Goal: Task Accomplishment & Management: Complete application form

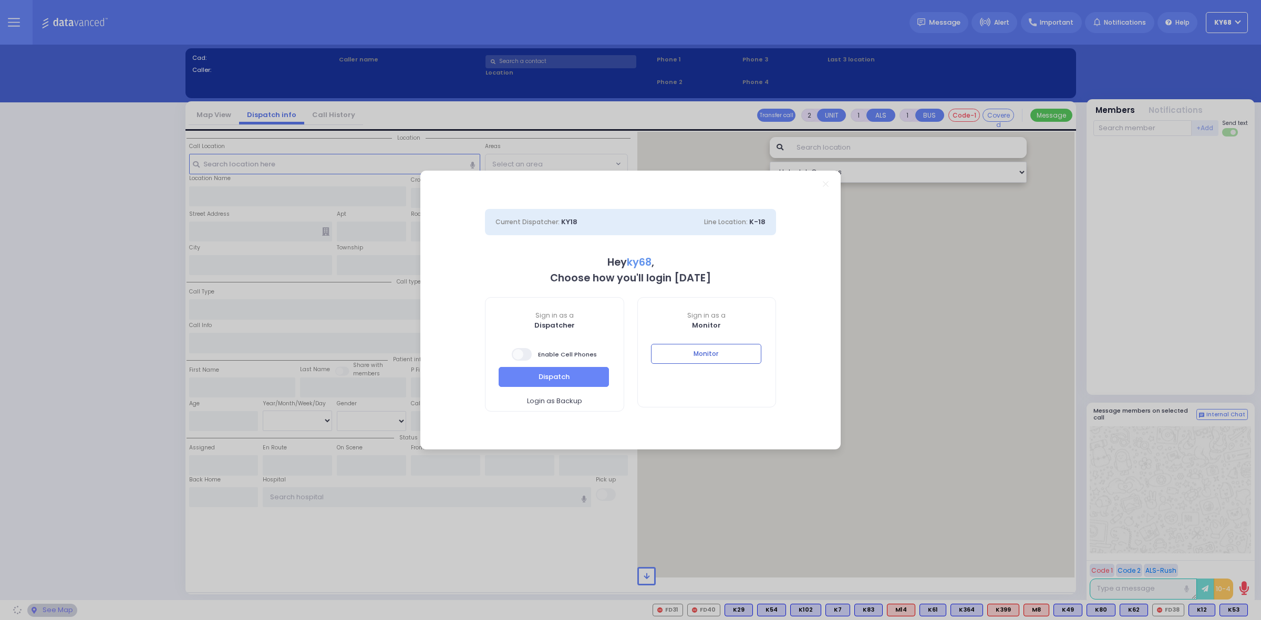
select select "12"
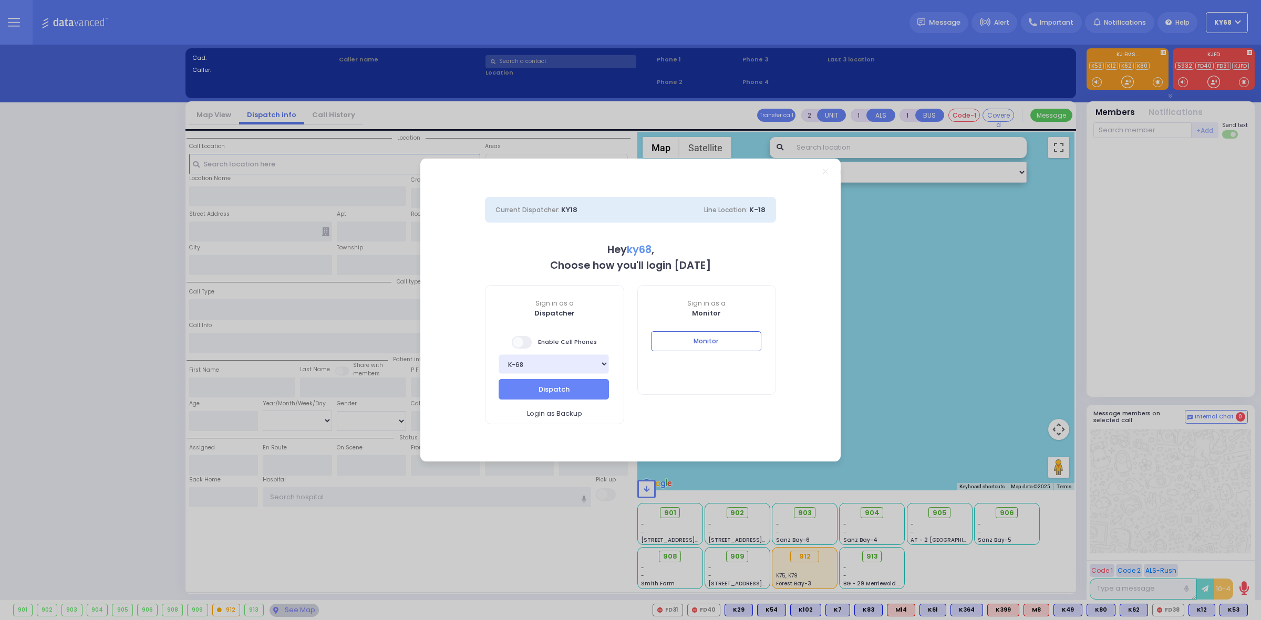
click at [928, 416] on div "Current Dispatcher: KY18 Line Location: K-18 Hey ky68 , Choose how you'll login…" at bounding box center [630, 310] width 1261 height 620
click at [704, 331] on button "Monitor" at bounding box center [706, 341] width 110 height 20
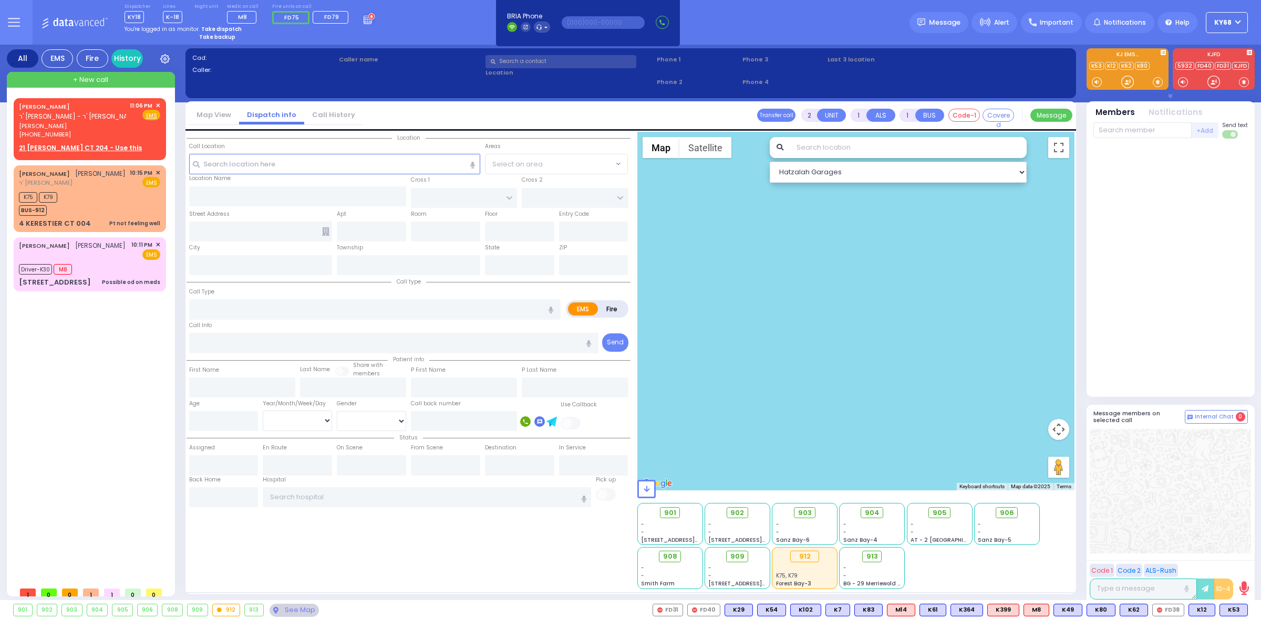
select select
radio input "true"
type input "SHMIEL"
type input "[PERSON_NAME]"
select select
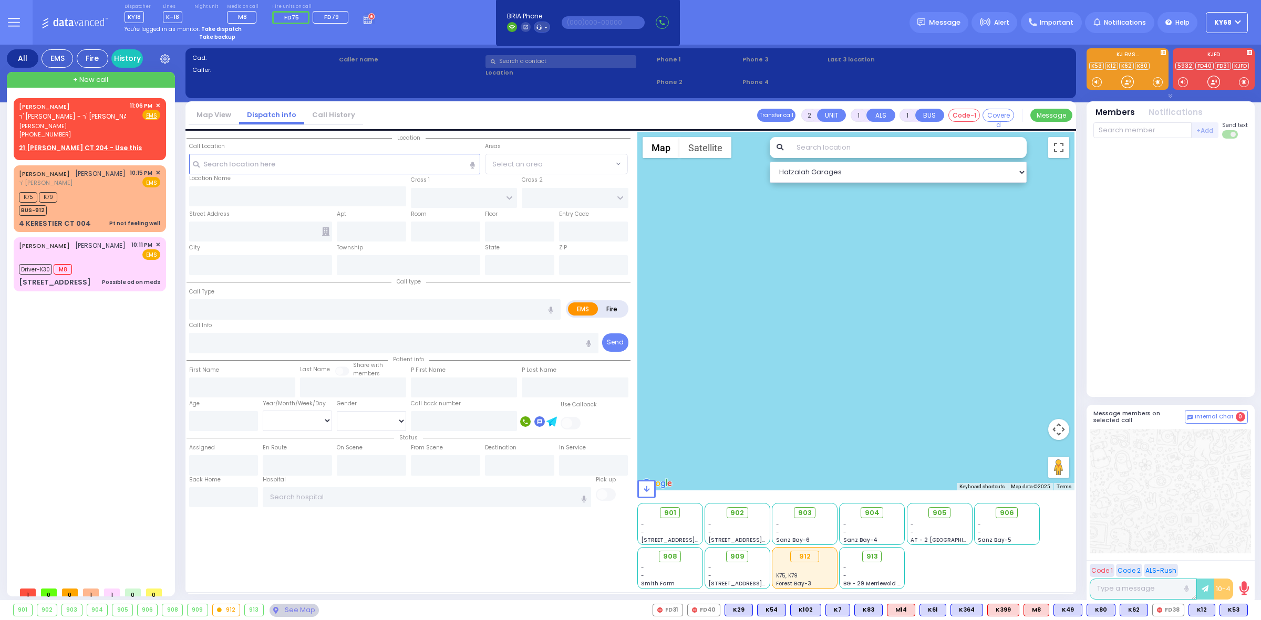
type input "23:06"
select select "Hatzalah Garages"
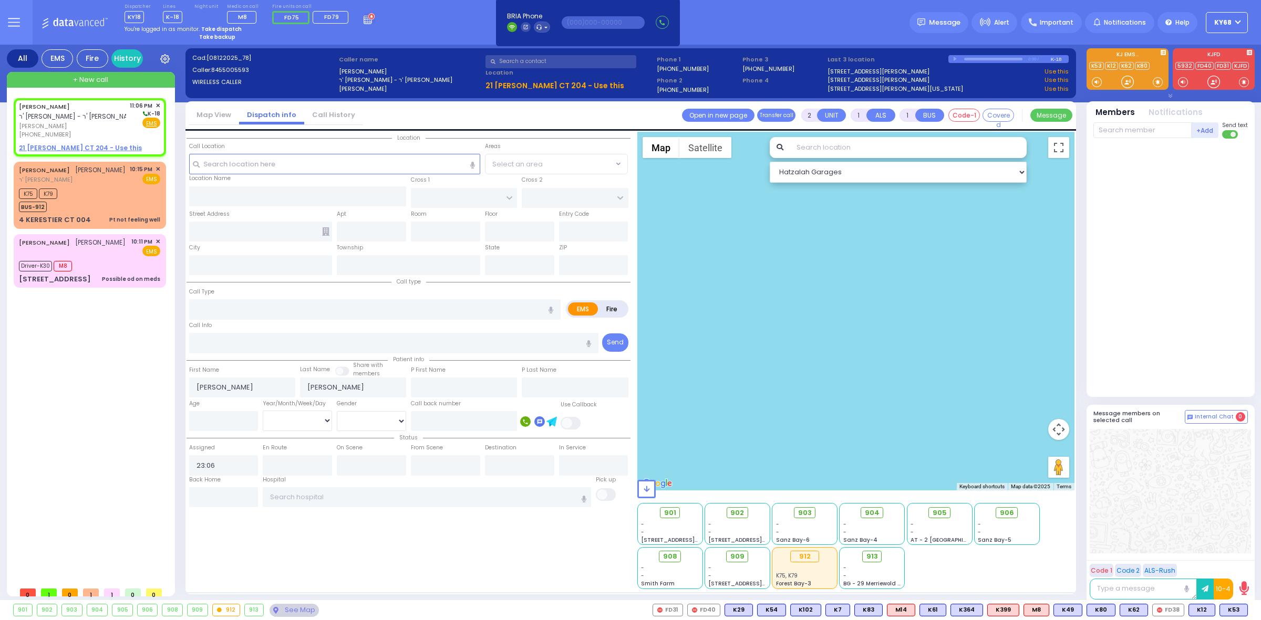
select select
radio input "true"
select select
select select "Hatzalah Garages"
type input "SATMAR DR"
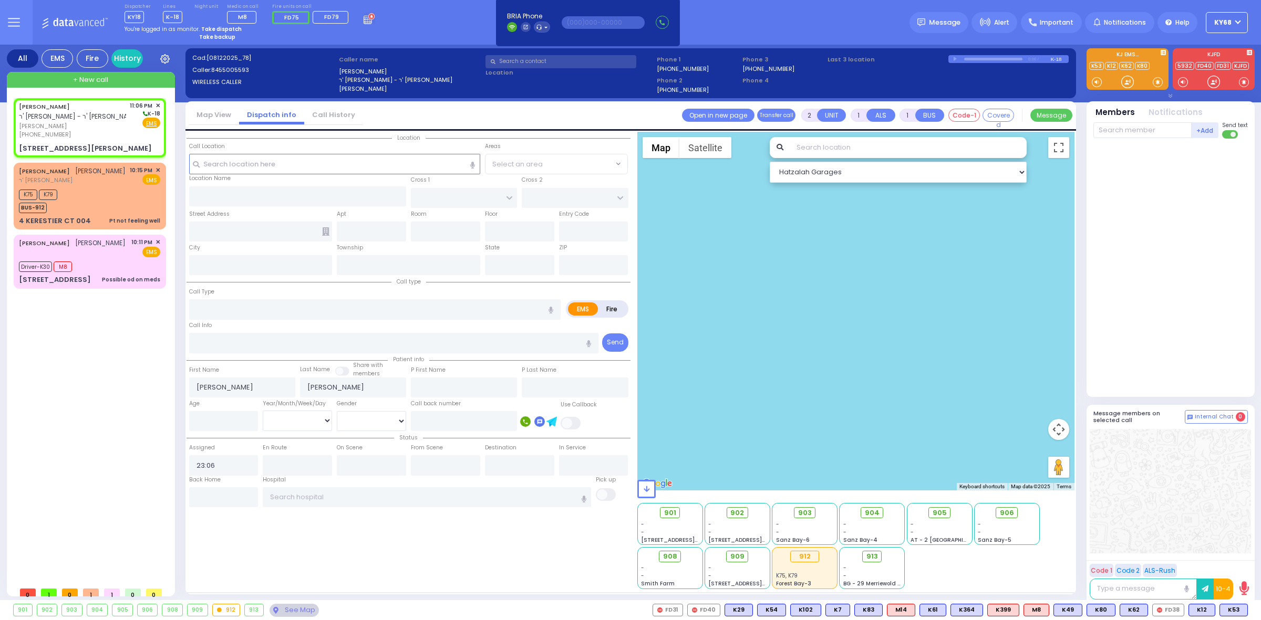
type input "TAYLOR COURT"
type input "21 HAYES CT"
type input "204"
type input "[PERSON_NAME]"
type input "[US_STATE]"
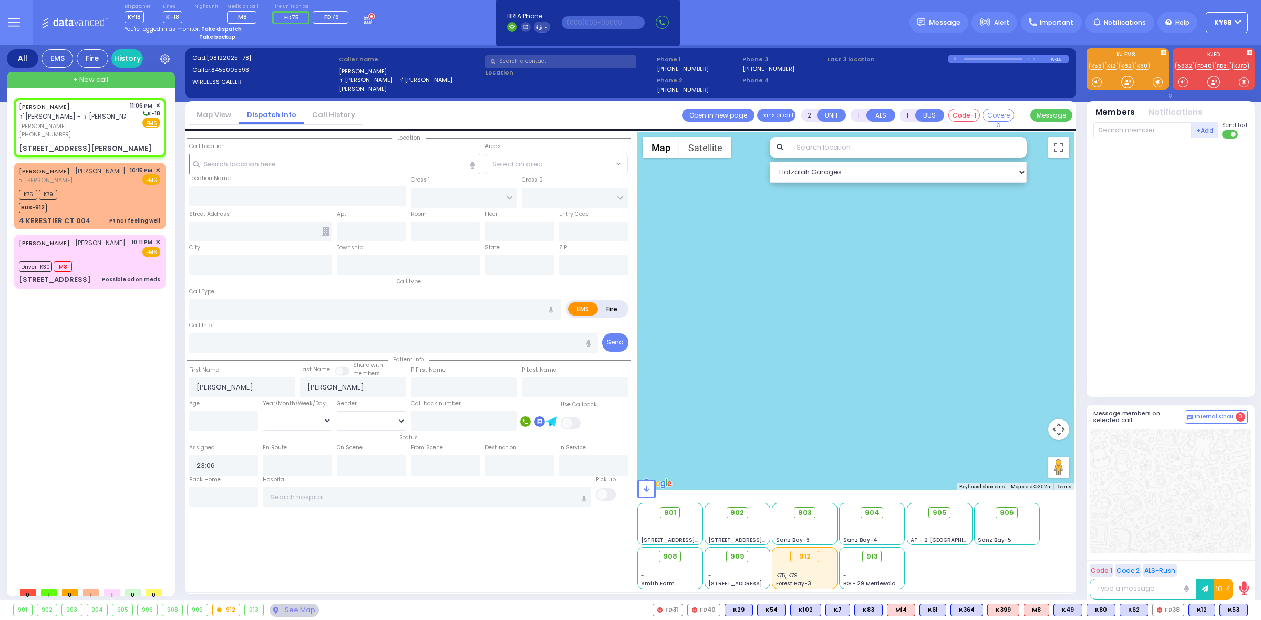
type input "10950"
select select "SECTION 3"
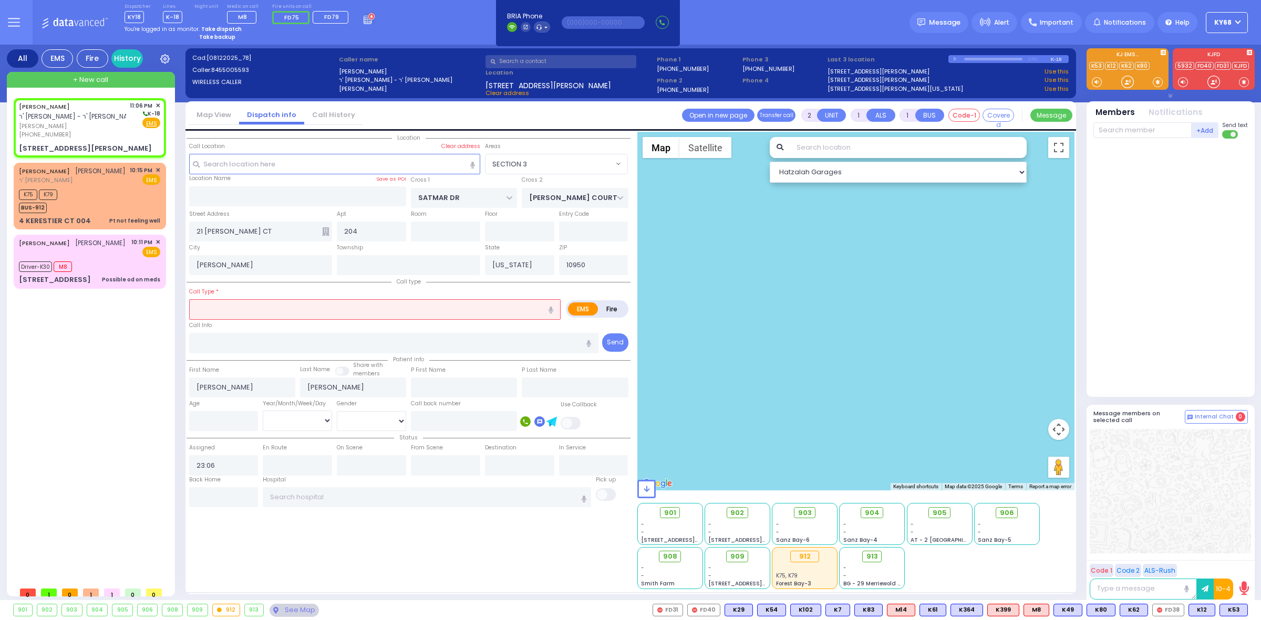
select select
type input "Fell"
radio input "true"
select select
radio input "true"
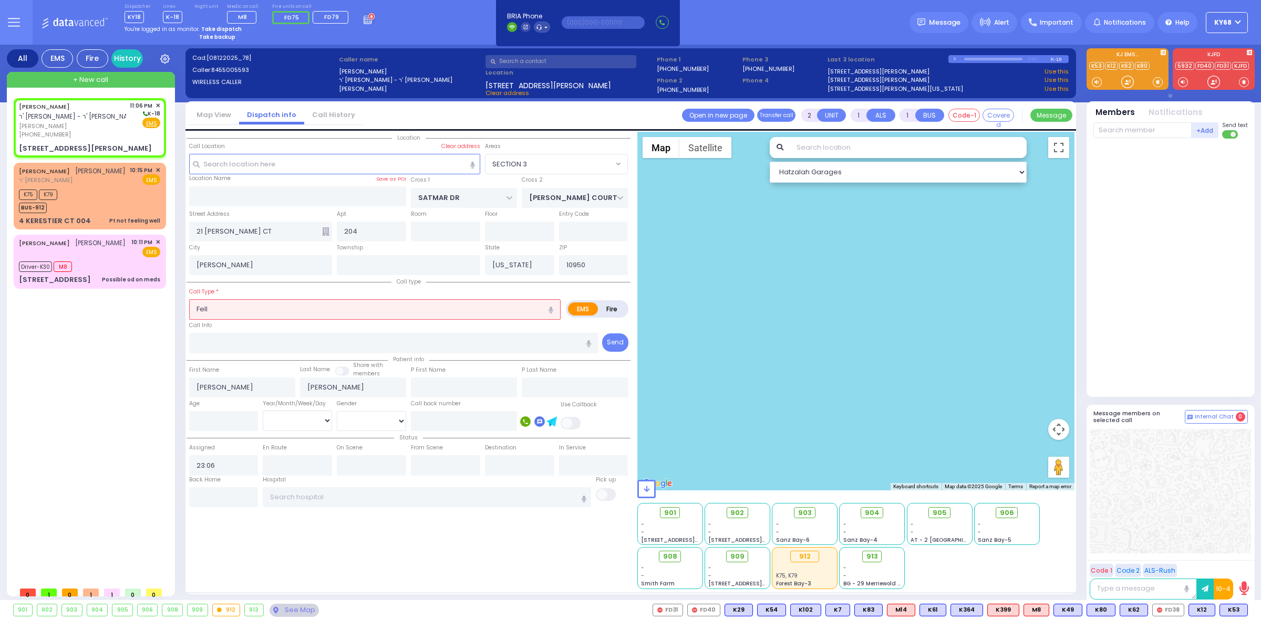
select select
radio input "true"
select select
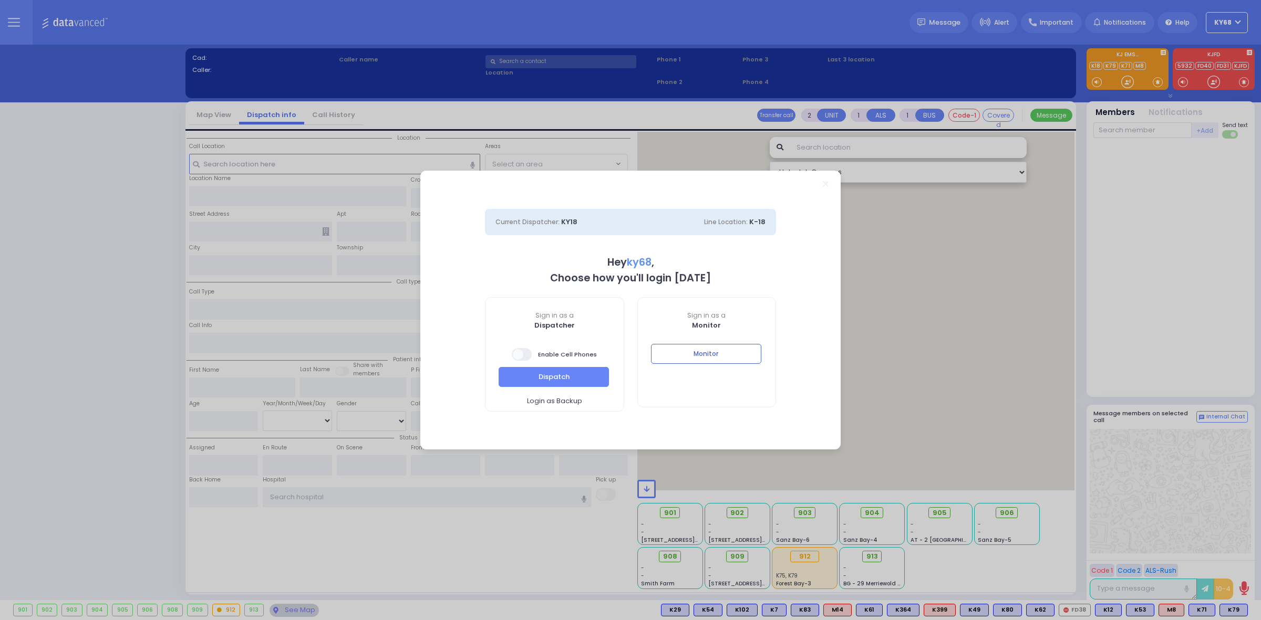
select select "12"
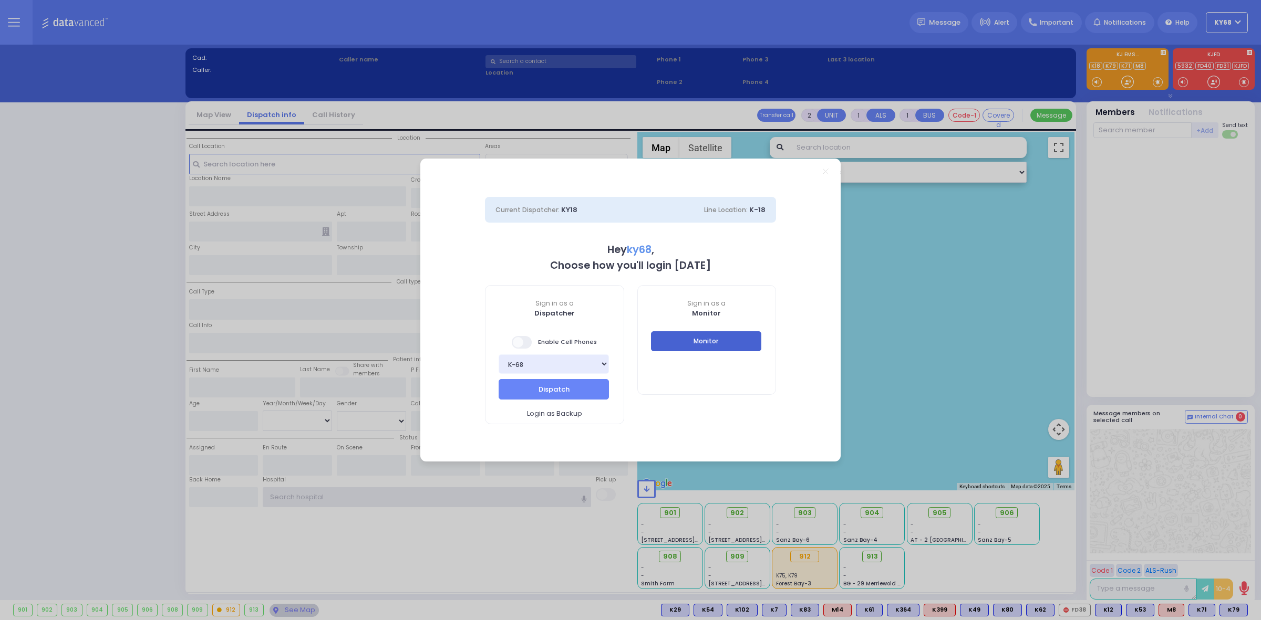
type input "ky68"
click at [701, 338] on button "Monitor" at bounding box center [706, 341] width 110 height 20
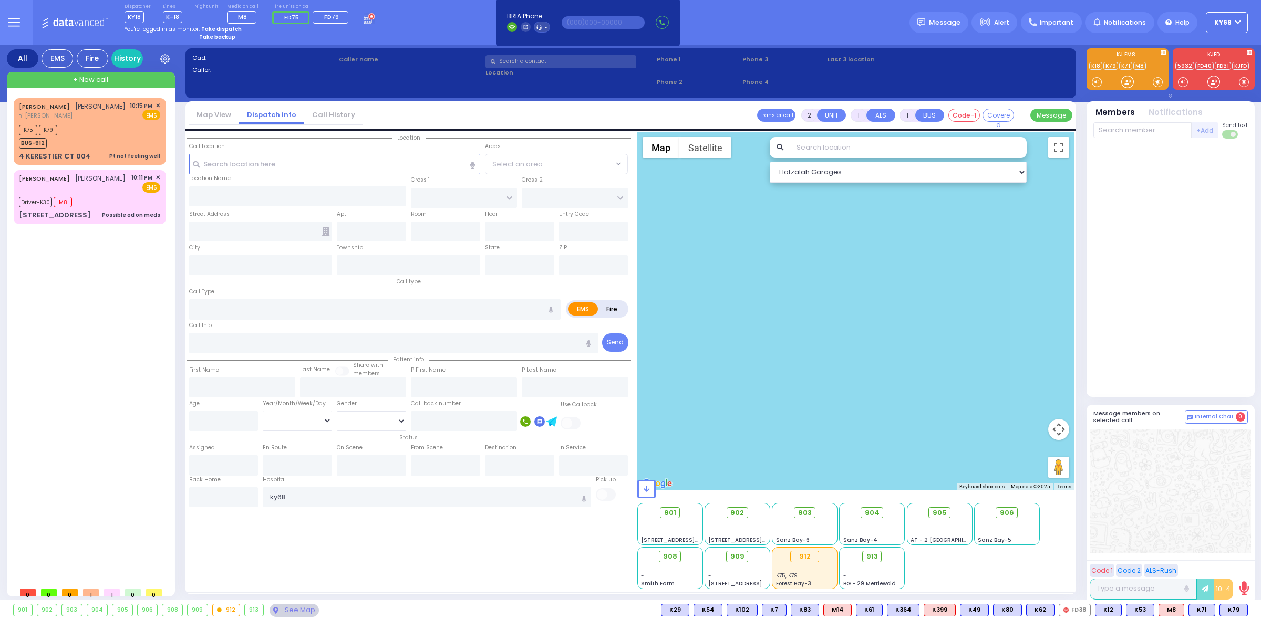
type input "6"
select select
type input "Pt not feeling well"
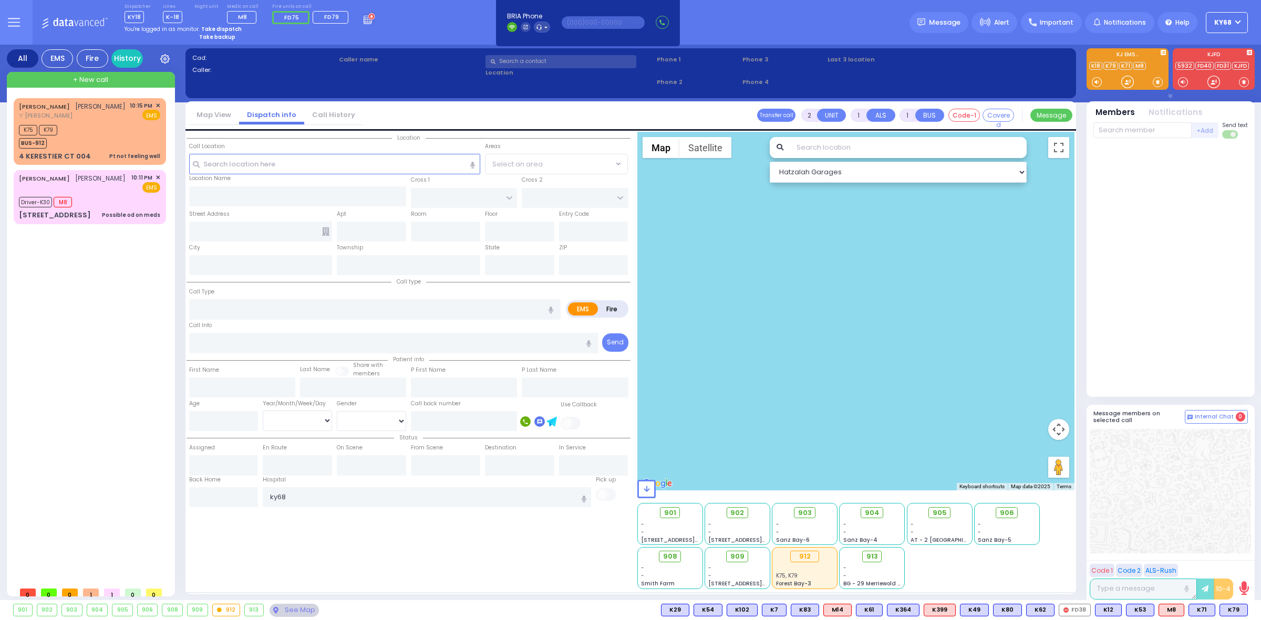
radio input "true"
type input "[PERSON_NAME]"
type input "Unknown"
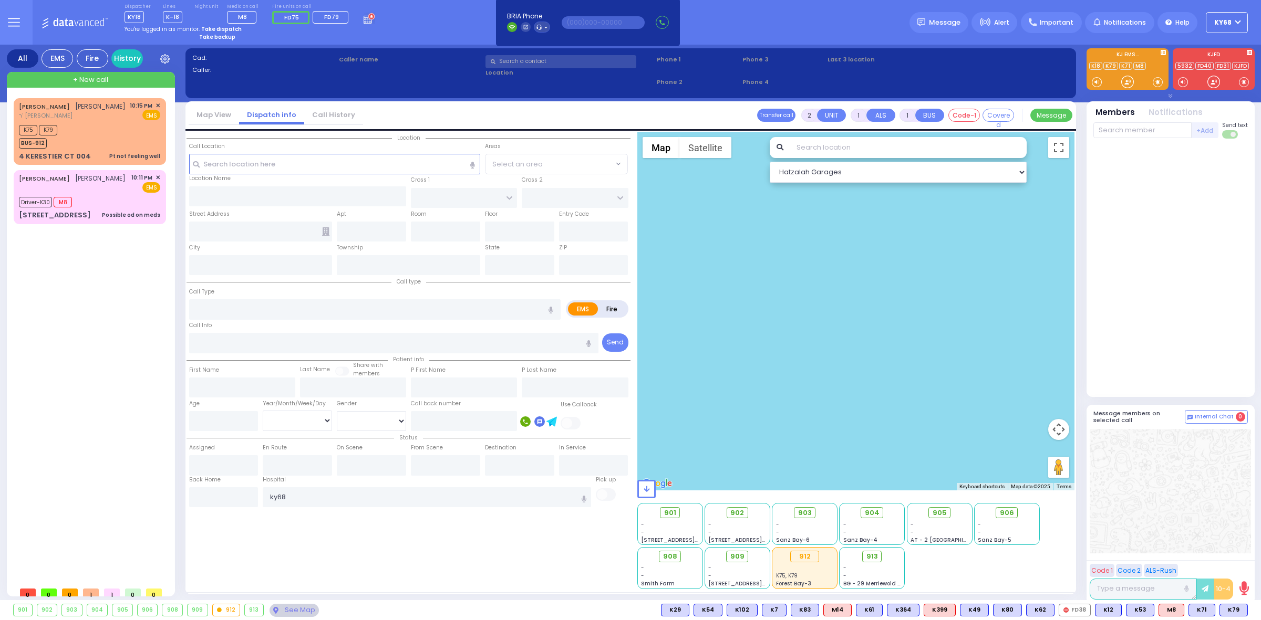
select select "Year"
type input "22:15"
type input "22:16"
type input "23:11"
type input "NYU Langone Medical Center"
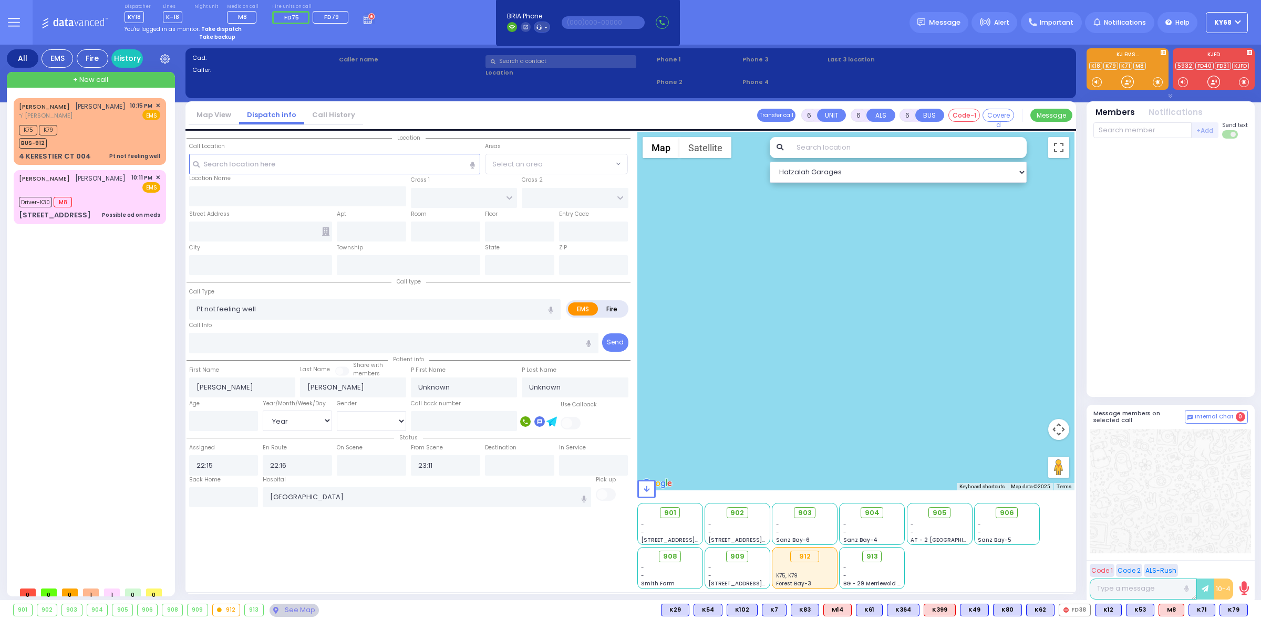
type input "GETZIL BERGER BLVD"
type input "KAHAN DR"
type input "4 KERESTIER CT"
type input "004"
type input "[PERSON_NAME]"
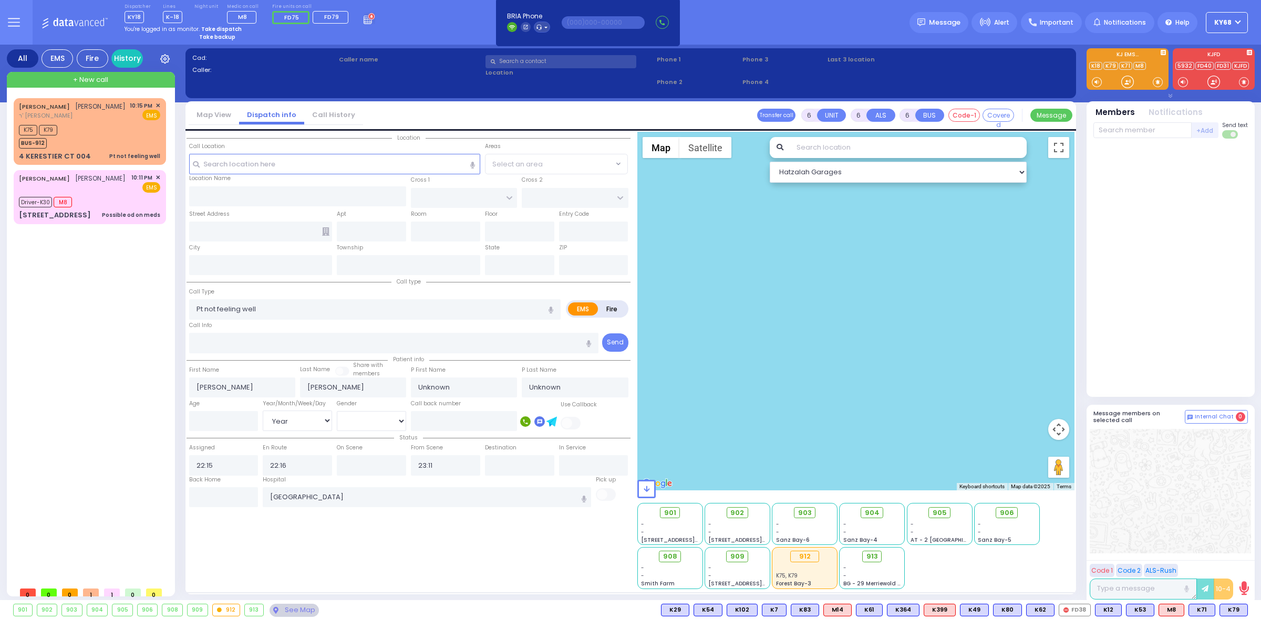
type input "[US_STATE]"
type input "10950"
select select "SECTION 4"
select select "Hatzalah Garages"
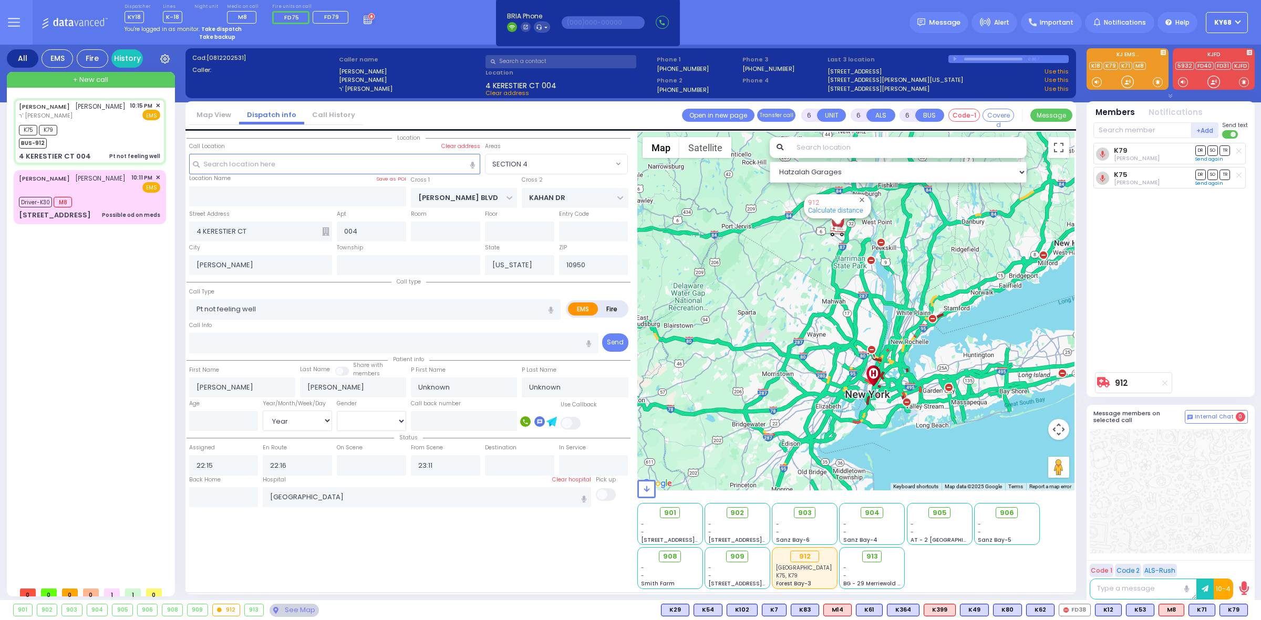
select select
radio input "true"
select select "Year"
select select "Hatzalah Garages"
select select "SECTION 4"
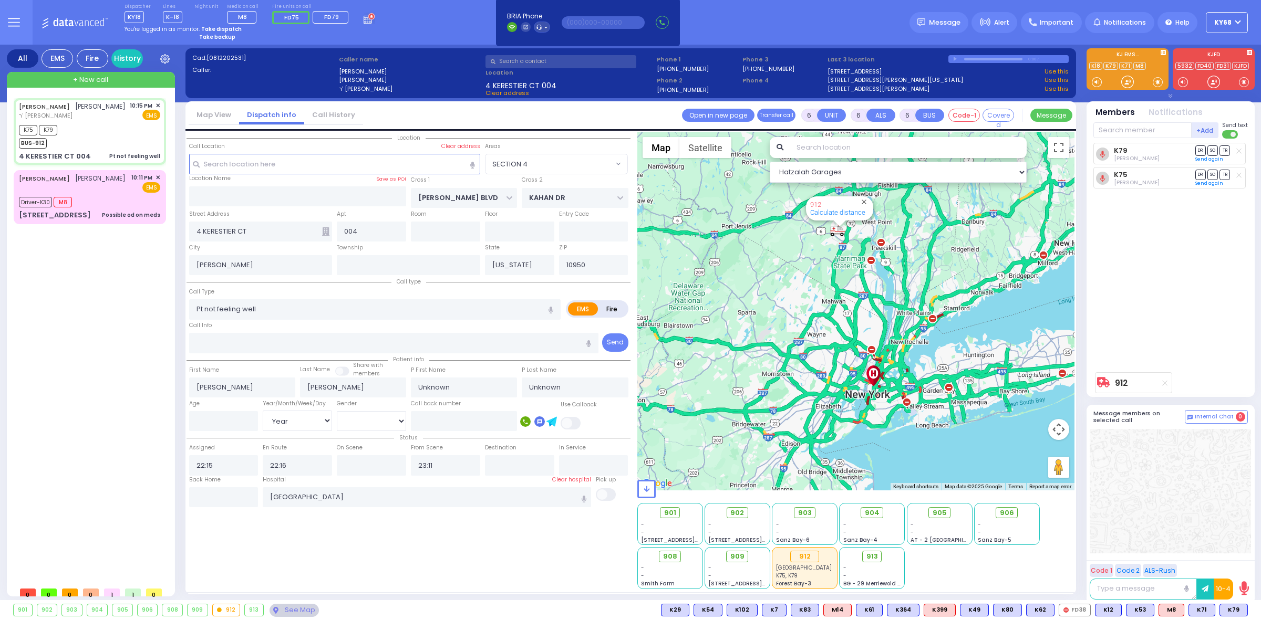
select select
radio input "true"
select select "Year"
type input "22:21"
select select "SECTION 4"
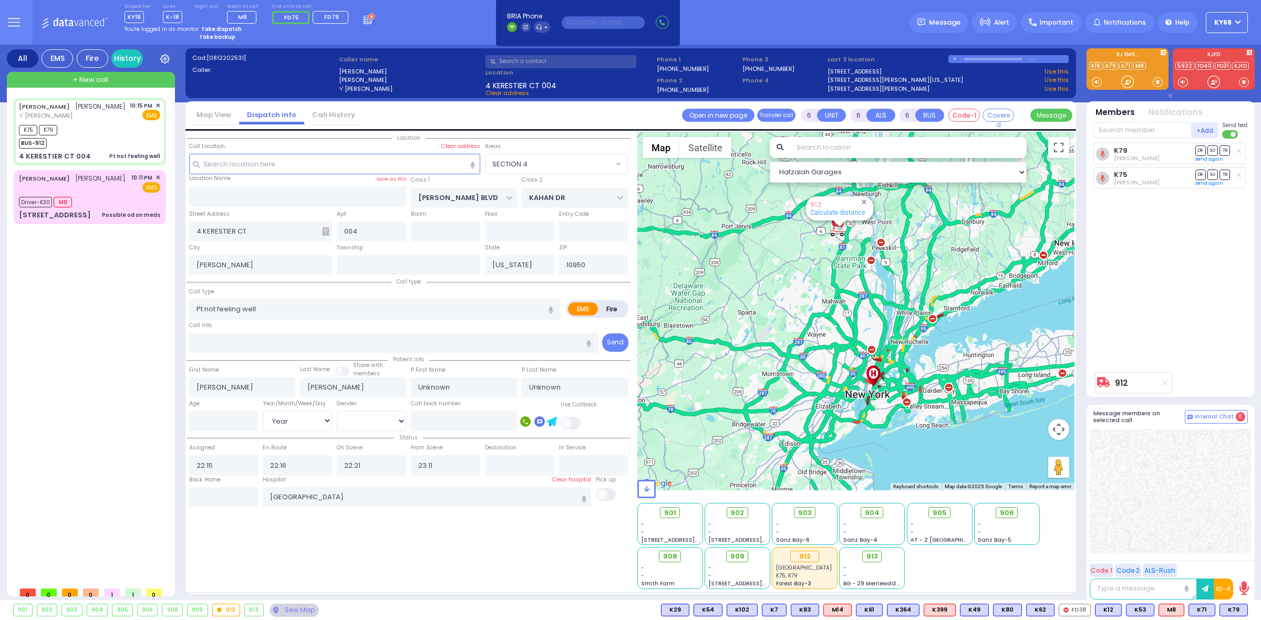
select select "Hatzalah Garages"
select select
radio input "true"
select select "Year"
radio input "true"
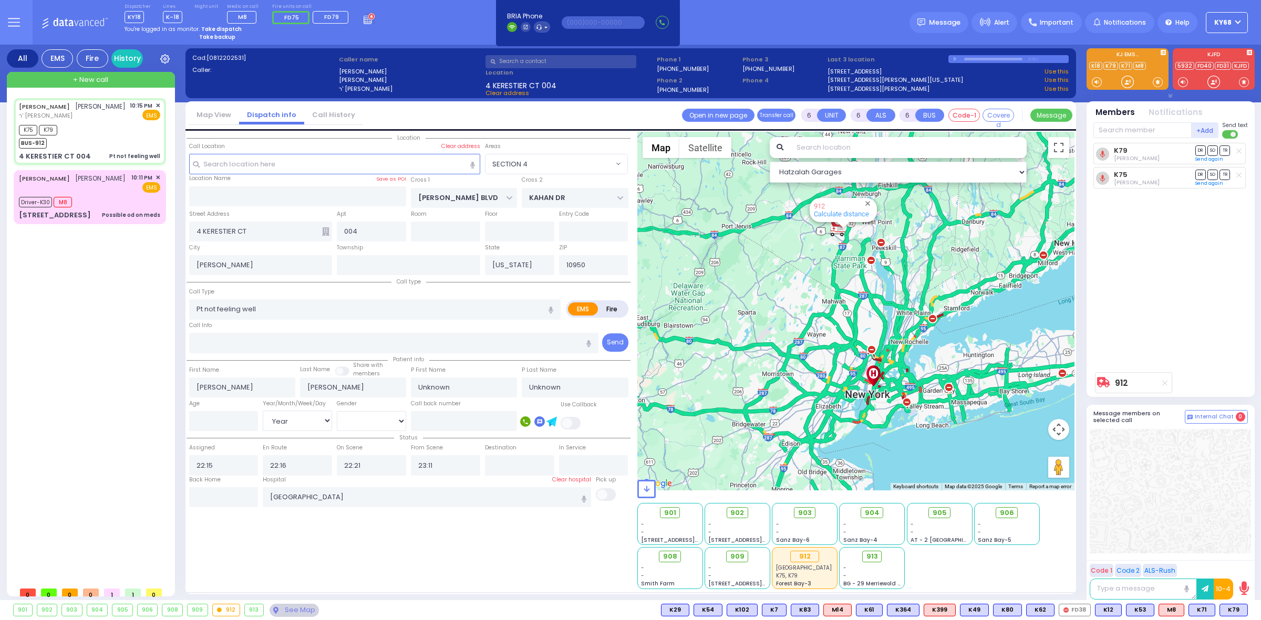
select select "Year"
select select "SECTION 4"
select select "Hatzalah Garages"
select select
radio input "true"
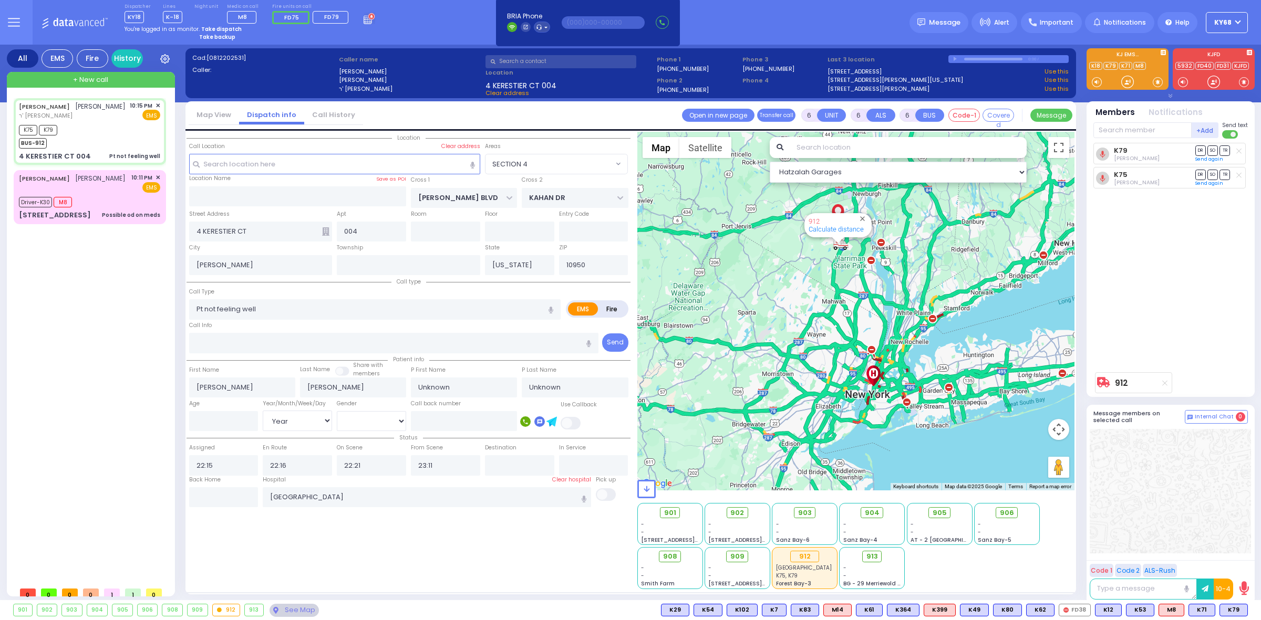
select select "Year"
select select "SECTION 4"
select select "Hatzalah Garages"
select select
radio input "true"
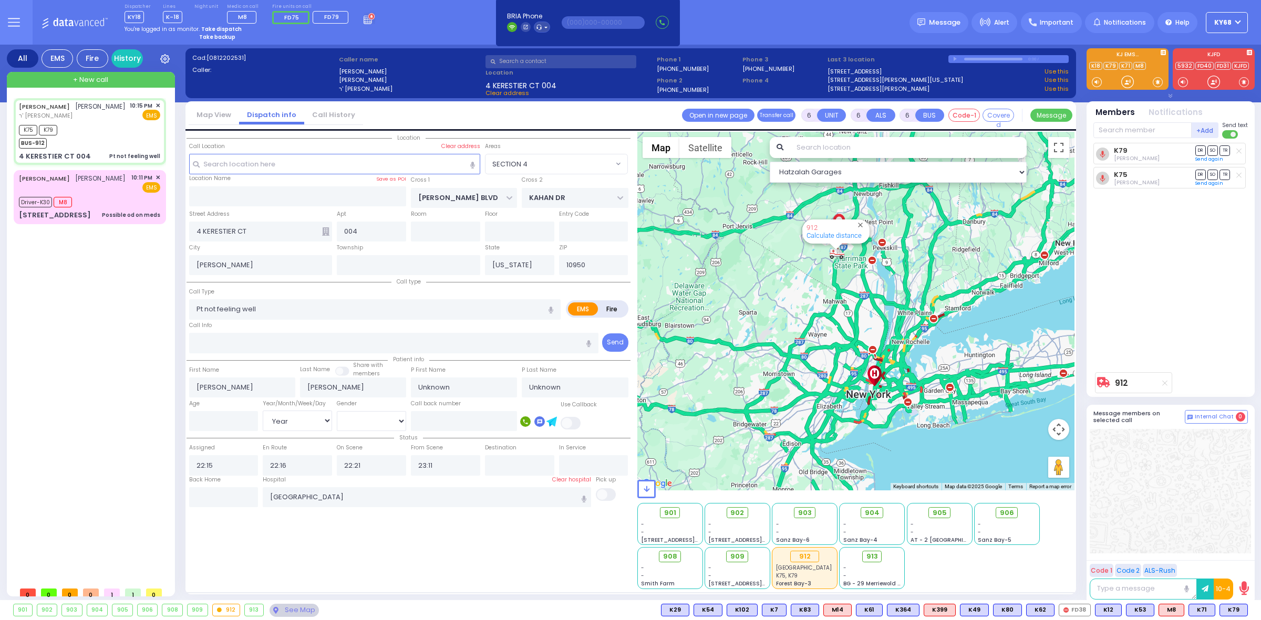
select select "Year"
select select "Hatzalah Garages"
select select
radio input "true"
select select "Year"
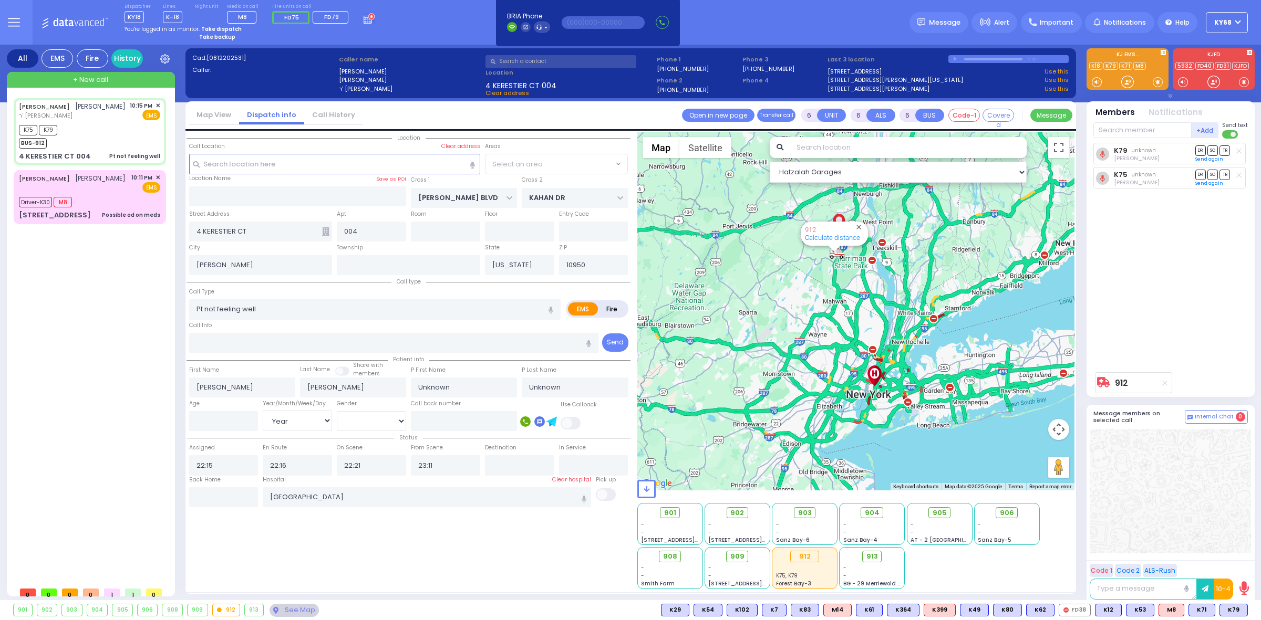
select select "SECTION 4"
select select "Hatzalah Garages"
select select
radio input "true"
select select "Year"
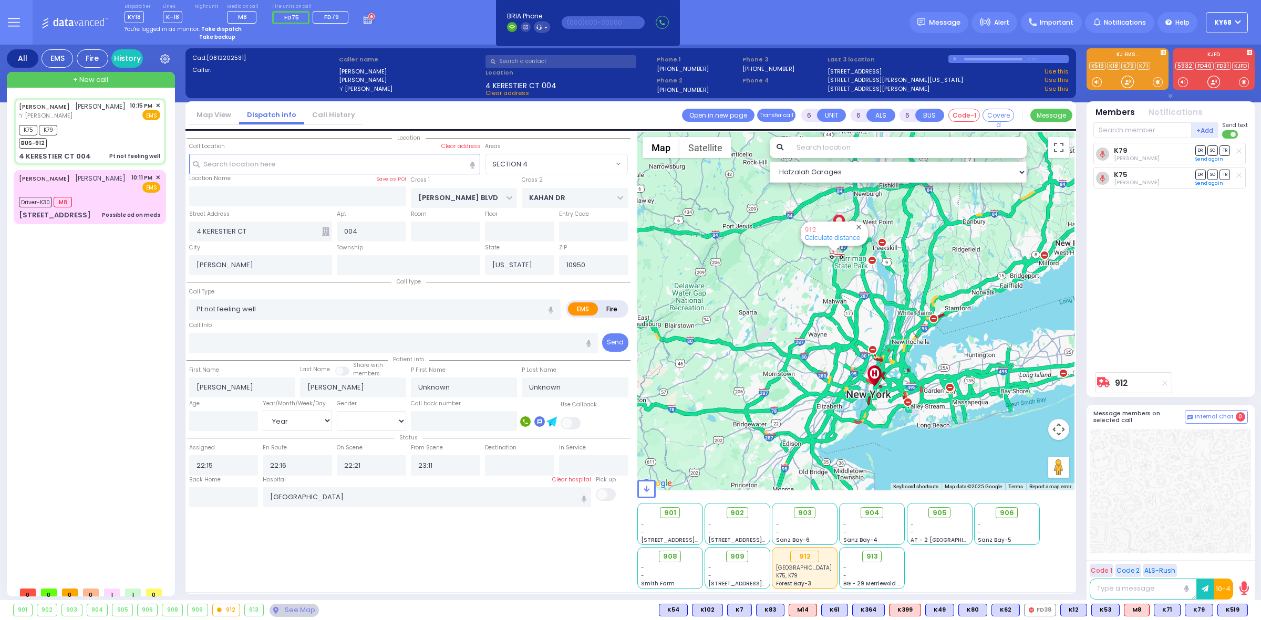
select select "SECTION 4"
select select "Hatzalah Garages"
select select
radio input "true"
select select "Year"
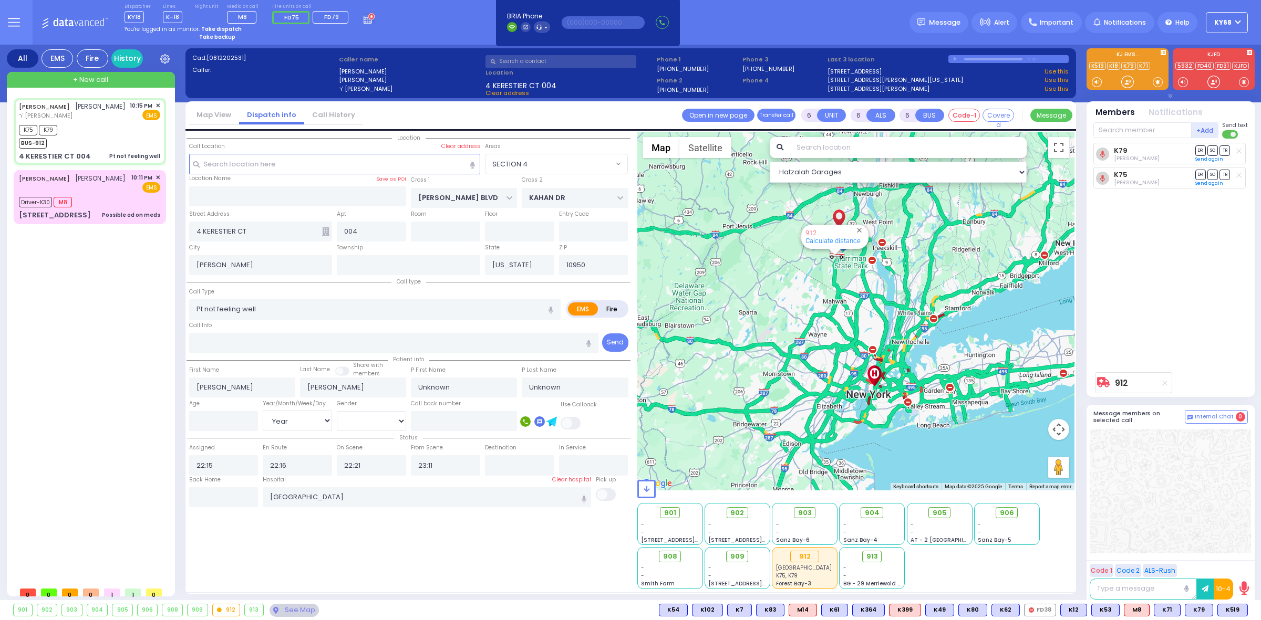
select select "SECTION 4"
select select "Hatzalah Garages"
select select
radio input "true"
select select "Year"
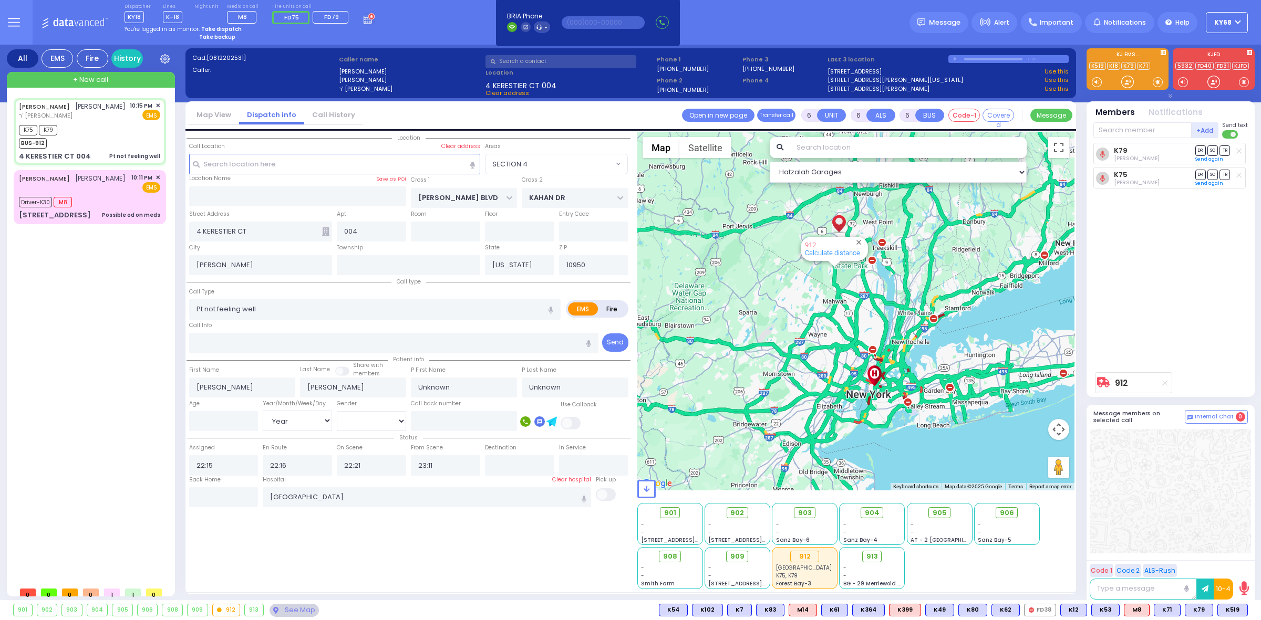
select select "SECTION 4"
select select "Hatzalah Garages"
select select
radio input "true"
select select "Year"
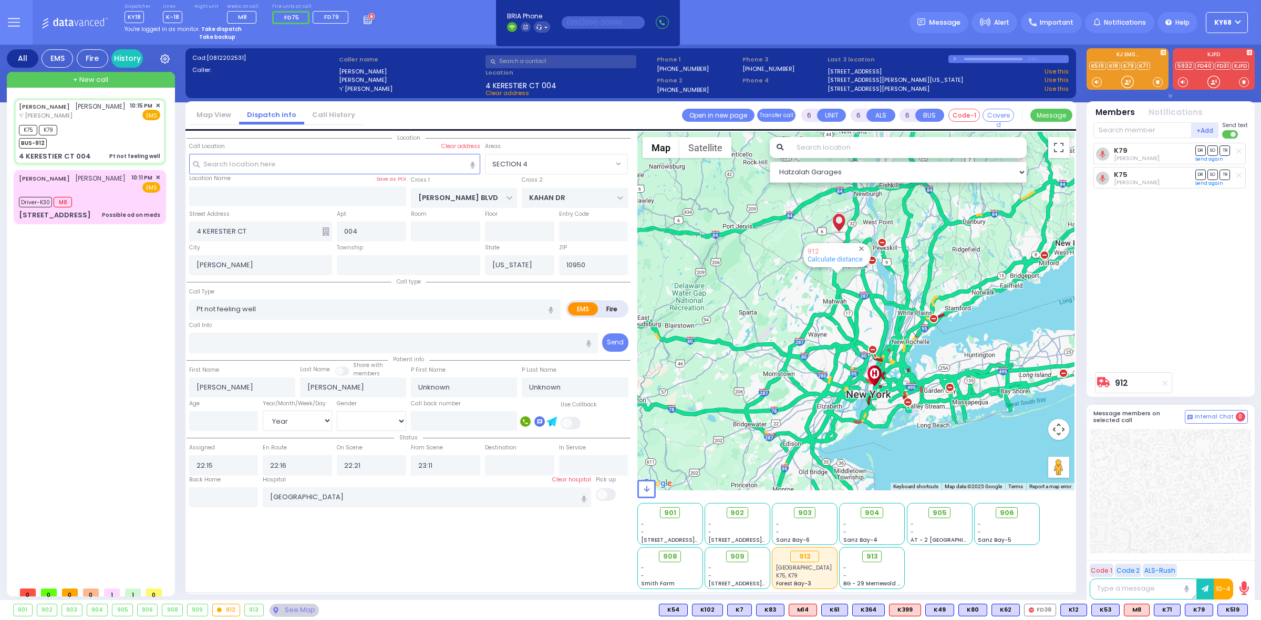
select select "SECTION 4"
select select "Hatzalah Garages"
select select
radio input "true"
select select "Year"
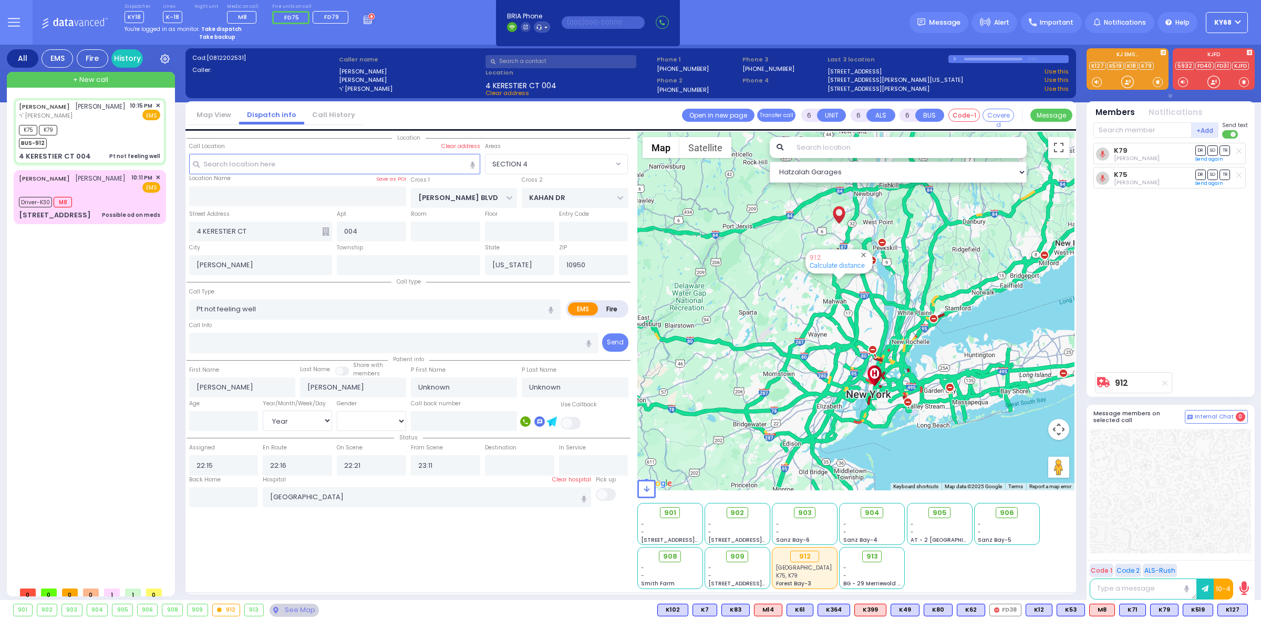
select select "SECTION 4"
select select "Hatzalah Garages"
select select
radio input "true"
type input "Miriam"
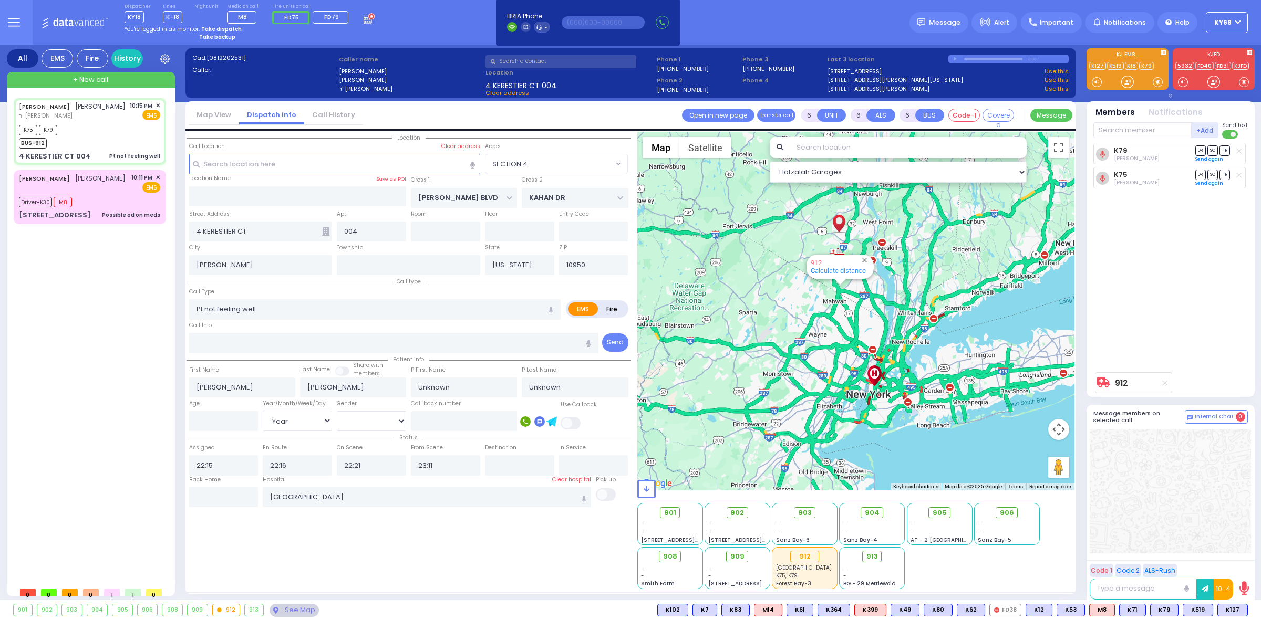
type input "Teitelbaum"
select select "Year"
radio input "true"
select select "Year"
select select "SECTION 4"
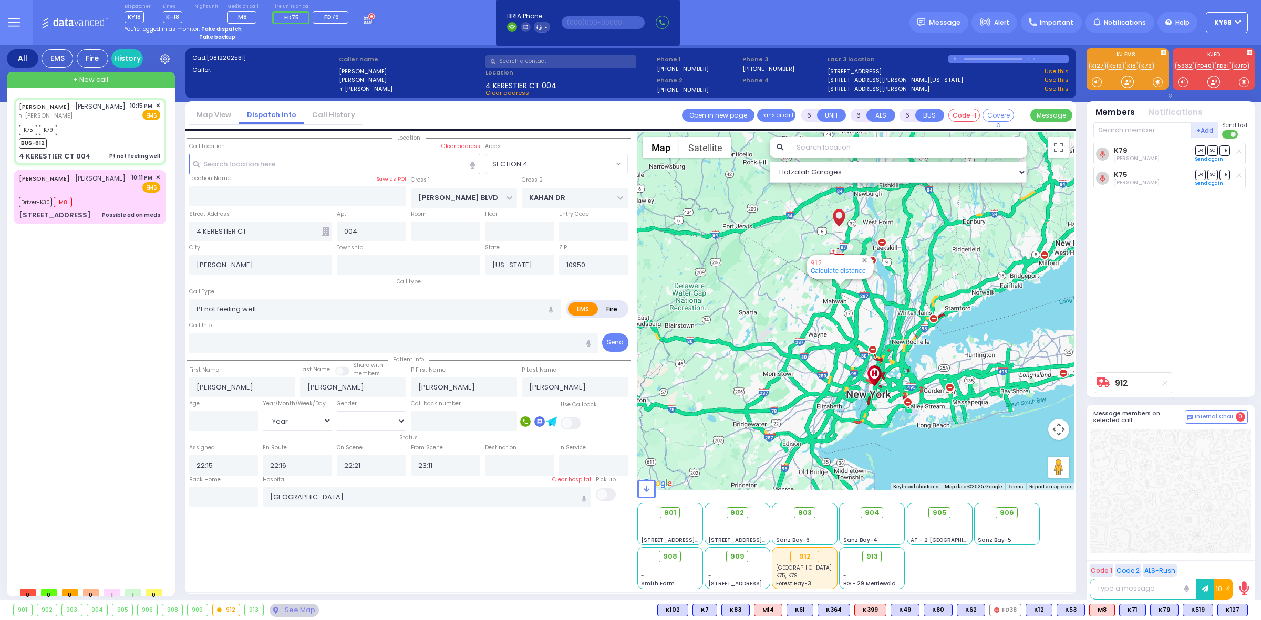
select select "Hatzalah Garages"
select select
radio input "true"
select select "Year"
select select "SECTION 4"
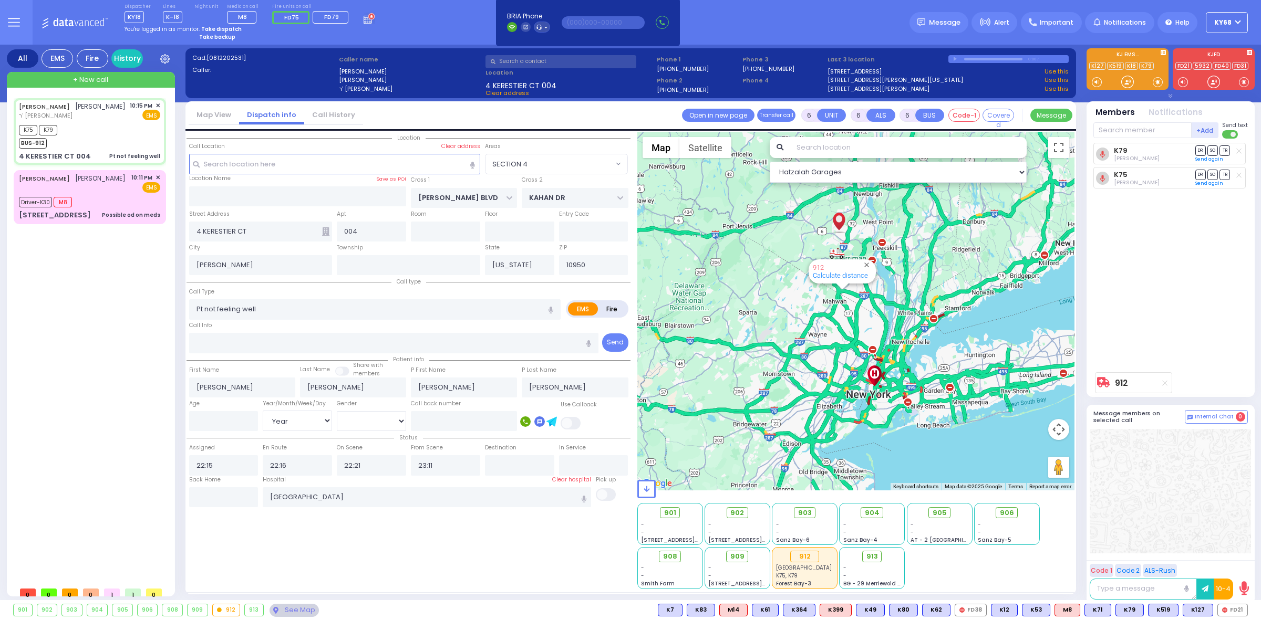
select select "Hatzalah Garages"
select select
radio input "true"
type input "TEITELBAUM"
type input "50"
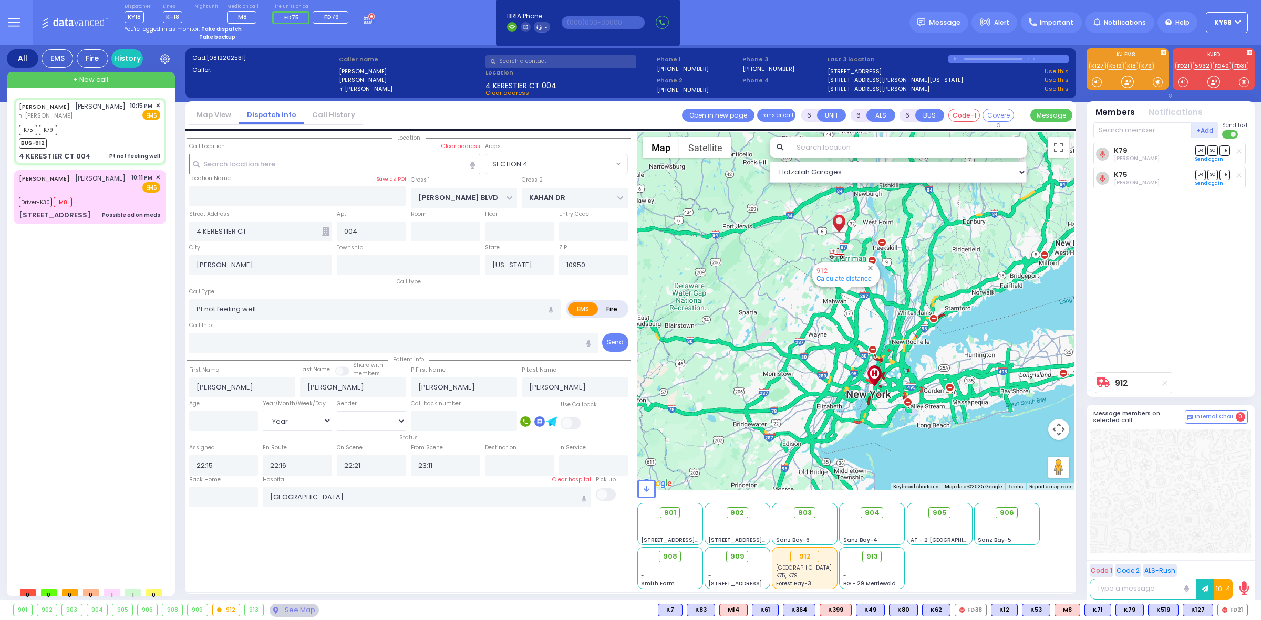
select select "Year"
select select "[DEMOGRAPHIC_DATA]"
select select "SECTION 4"
select select "Hatzalah Garages"
select select
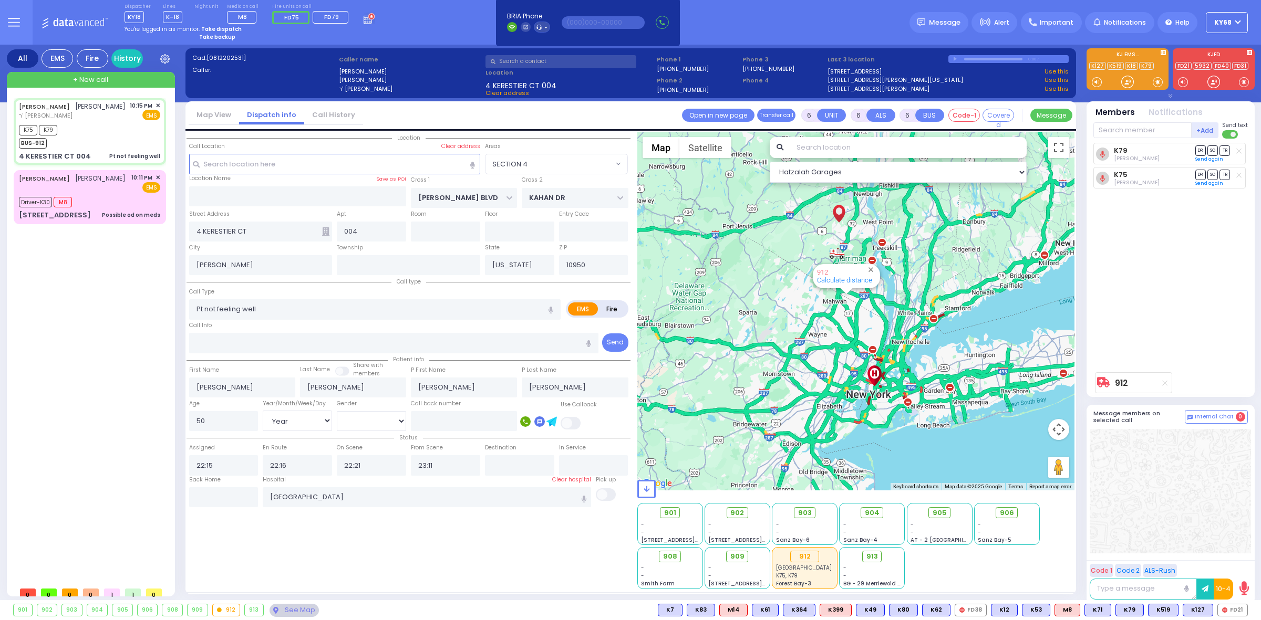
radio input "true"
select select "Year"
select select "[DEMOGRAPHIC_DATA]"
radio input "true"
select select "Year"
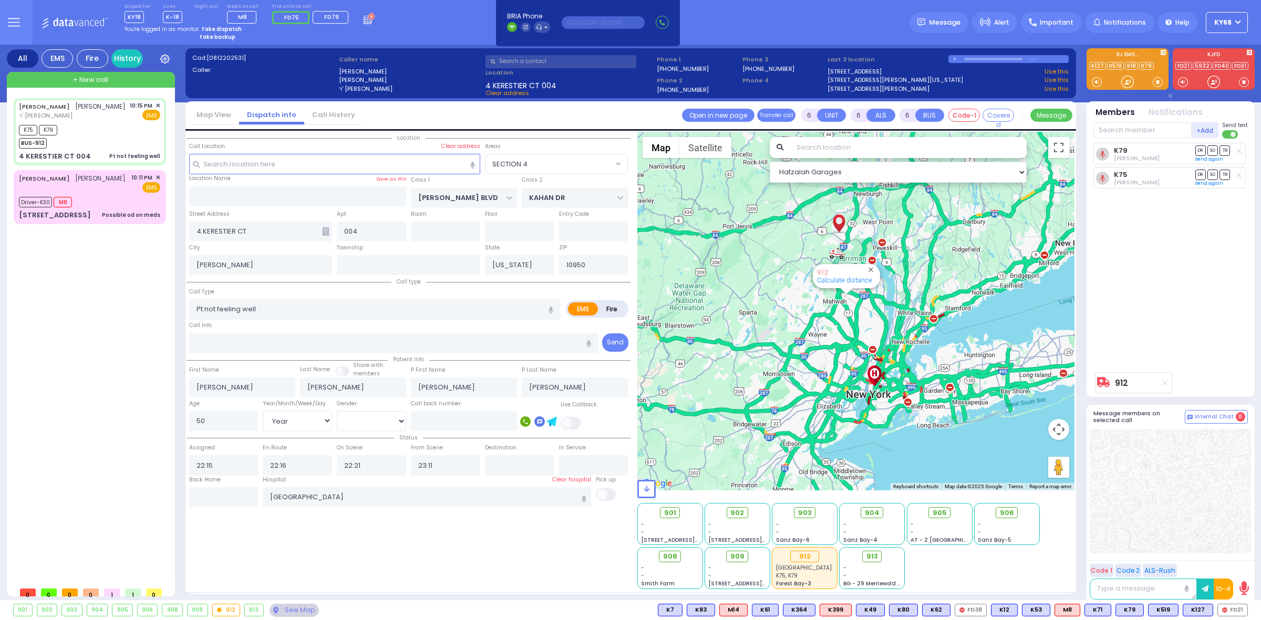
select select "[DEMOGRAPHIC_DATA]"
select select "SECTION 4"
select select "Hatzalah Garages"
select select
radio input "true"
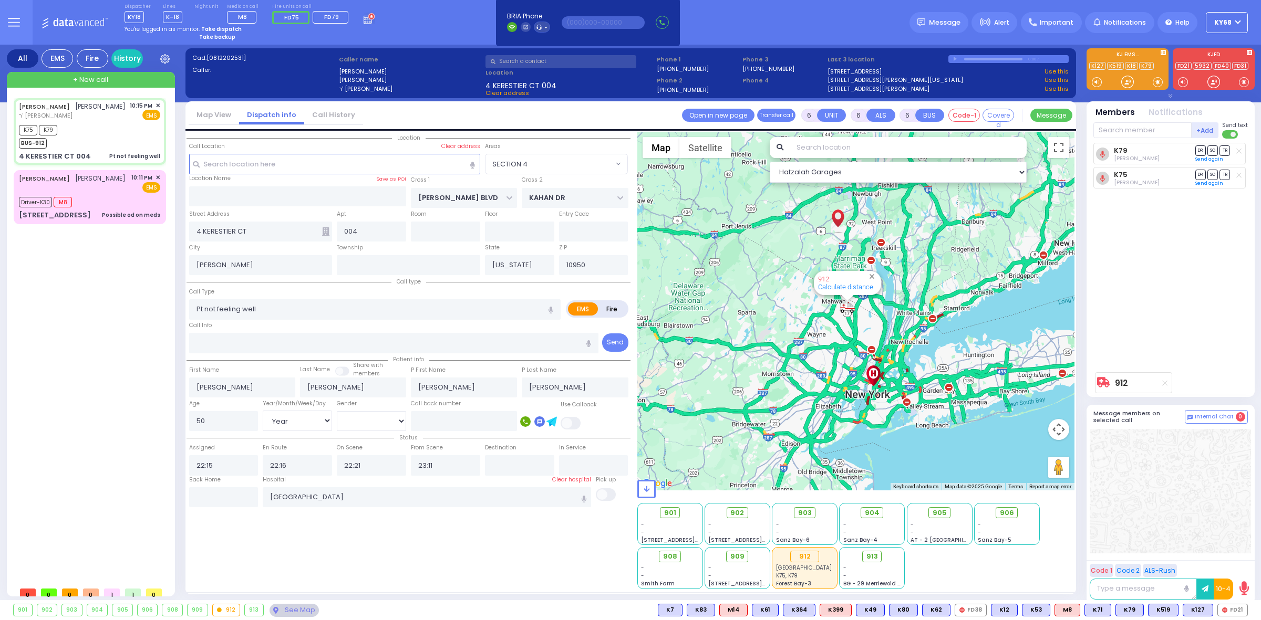
select select "Year"
select select "[DEMOGRAPHIC_DATA]"
select select "Hatzalah Garages"
select select "SECTION 4"
select select
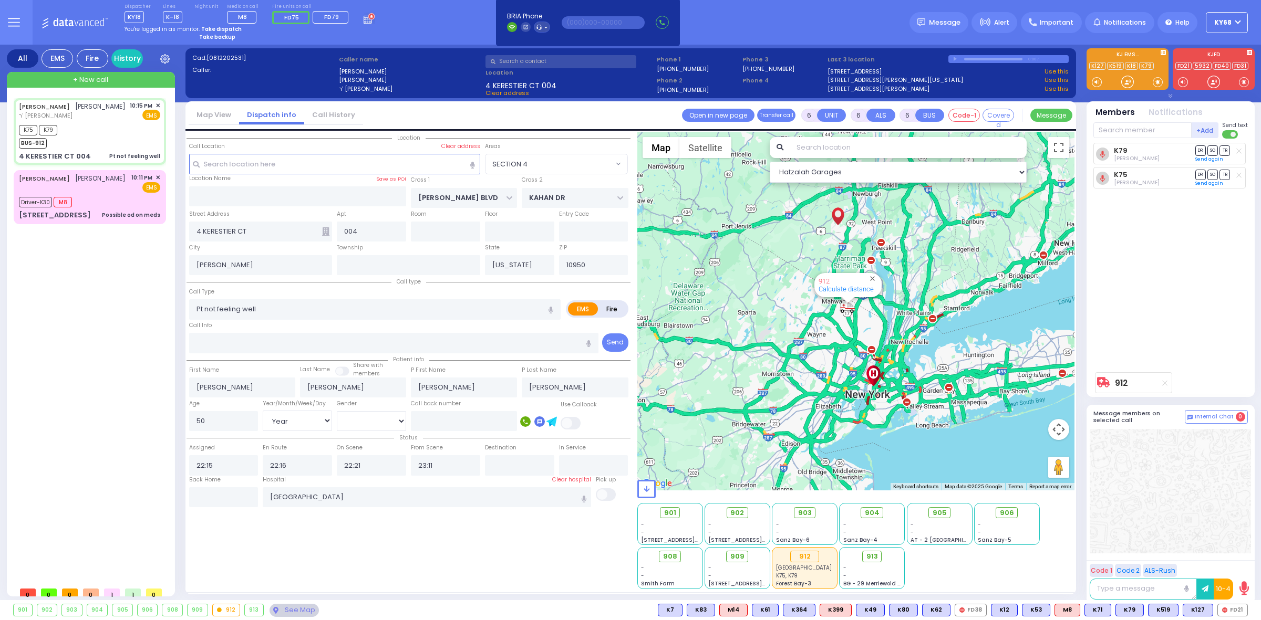
radio input "true"
select select "Year"
select select "[DEMOGRAPHIC_DATA]"
select select "Hatzalah Garages"
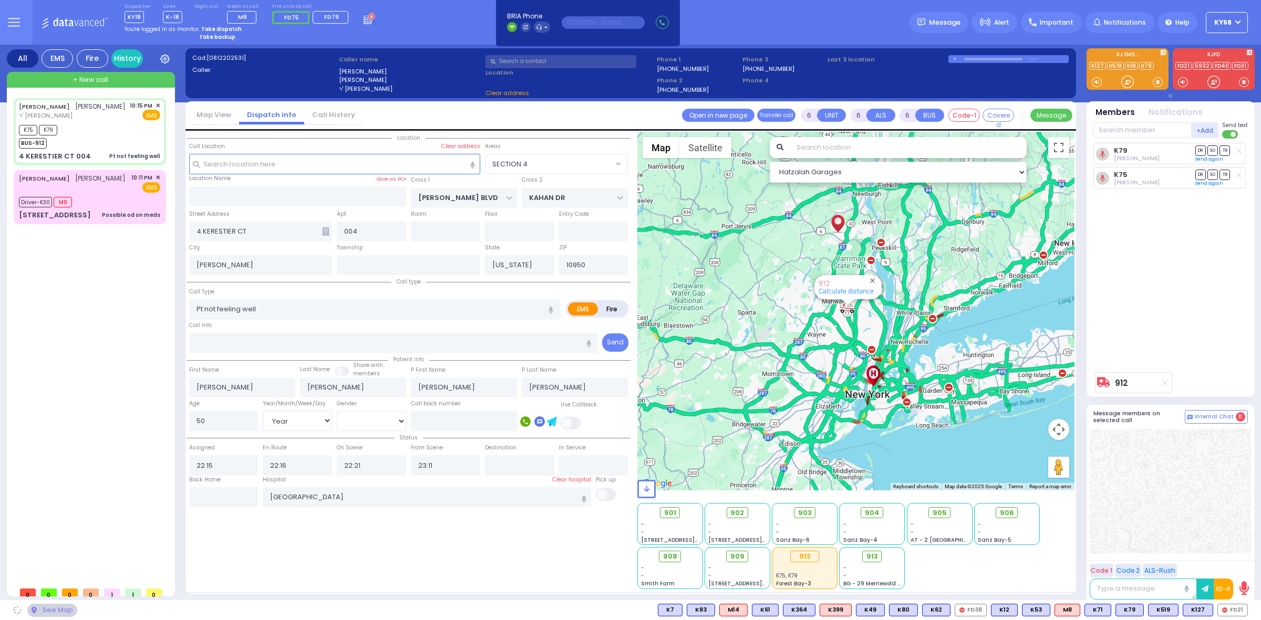
select select "SECTION 4"
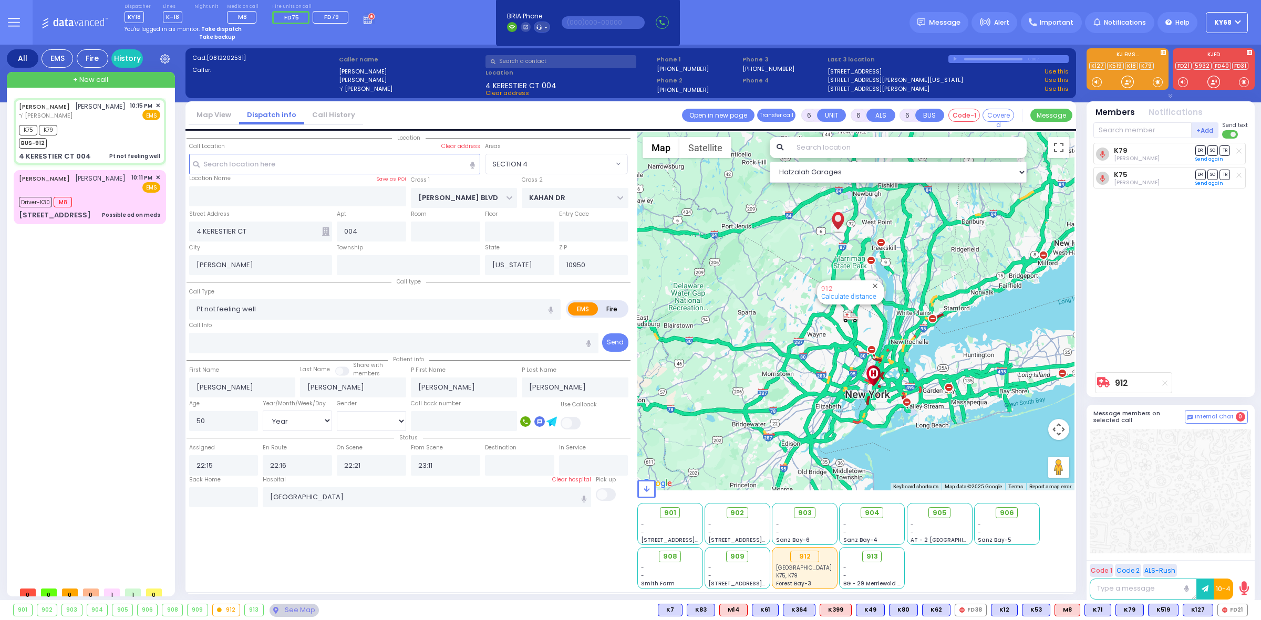
click at [368, 16] on circle at bounding box center [371, 16] width 7 height 7
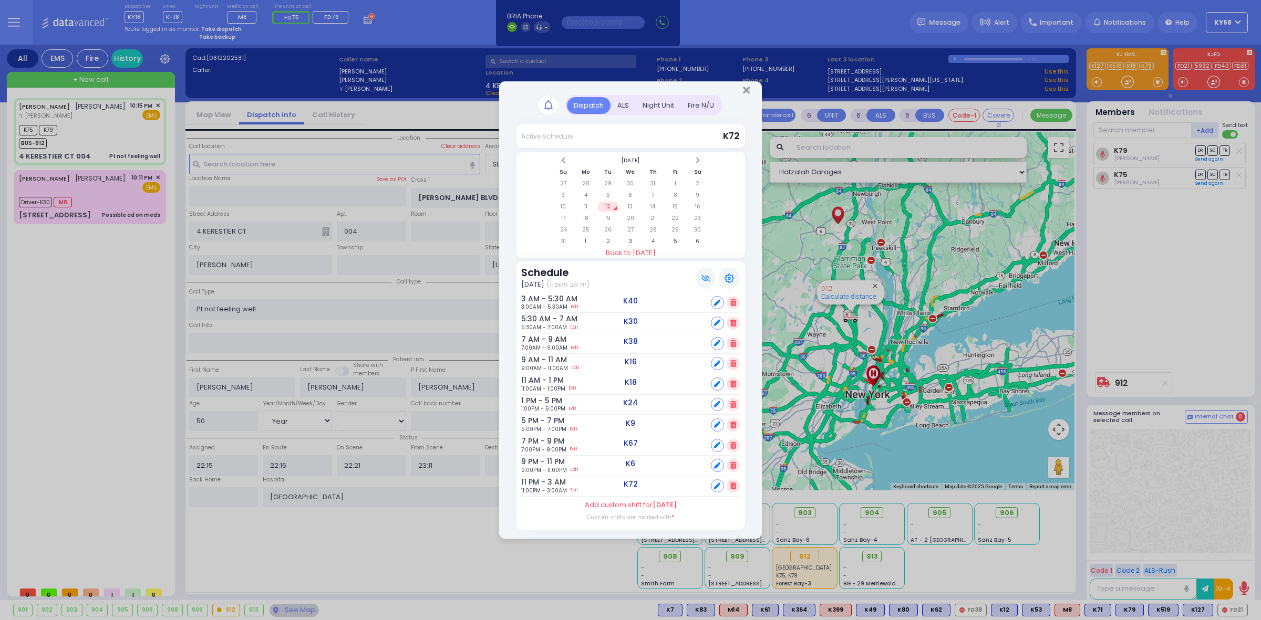
click at [615, 100] on div "ALS" at bounding box center [622, 105] width 25 height 17
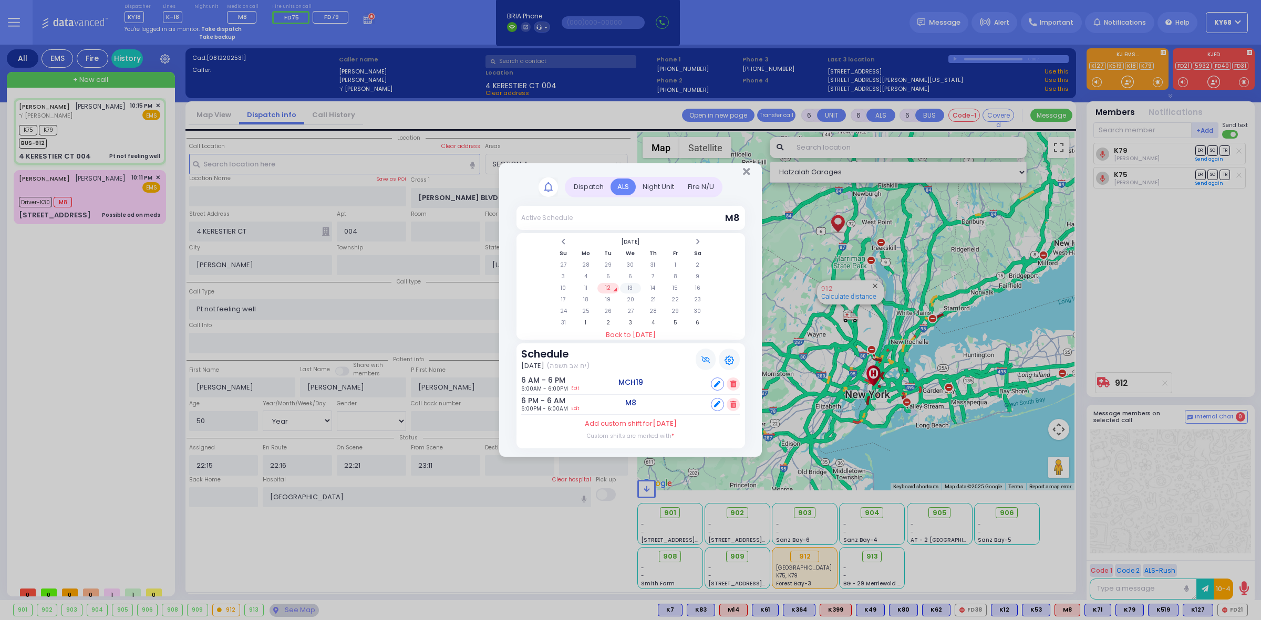
click at [627, 287] on td "13" at bounding box center [631, 288] width 22 height 11
click at [660, 290] on td "14" at bounding box center [653, 288] width 22 height 11
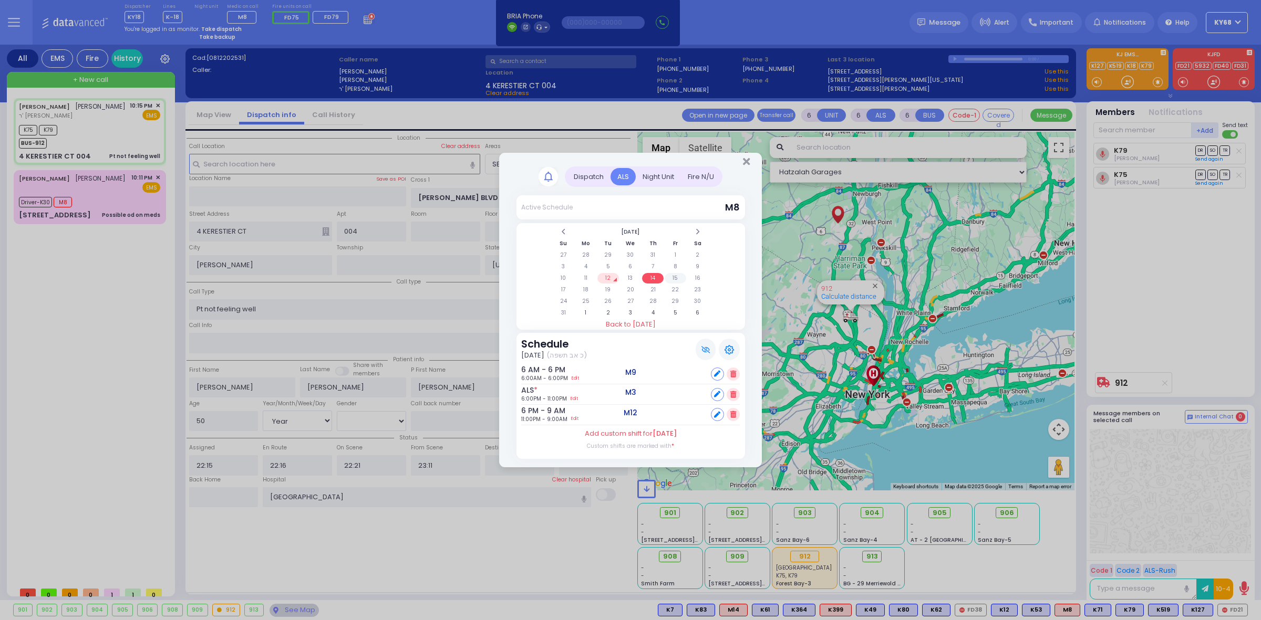
click at [669, 278] on td "15" at bounding box center [676, 278] width 22 height 11
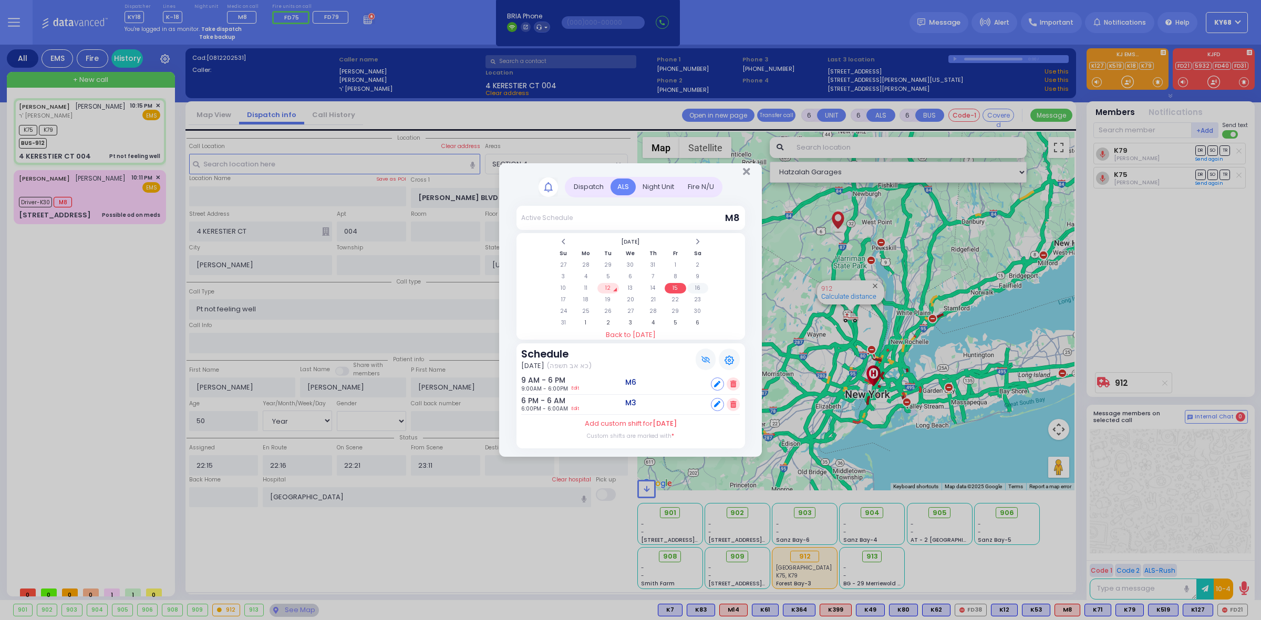
click at [696, 284] on td "16" at bounding box center [698, 288] width 22 height 11
click at [572, 299] on td "17" at bounding box center [564, 300] width 22 height 11
select select
radio input "true"
select select "Year"
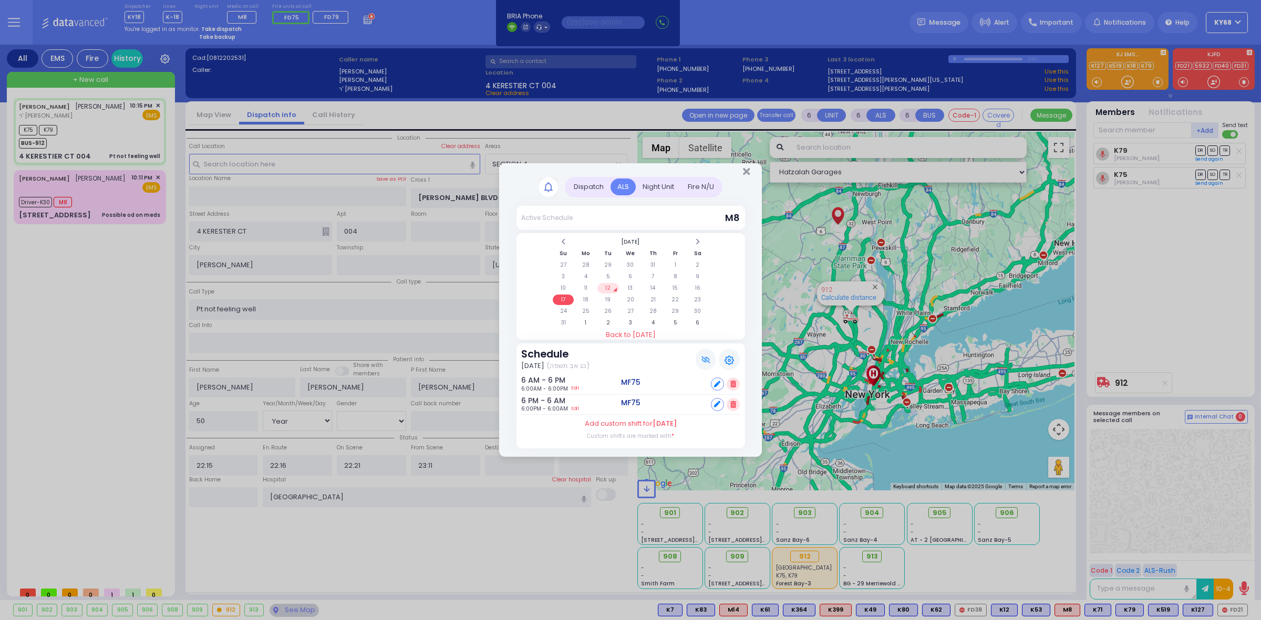
select select "[DEMOGRAPHIC_DATA]"
select select "SECTION 4"
select select "Hatzalah Garages"
select select
radio input "true"
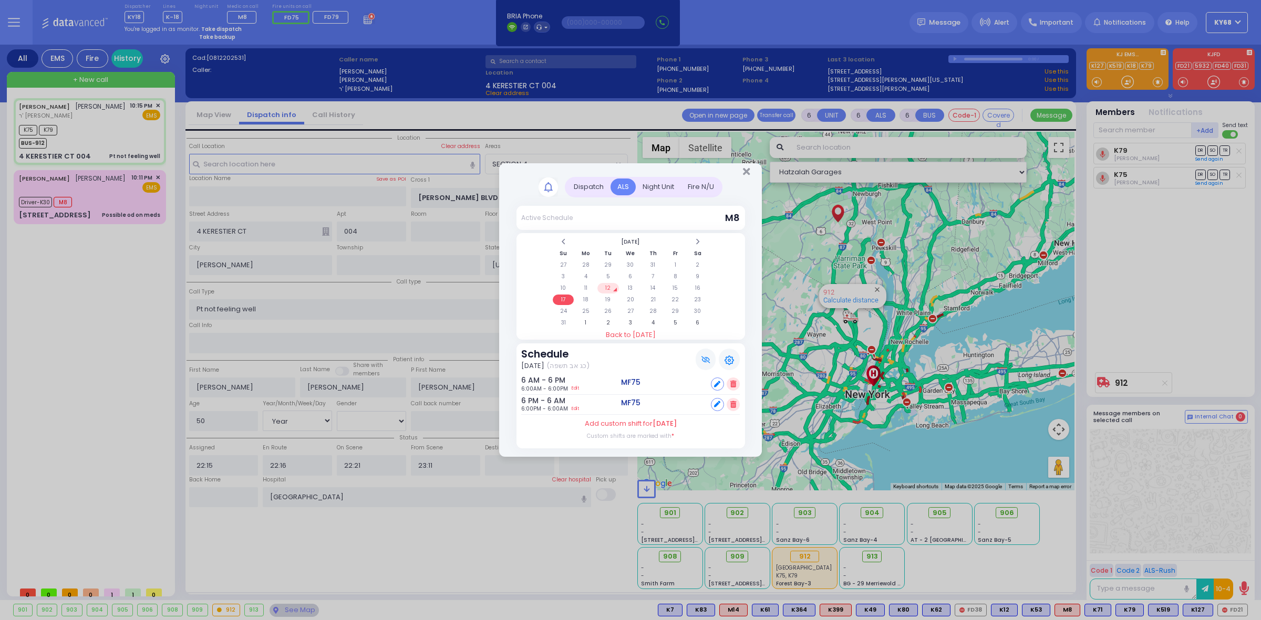
select select "Year"
select select "[DEMOGRAPHIC_DATA]"
select select "SECTION 4"
select select "Hatzalah Garages"
select select
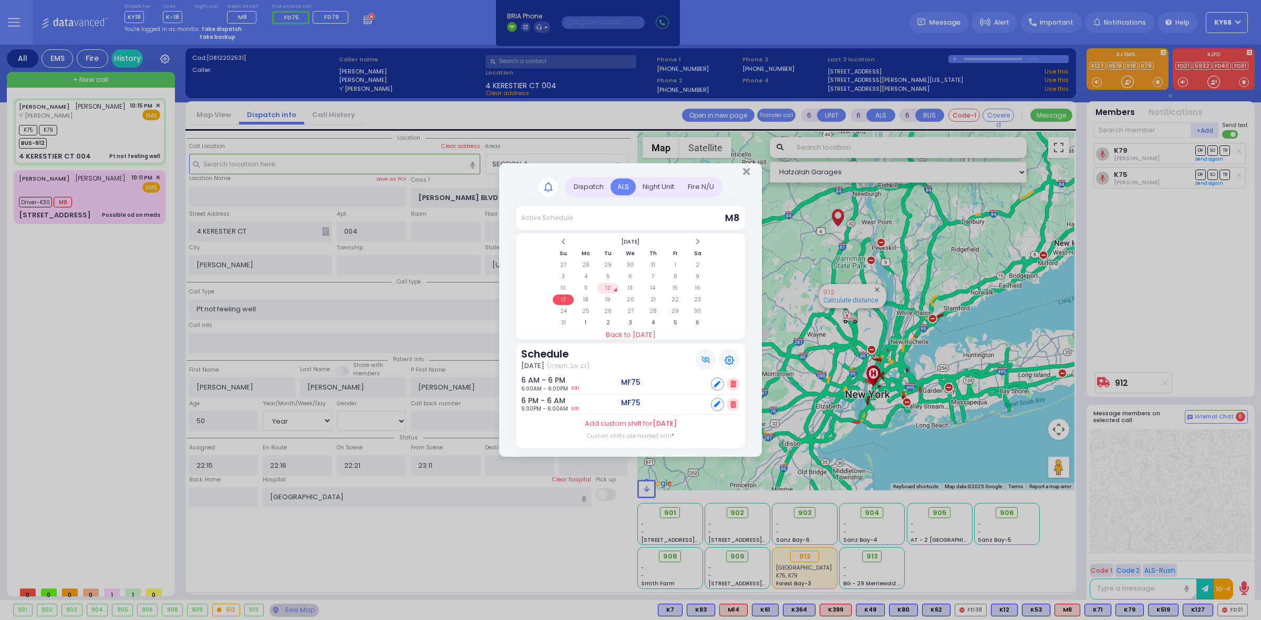
radio input "true"
select select "Year"
select select "[DEMOGRAPHIC_DATA]"
select select "SECTION 4"
select select "Hatzalah Garages"
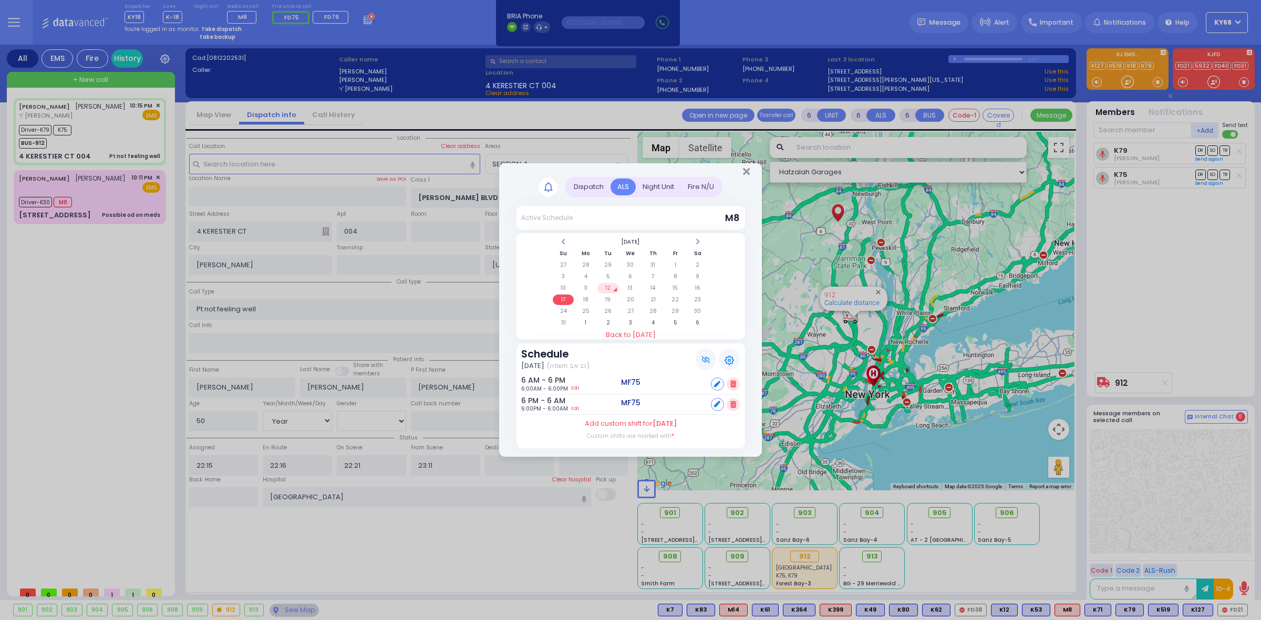
select select
radio input "true"
select select "Year"
select select "[DEMOGRAPHIC_DATA]"
radio input "true"
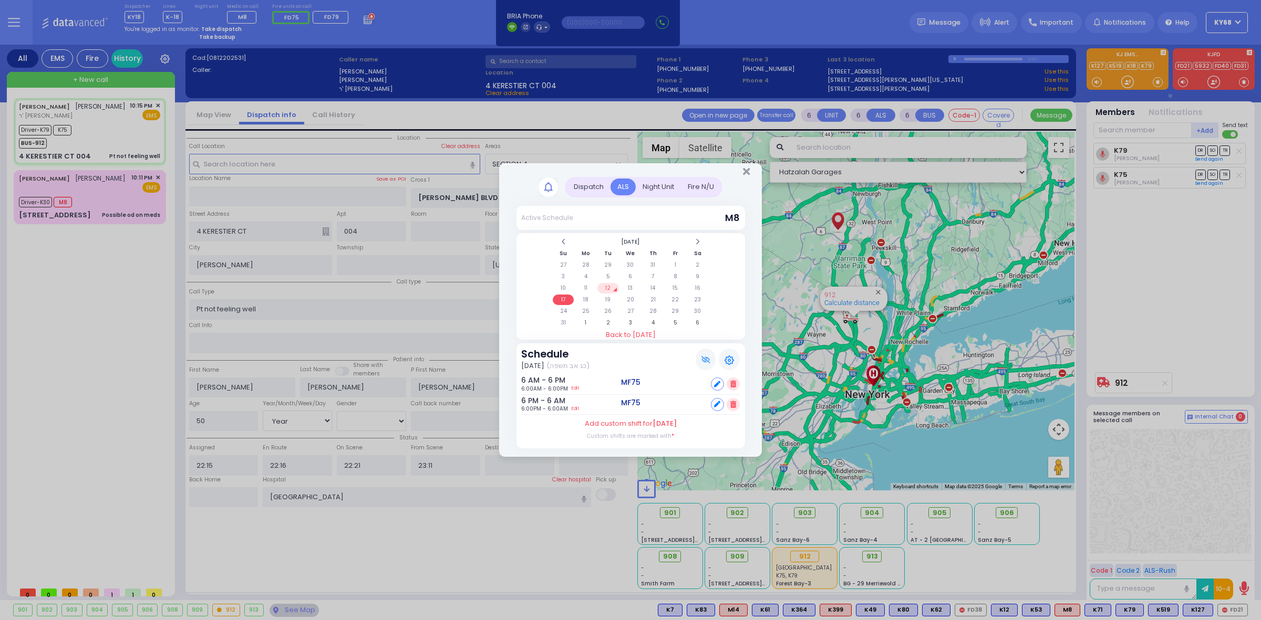
select select "Year"
select select "[DEMOGRAPHIC_DATA]"
radio input "true"
select select "Year"
select select "[DEMOGRAPHIC_DATA]"
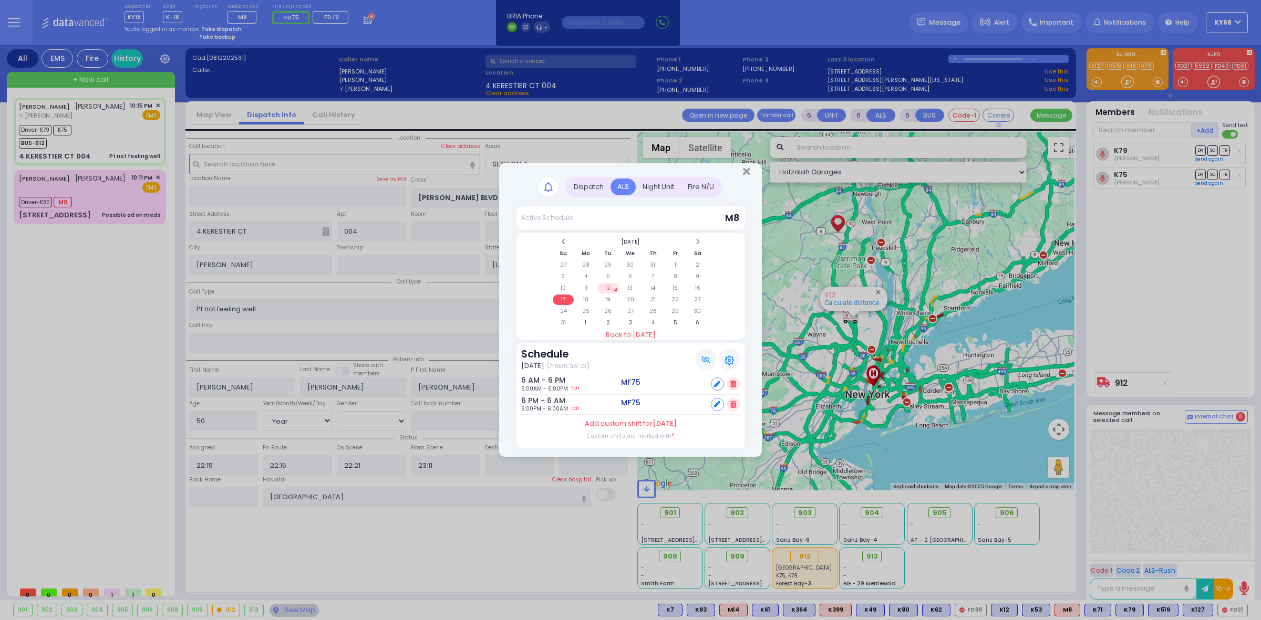
select select "SECTION 4"
select select "Hatzalah Garages"
select select
radio input "true"
select select "Year"
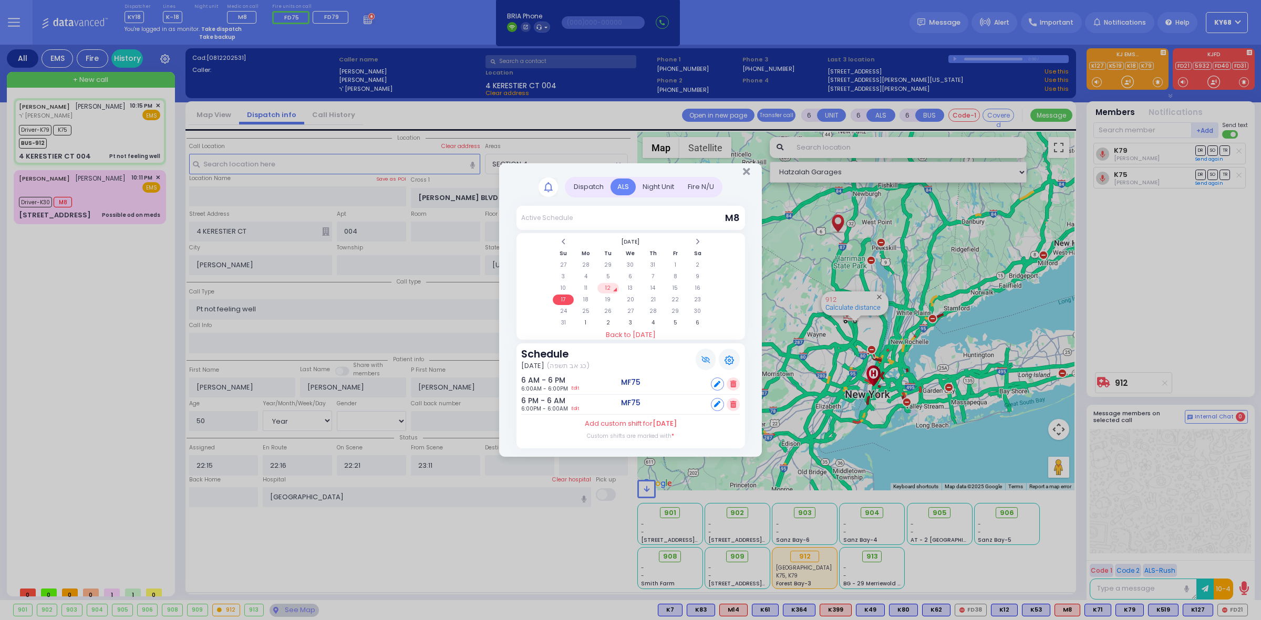
select select "[DEMOGRAPHIC_DATA]"
select select "SECTION 4"
select select "Hatzalah Garages"
select select
radio input "true"
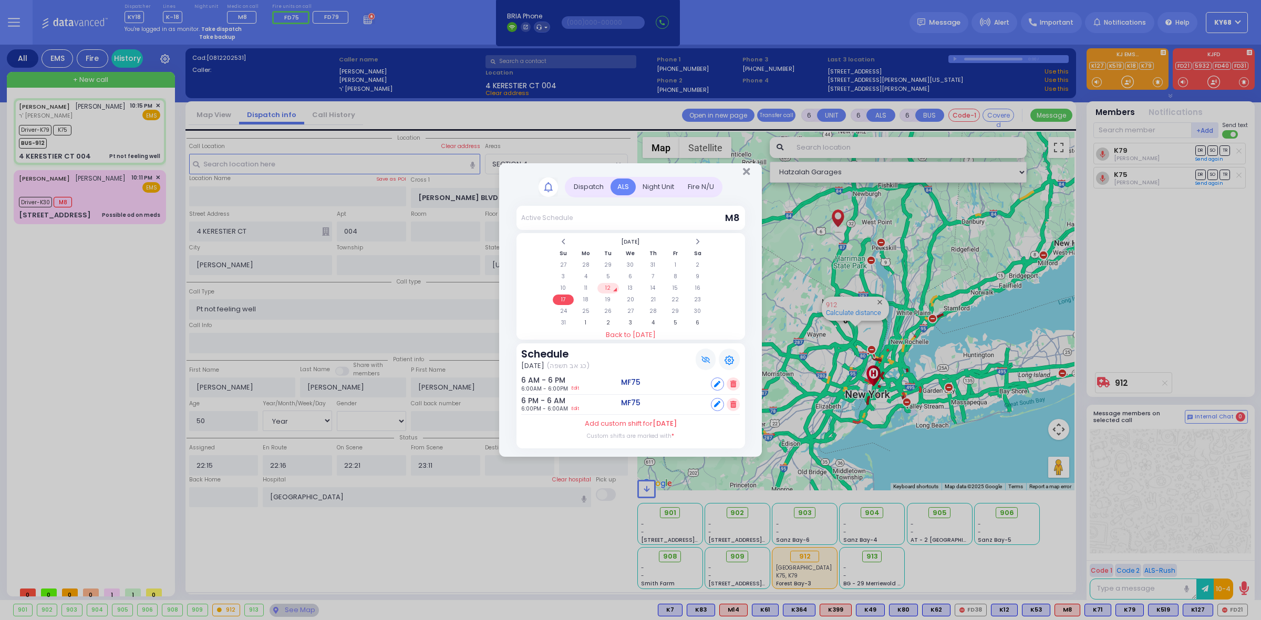
select select "Year"
select select "[DEMOGRAPHIC_DATA]"
select select "SECTION 4"
select select "Hatzalah Garages"
select select
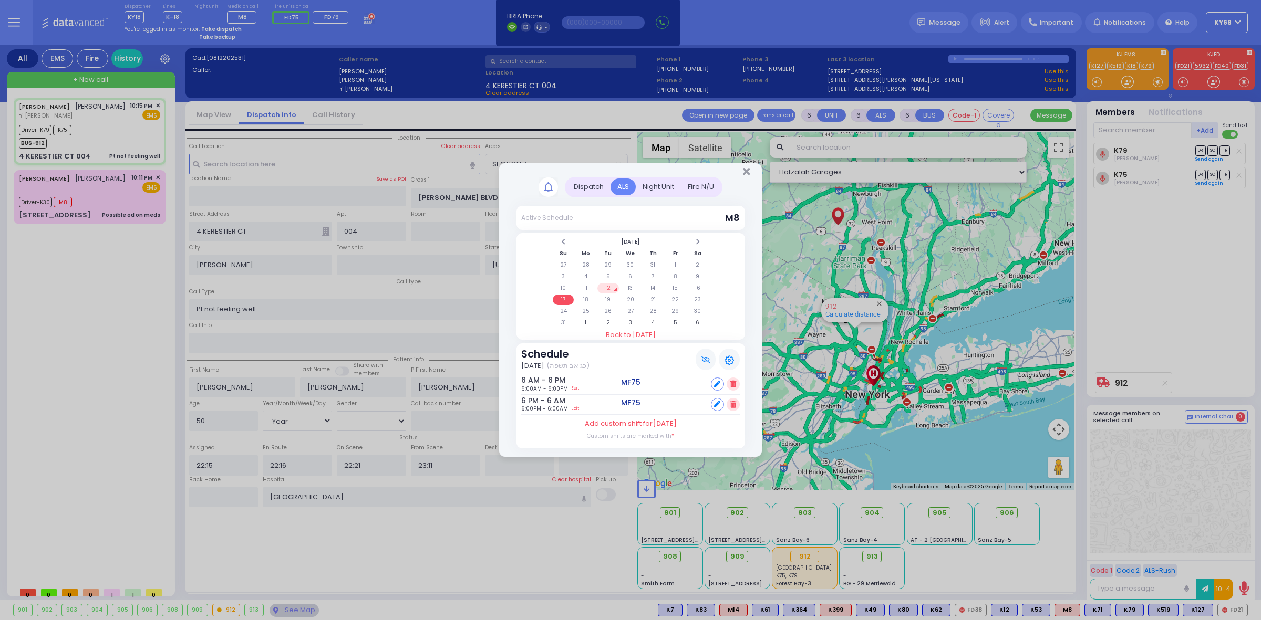
radio input "true"
select select "Year"
select select "[DEMOGRAPHIC_DATA]"
select select "SECTION 4"
select select "Hatzalah Garages"
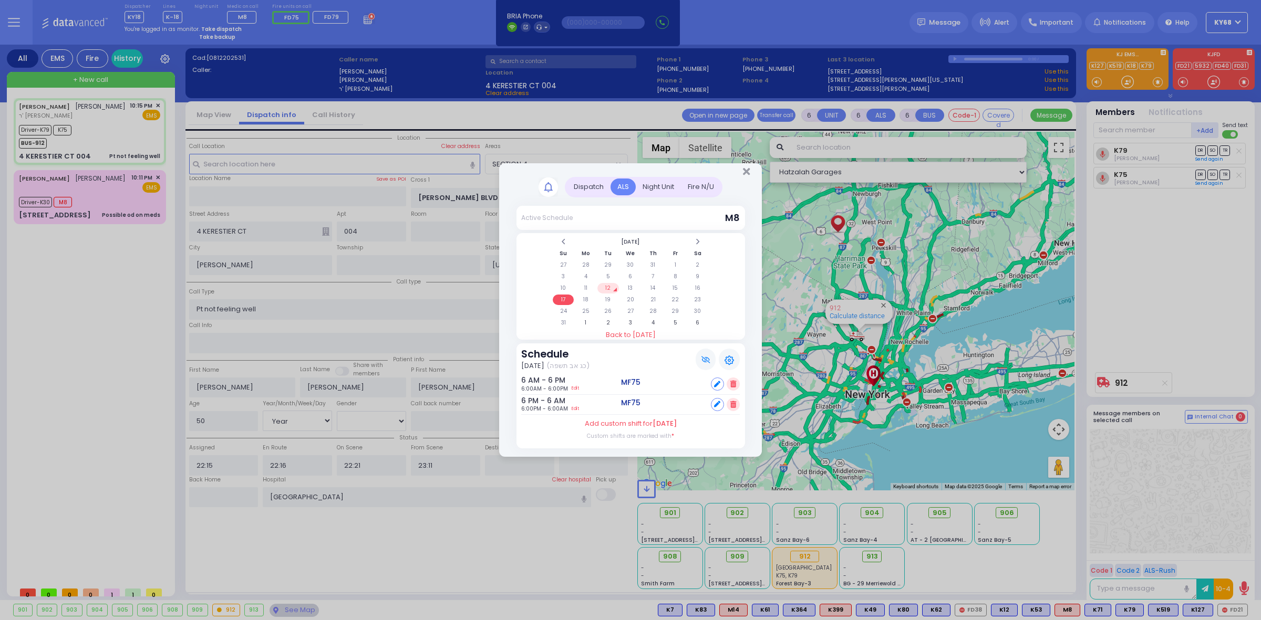
select select
radio input "true"
select select "Year"
select select "[DEMOGRAPHIC_DATA]"
select select "Hatzalah Garages"
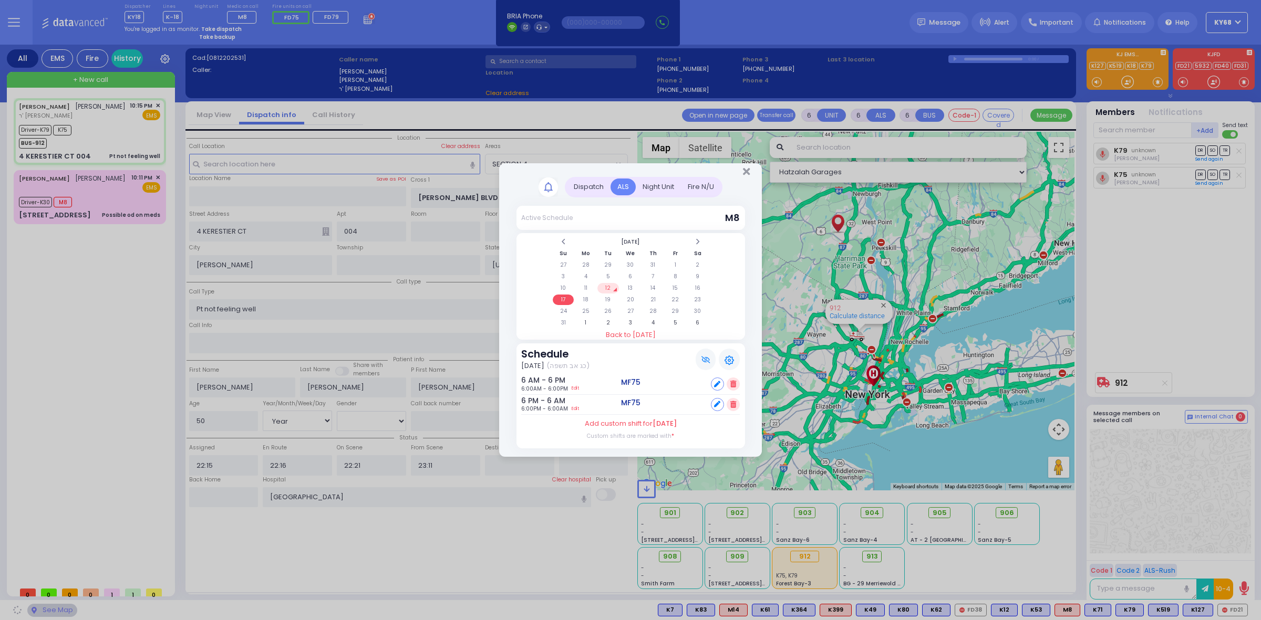
select select "SECTION 4"
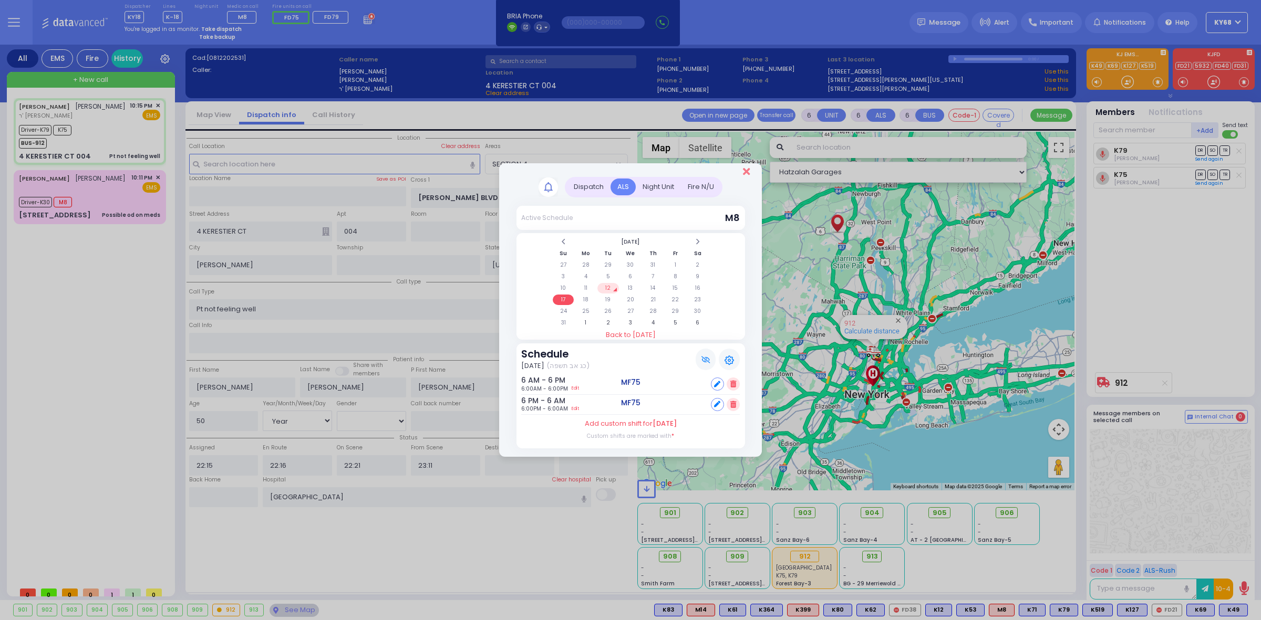
click at [747, 173] on icon "Close" at bounding box center [746, 172] width 7 height 11
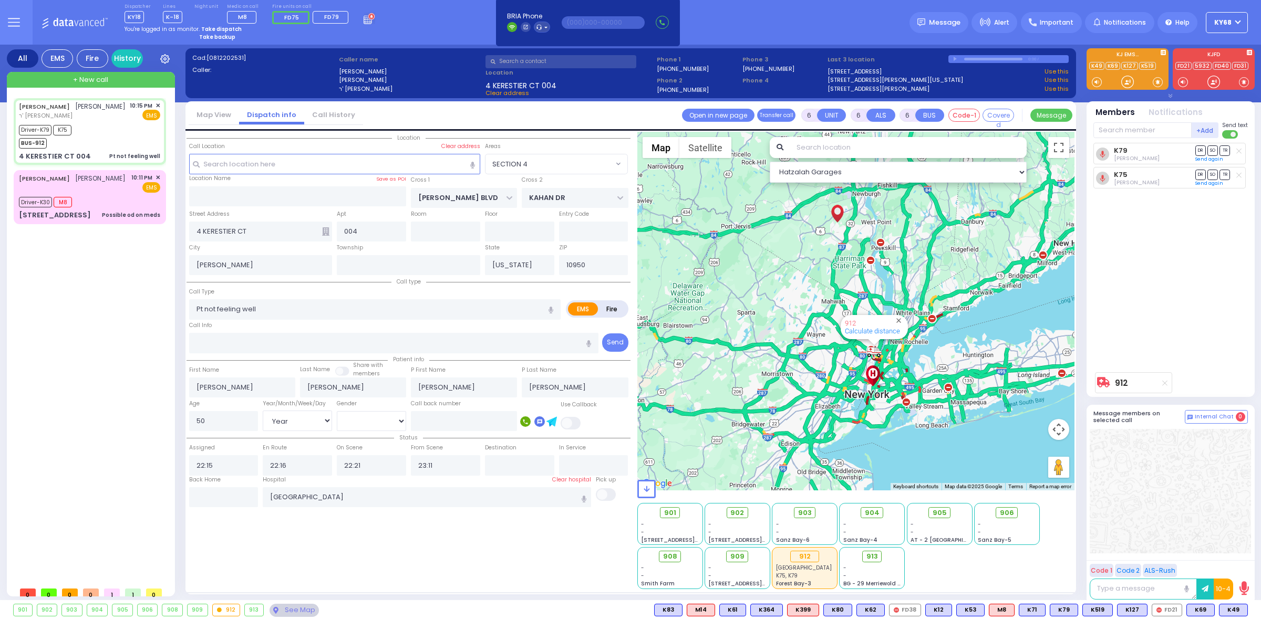
click at [15, 12] on button at bounding box center [14, 22] width 38 height 45
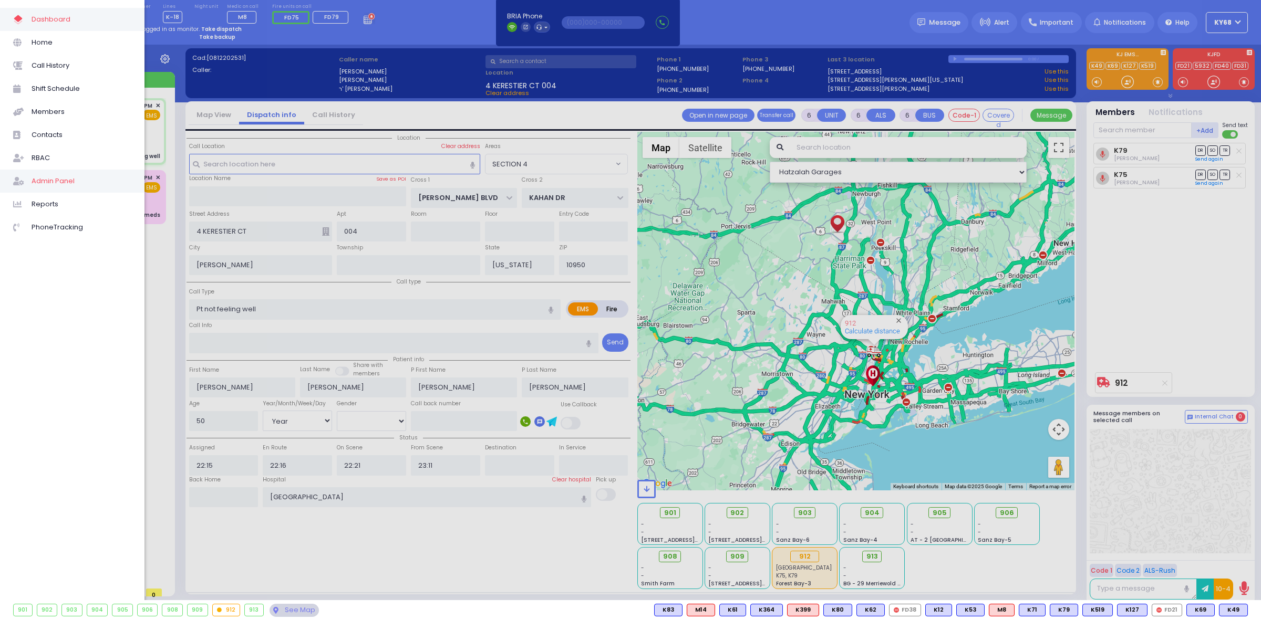
click at [59, 184] on span "Admin Panel" at bounding box center [82, 181] width 100 height 14
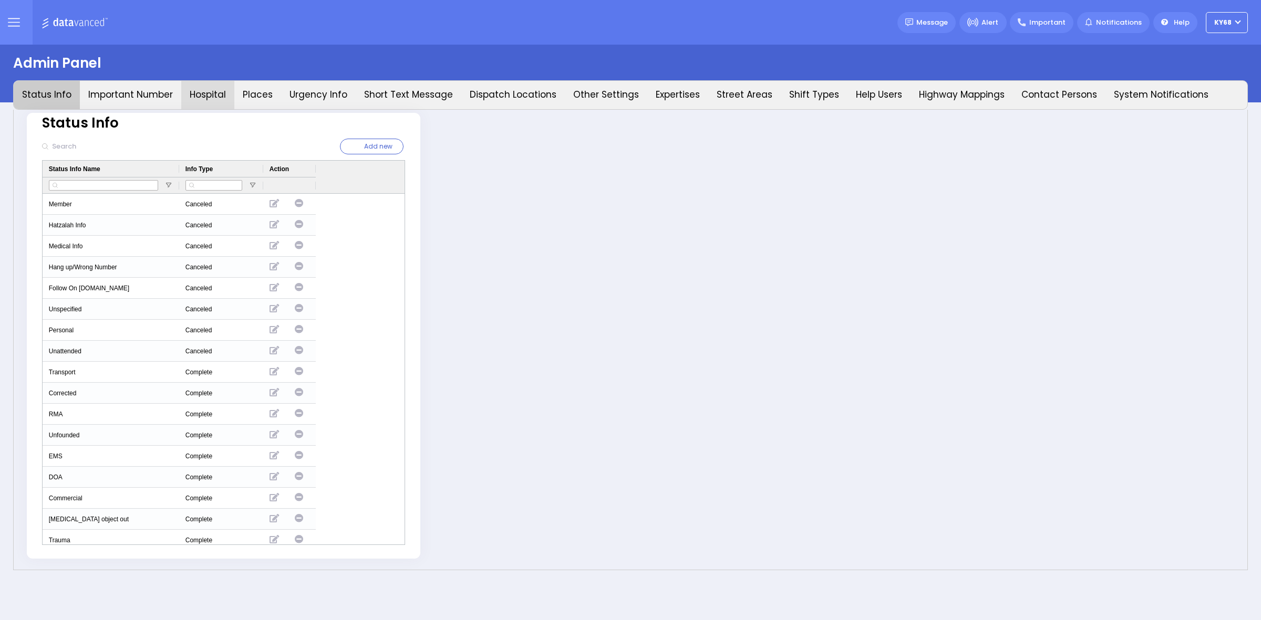
click at [221, 94] on button "Hospital" at bounding box center [207, 95] width 53 height 28
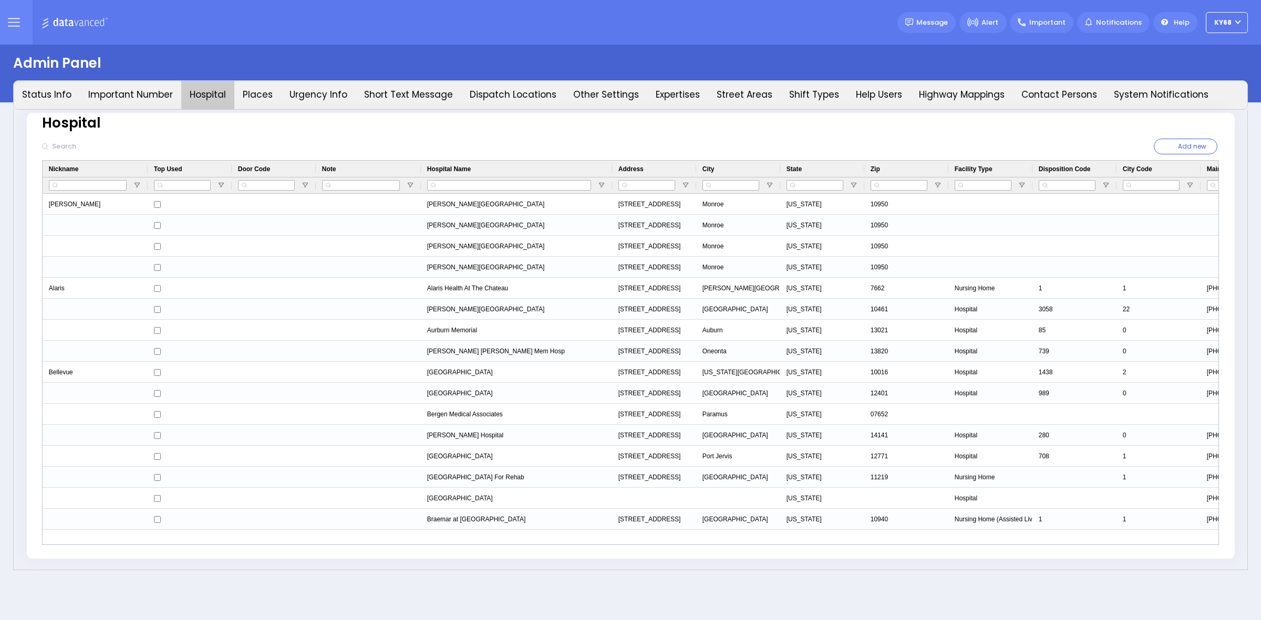
click at [117, 144] on input "text" at bounding box center [119, 147] width 143 height 20
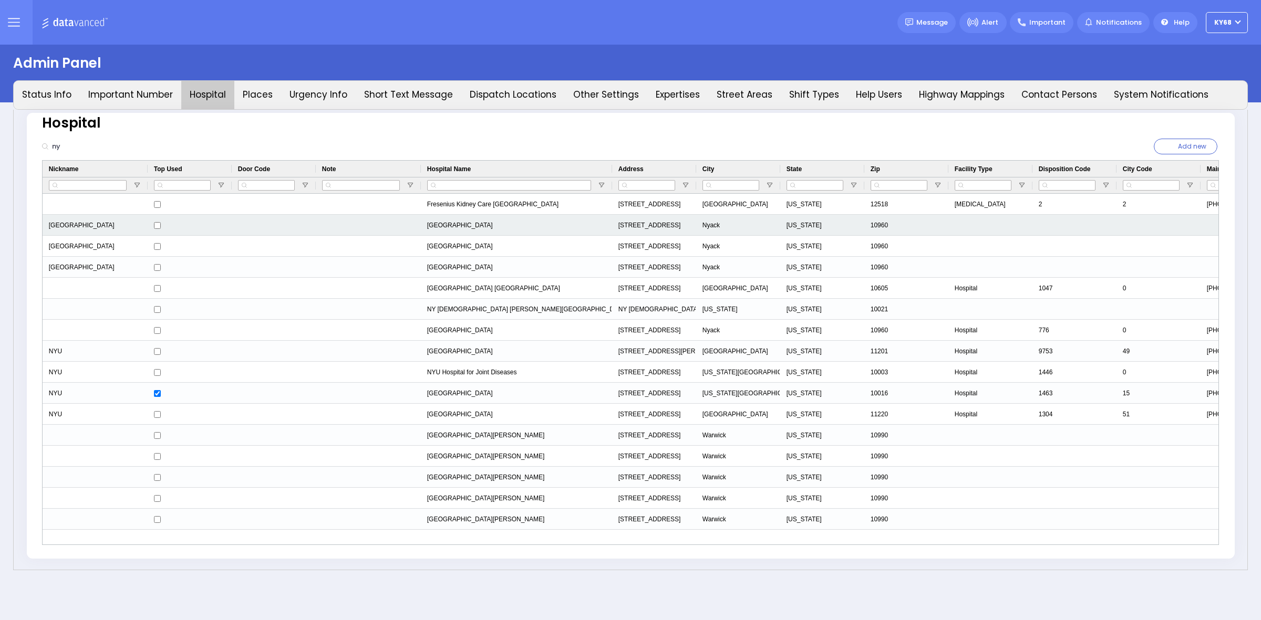
type input "ny"
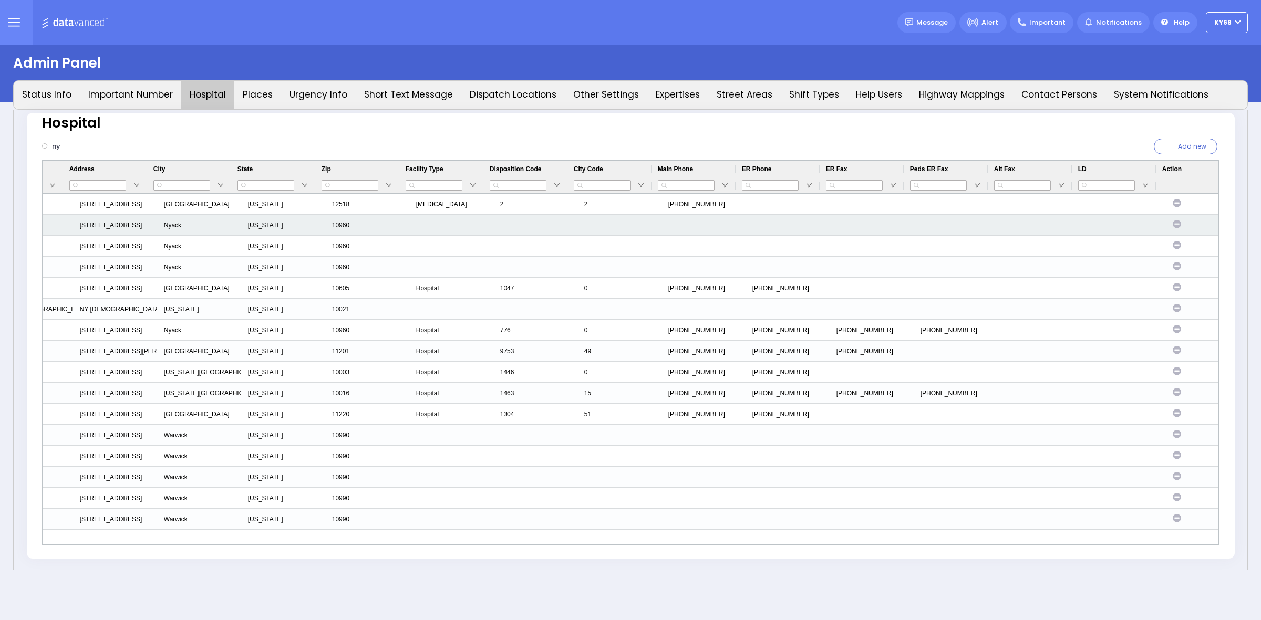
drag, startPoint x: 265, startPoint y: 227, endPoint x: 340, endPoint y: 222, distance: 75.3
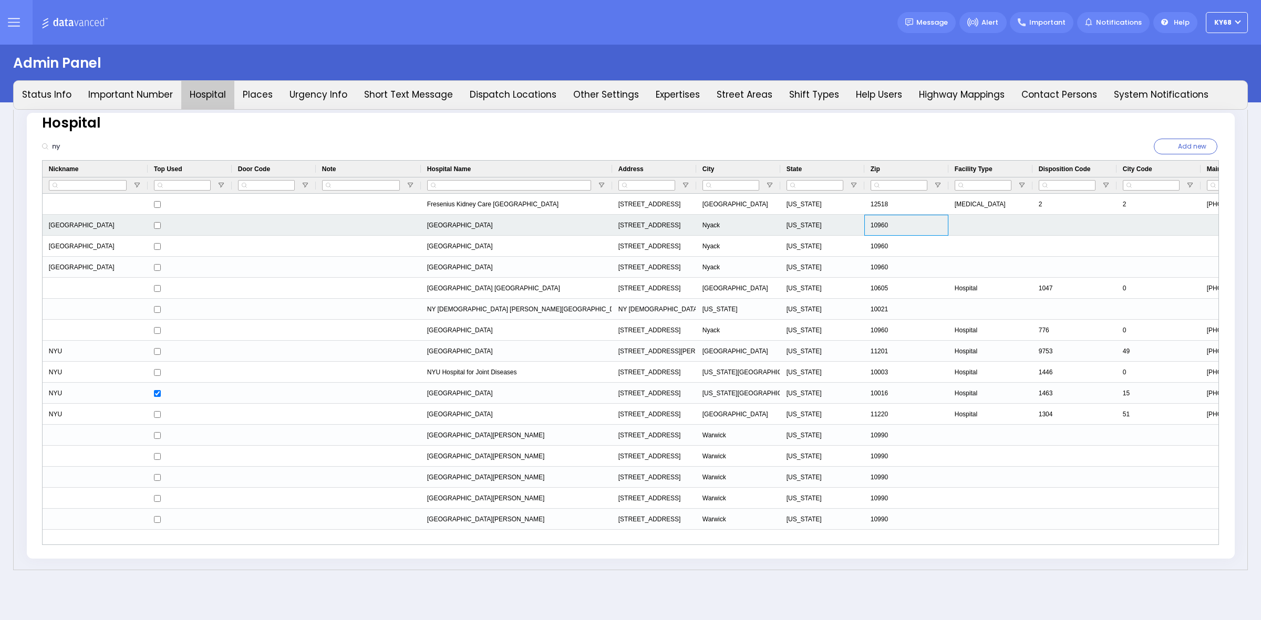
drag, startPoint x: 340, startPoint y: 222, endPoint x: 156, endPoint y: 229, distance: 184.5
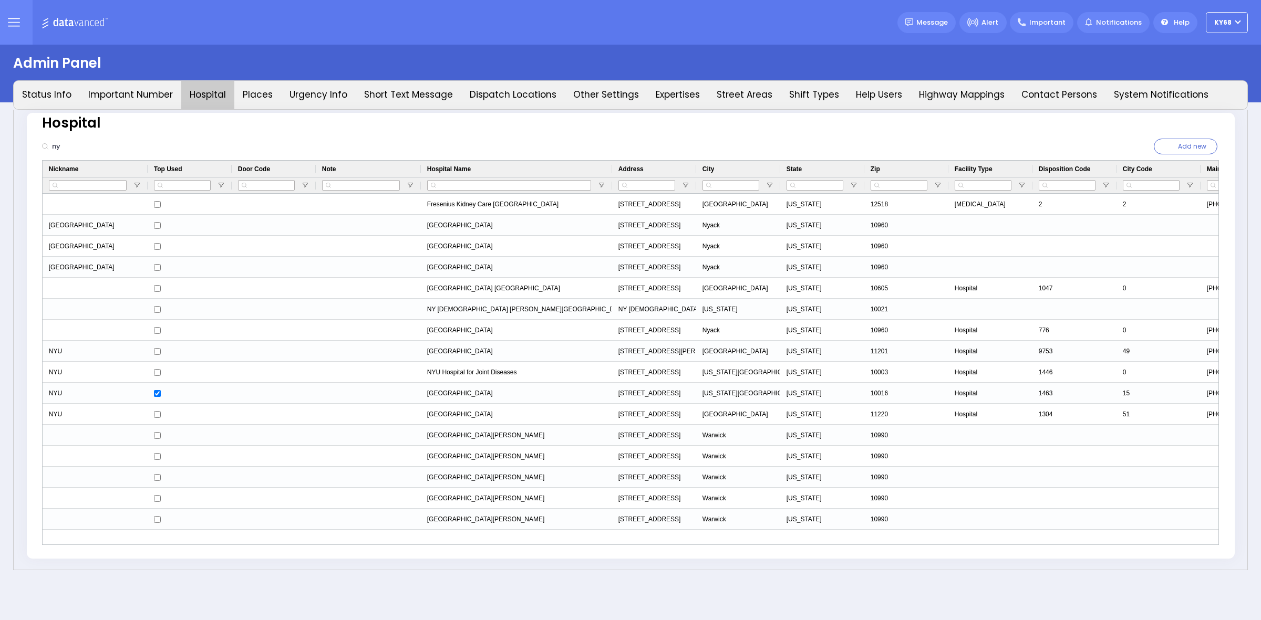
click at [172, 111] on div "Hospital ny Add new City" at bounding box center [630, 340] width 1234 height 461
click at [86, 152] on input "ny" at bounding box center [119, 147] width 143 height 20
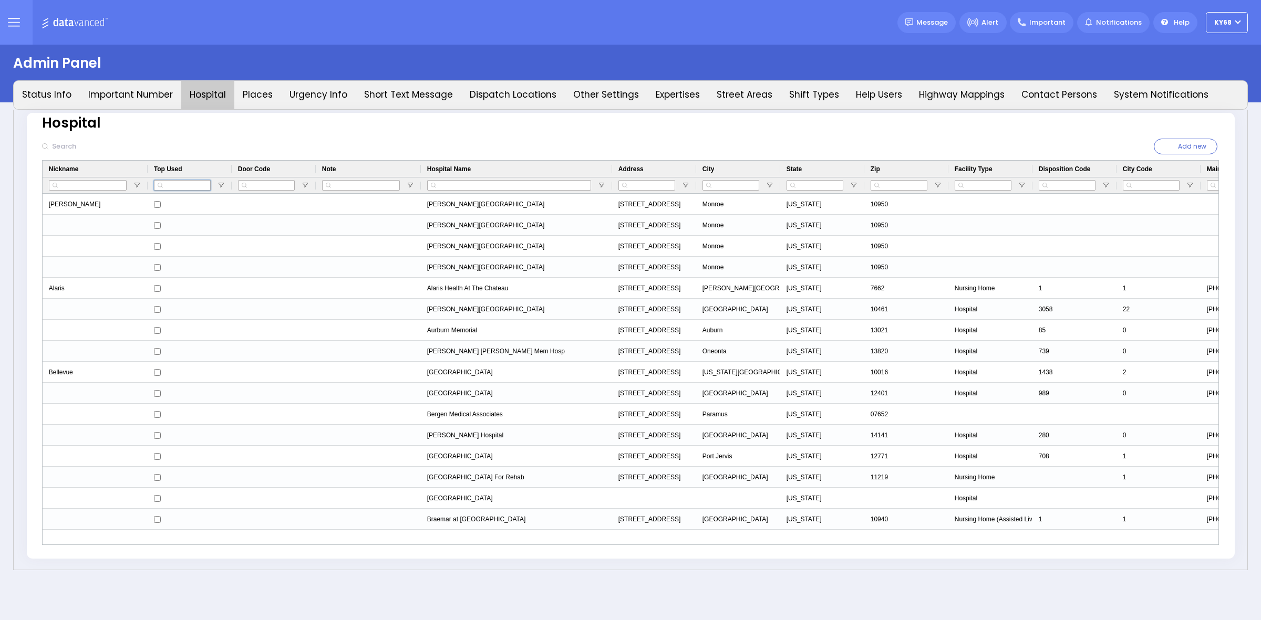
type input "ky68"
click at [90, 150] on input "text" at bounding box center [119, 147] width 143 height 20
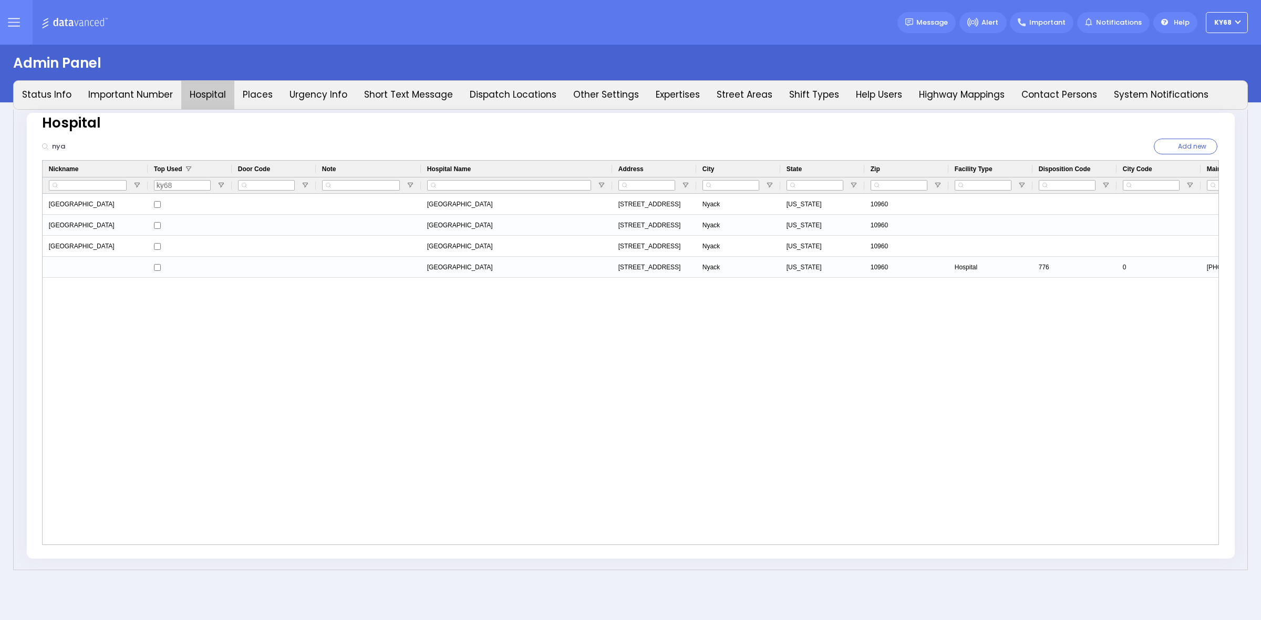
type input "nya"
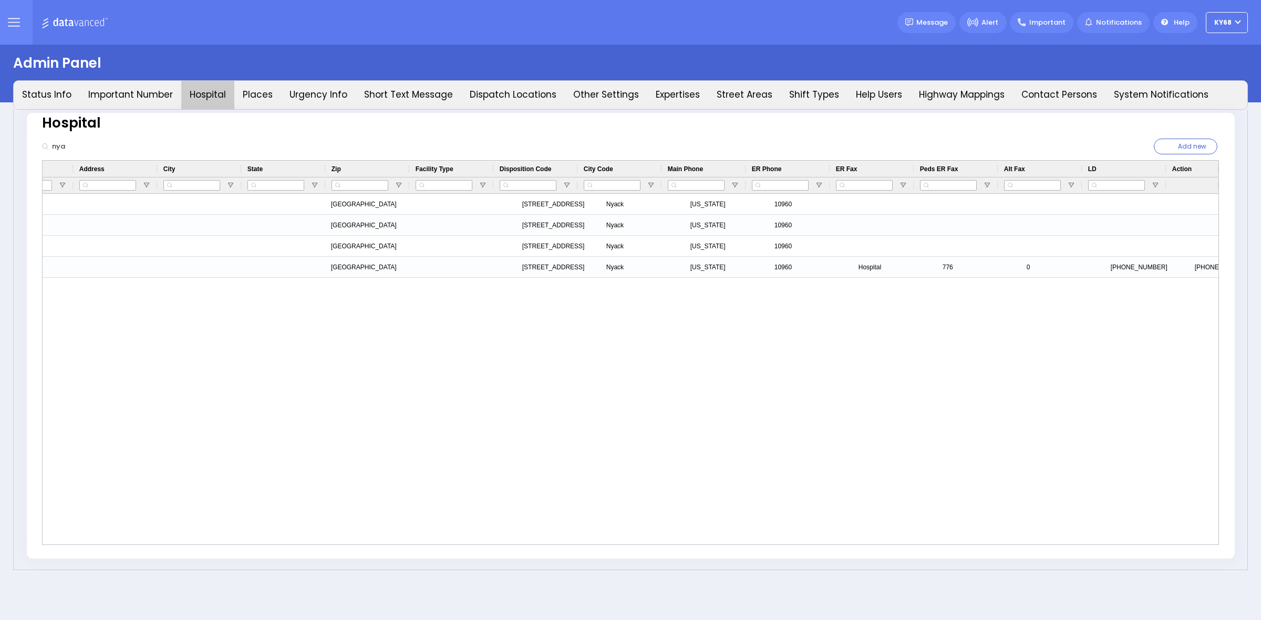
scroll to position [0, 539]
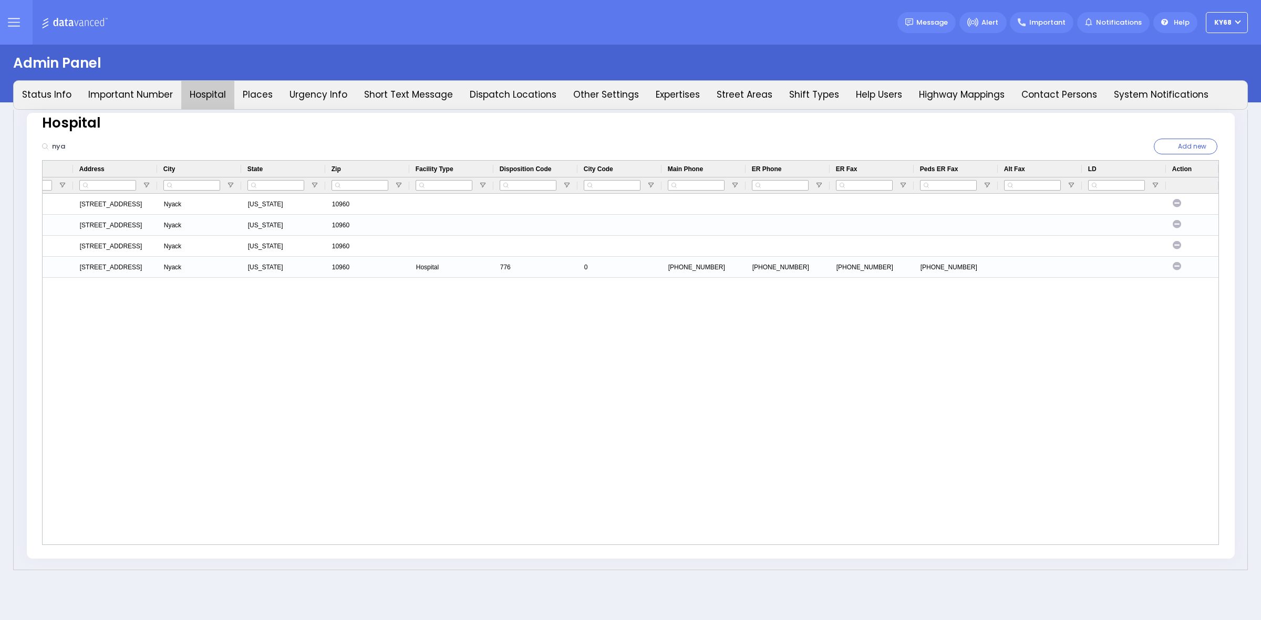
drag, startPoint x: 313, startPoint y: 337, endPoint x: 440, endPoint y: 337, distance: 126.6
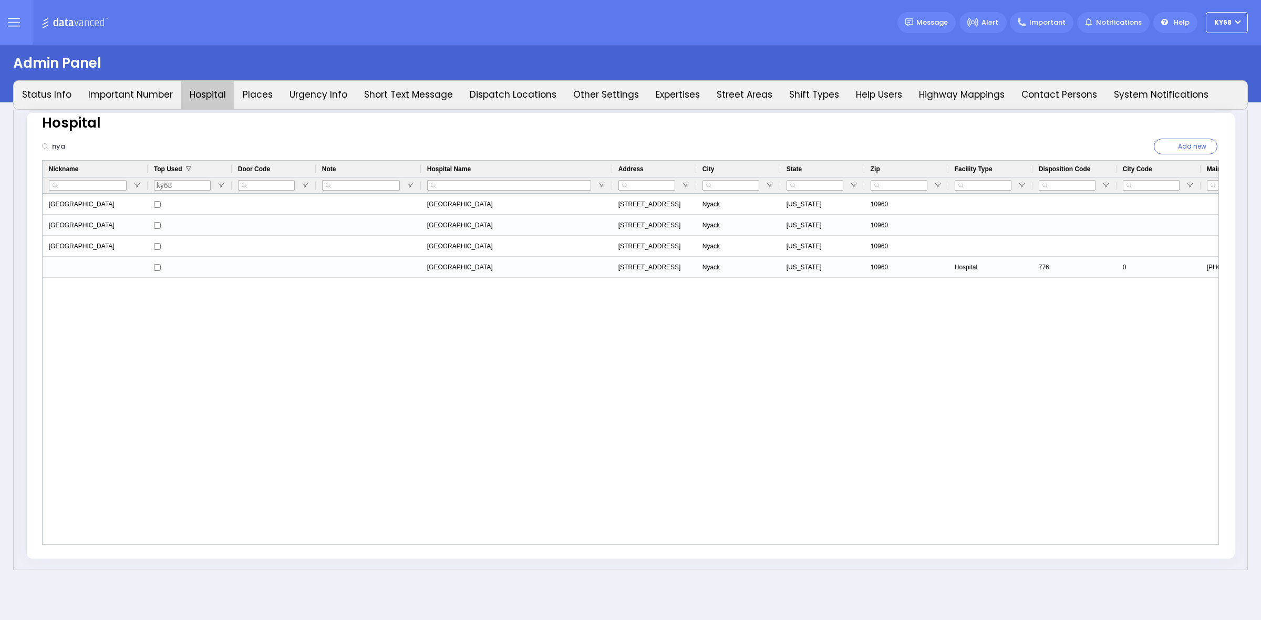
drag, startPoint x: 760, startPoint y: 361, endPoint x: 258, endPoint y: 336, distance: 502.3
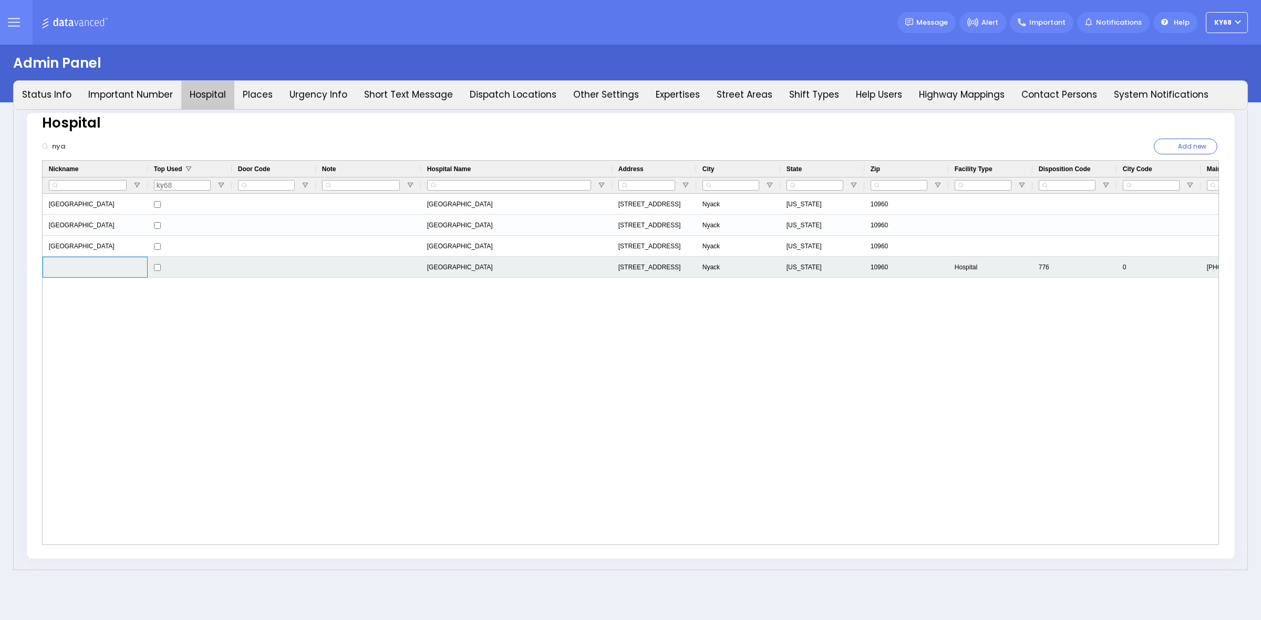
click at [78, 266] on div "Press SPACE to select this row." at bounding box center [95, 267] width 105 height 21
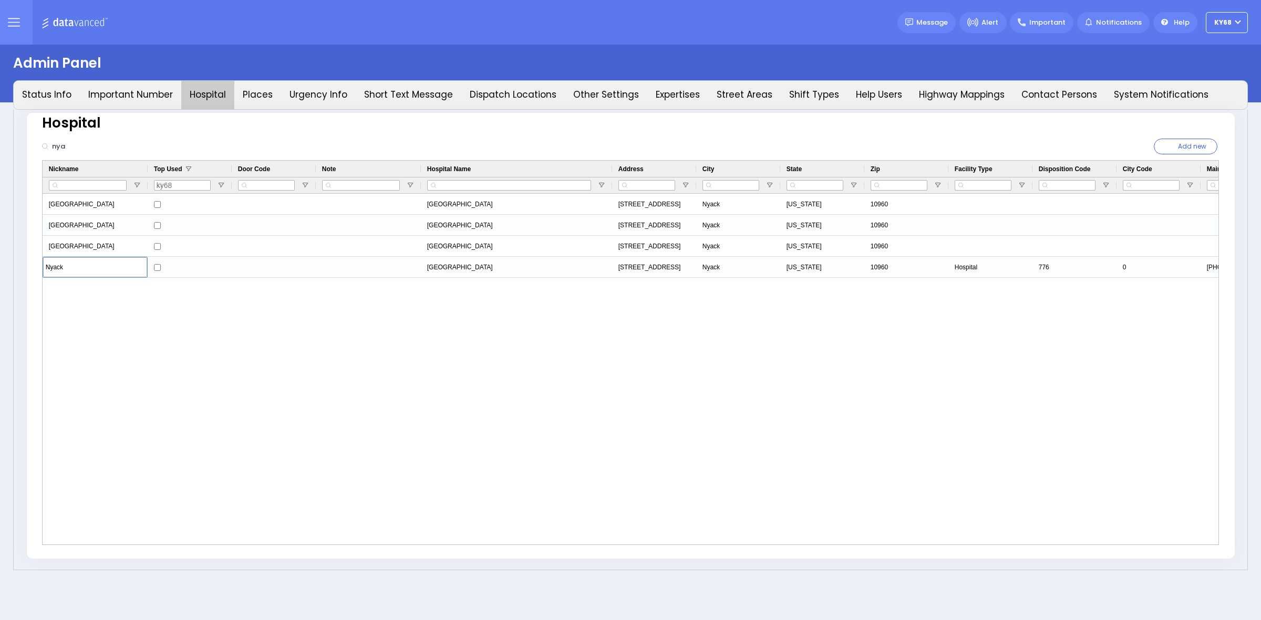
type input "Nyack"
click at [148, 353] on div "Nyack Hospital Montefiore Nyack Hospital 160 N Midland Ave Nyack New York 10960…" at bounding box center [631, 369] width 1176 height 351
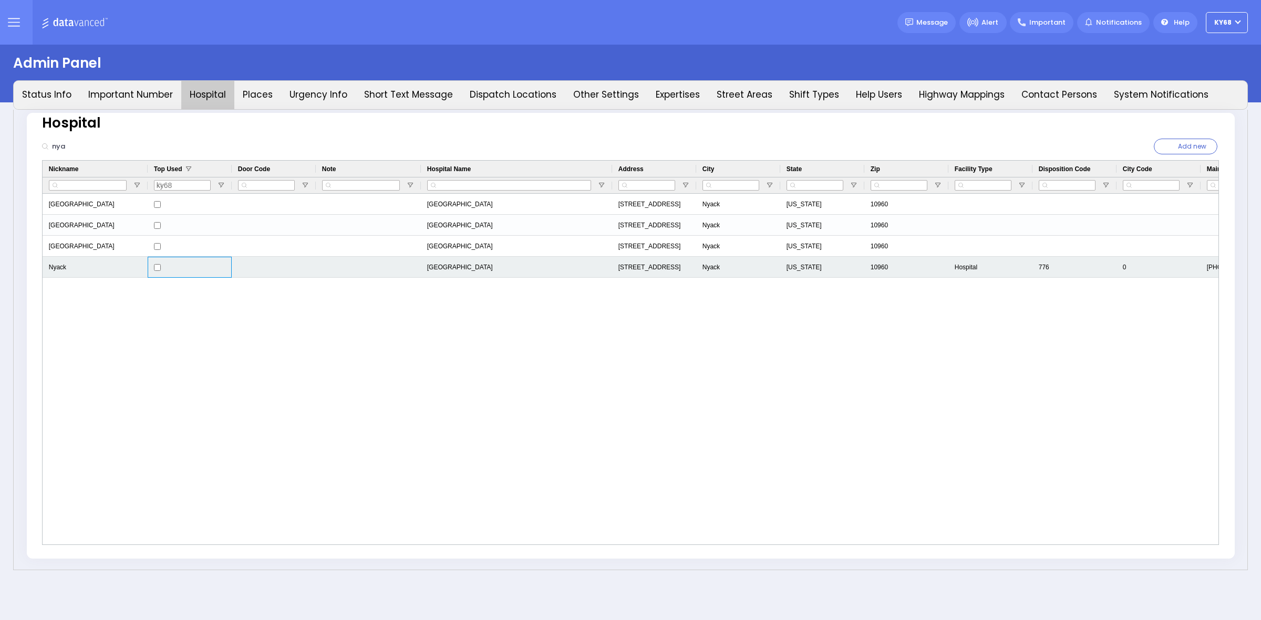
click at [226, 264] on div "Press SPACE to select this row." at bounding box center [190, 267] width 84 height 21
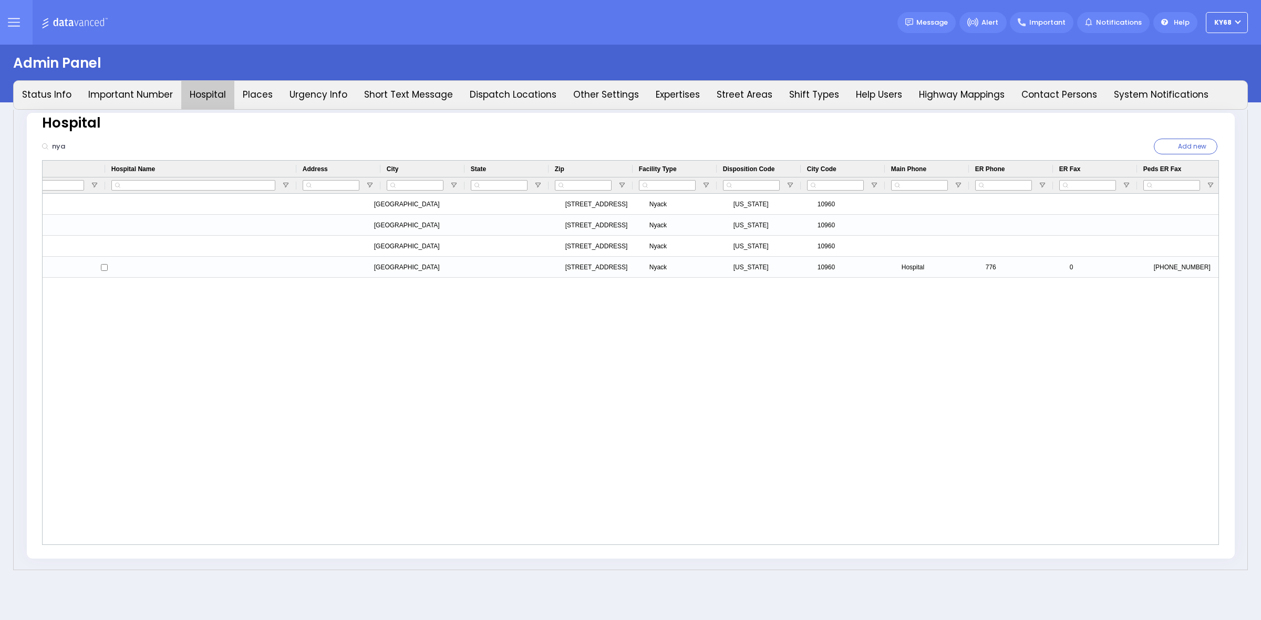
scroll to position [0, 539]
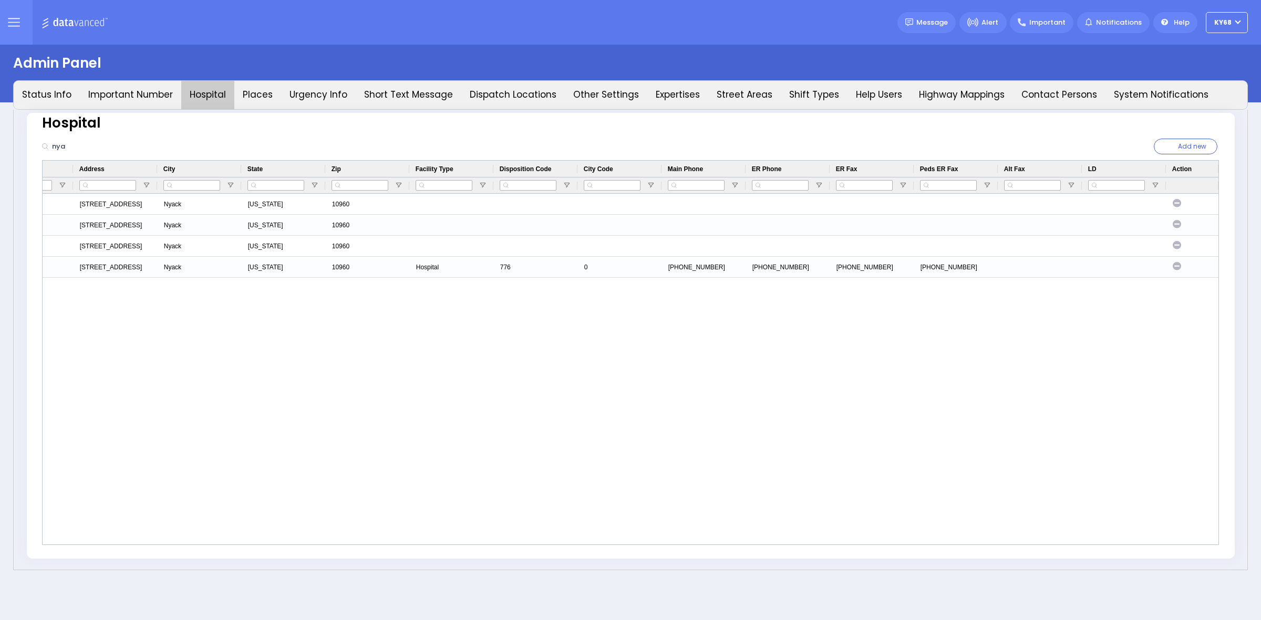
drag, startPoint x: 335, startPoint y: 287, endPoint x: 486, endPoint y: 298, distance: 151.7
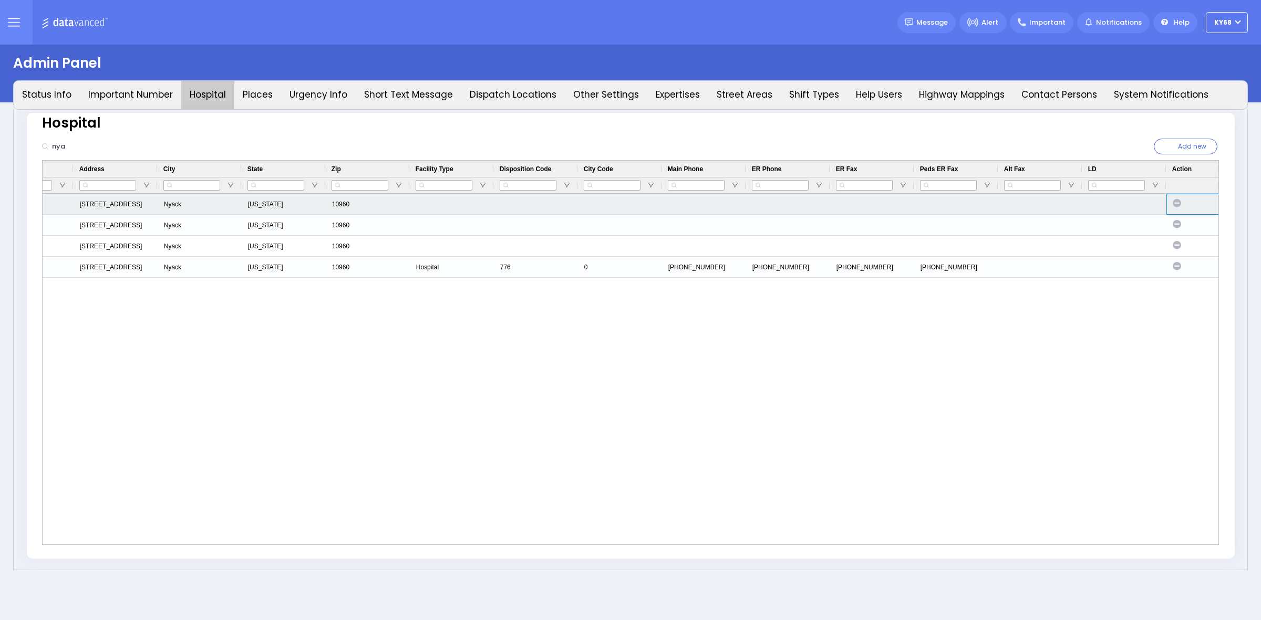
click at [1177, 200] on icon "Press SPACE to select this row." at bounding box center [1176, 203] width 8 height 8
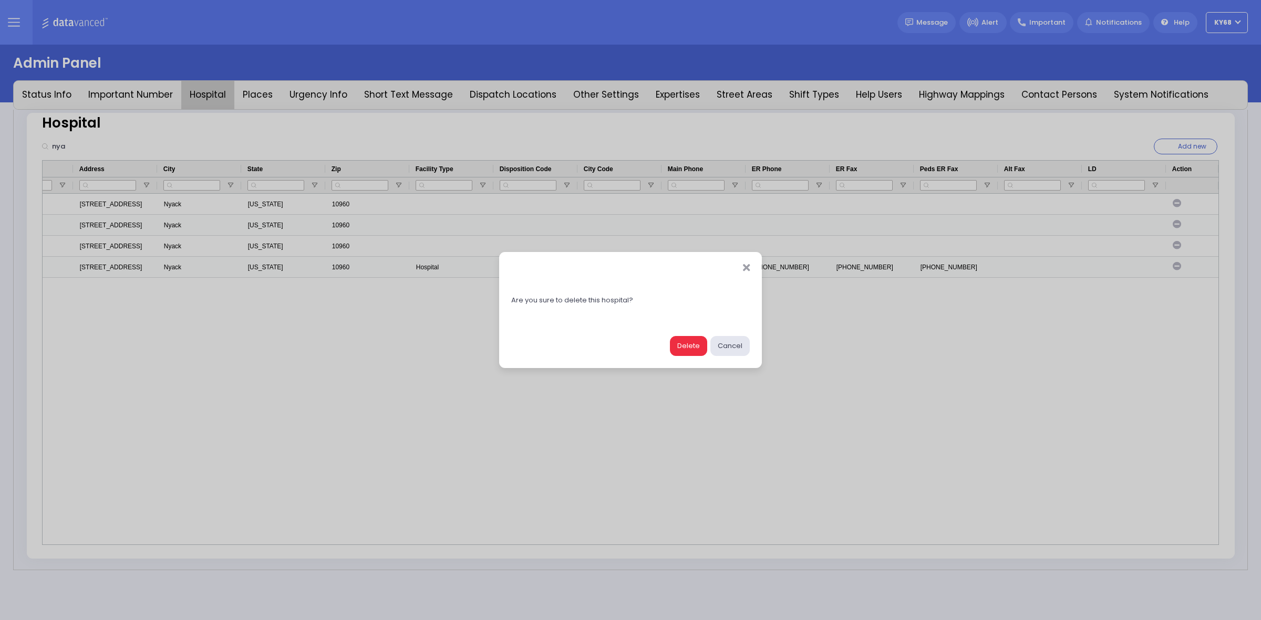
click at [694, 342] on button "Delete" at bounding box center [688, 346] width 37 height 20
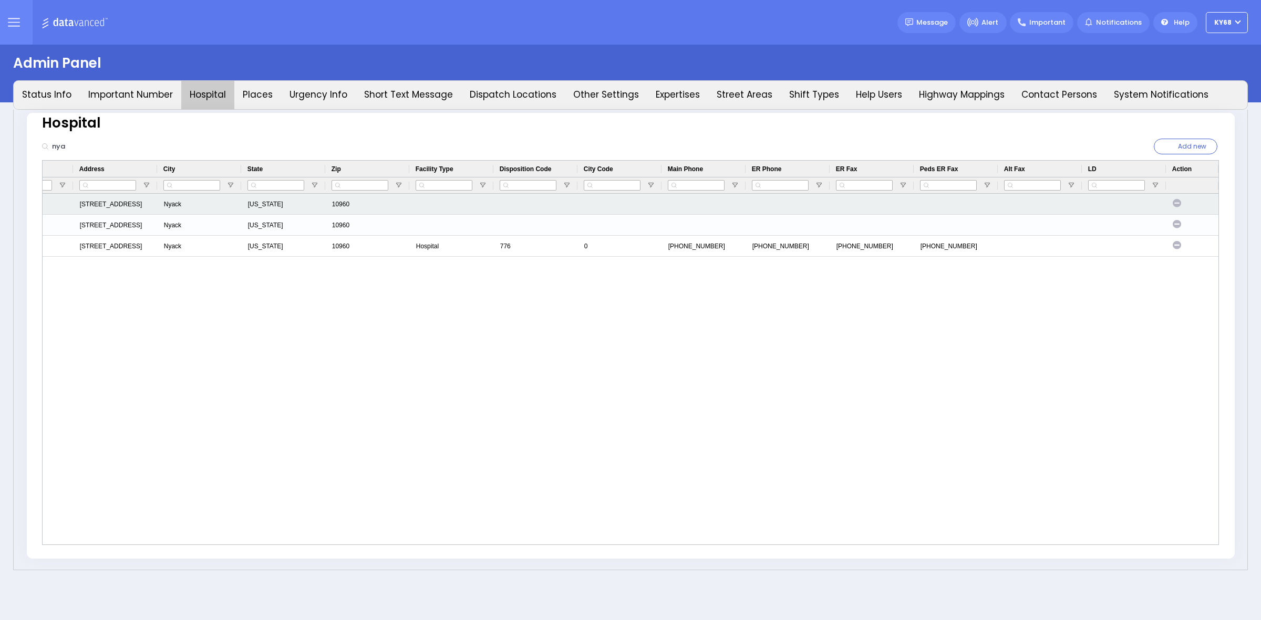
click at [1174, 201] on icon "Press SPACE to select this row." at bounding box center [1176, 203] width 8 height 8
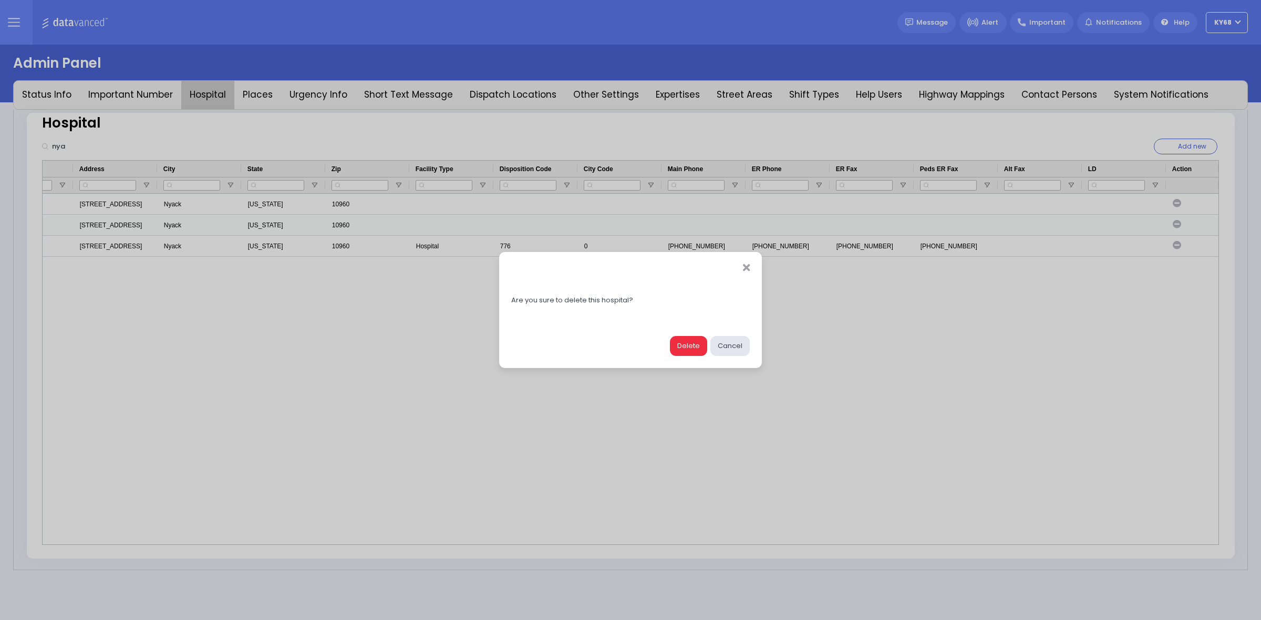
click at [684, 345] on button "Delete" at bounding box center [688, 346] width 37 height 20
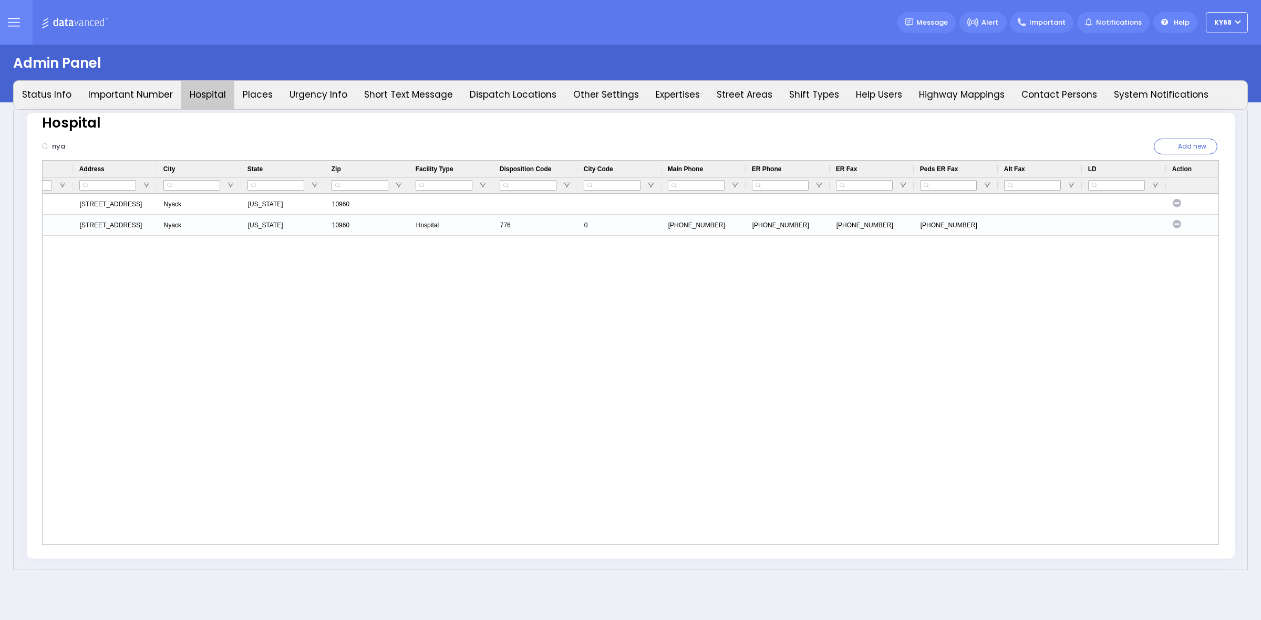
drag, startPoint x: 508, startPoint y: 324, endPoint x: 489, endPoint y: 315, distance: 21.9
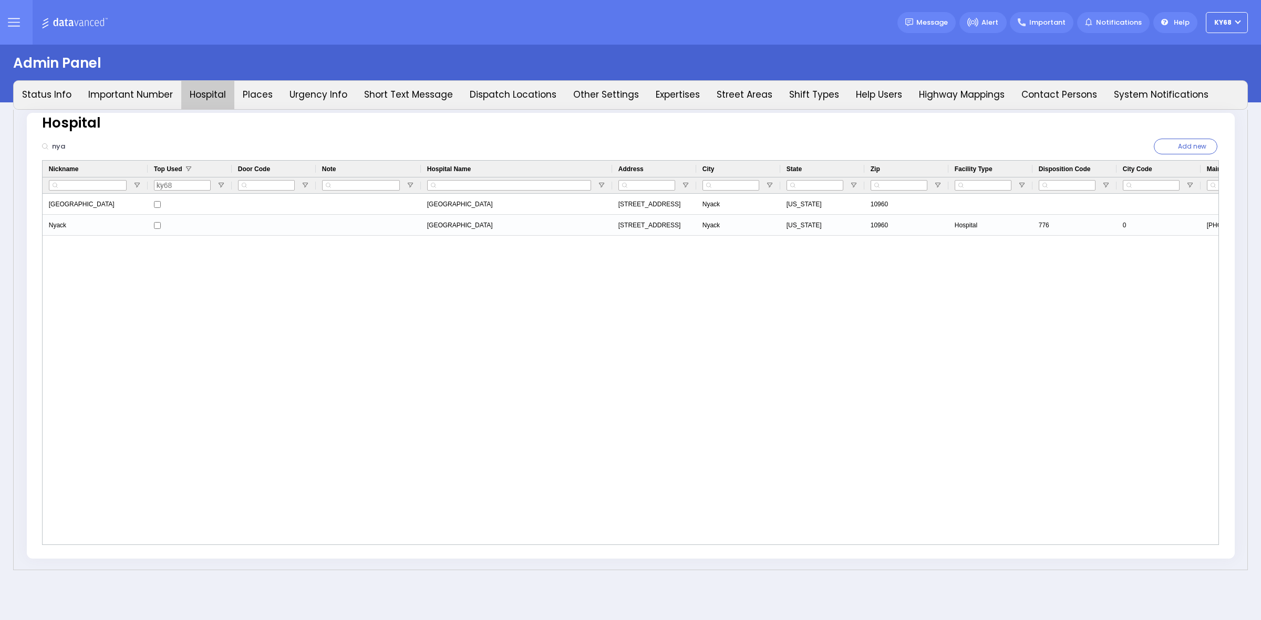
drag, startPoint x: 396, startPoint y: 311, endPoint x: 250, endPoint y: 302, distance: 145.8
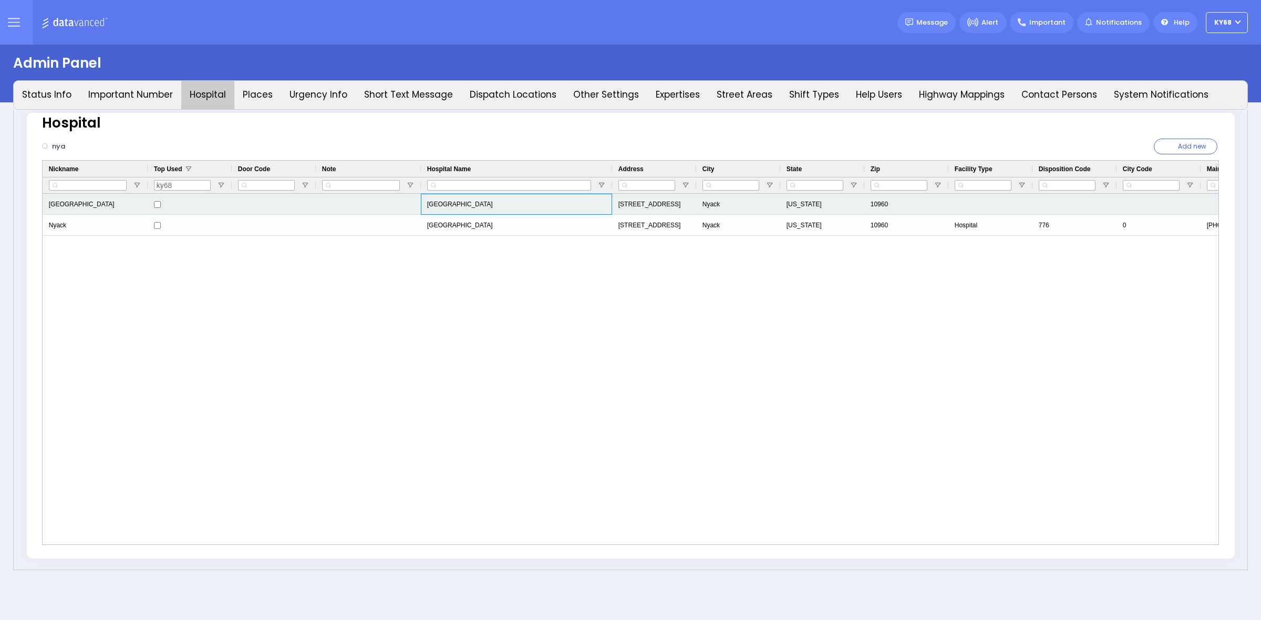
click at [476, 200] on div "Montefiore Nyack Hospital" at bounding box center [516, 204] width 191 height 21
click at [476, 201] on div "Montefiore Nyack Hospital" at bounding box center [516, 204] width 191 height 21
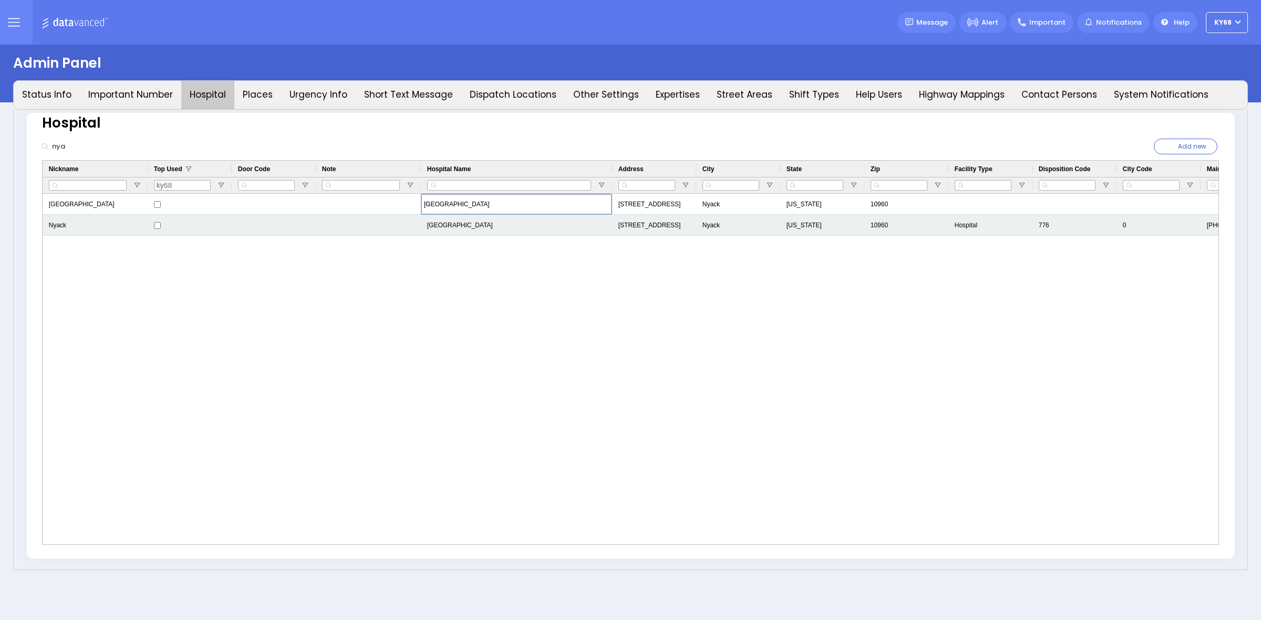
click at [466, 227] on div "Nyack Hospital" at bounding box center [516, 225] width 191 height 21
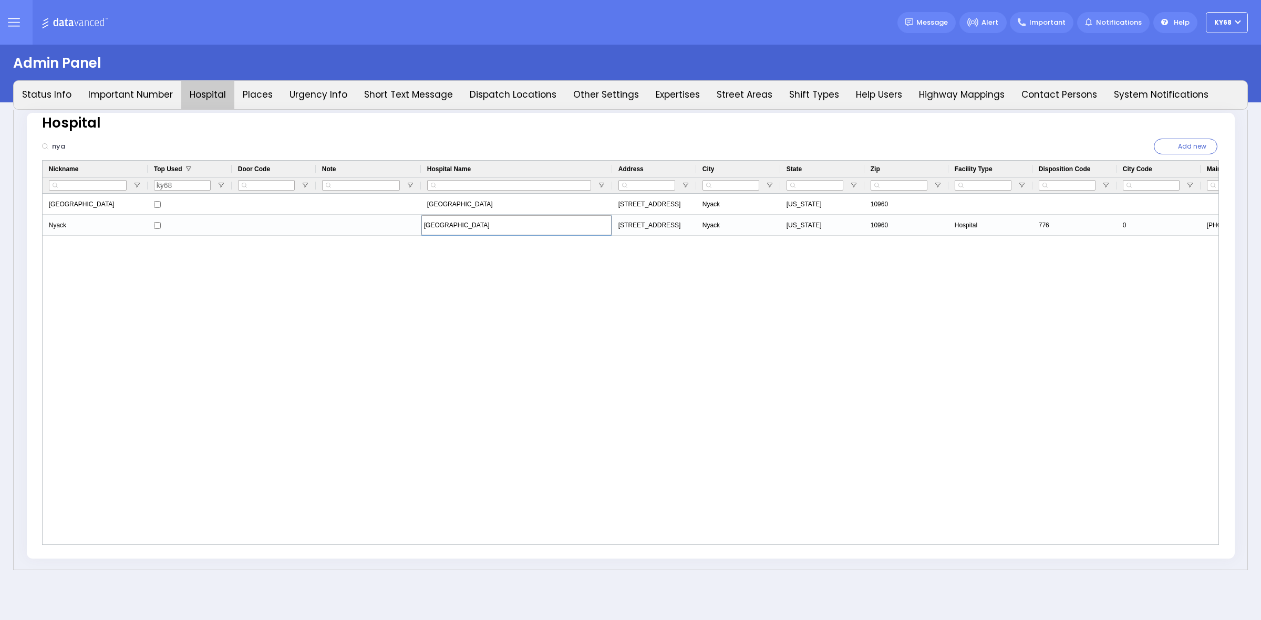
type input "Montefiore Nyack Hospital"
click at [485, 260] on div "Nyack Hospital Montefiore Nyack Hospital 160 N Midland Ave Nyack New York 10960…" at bounding box center [631, 369] width 1176 height 351
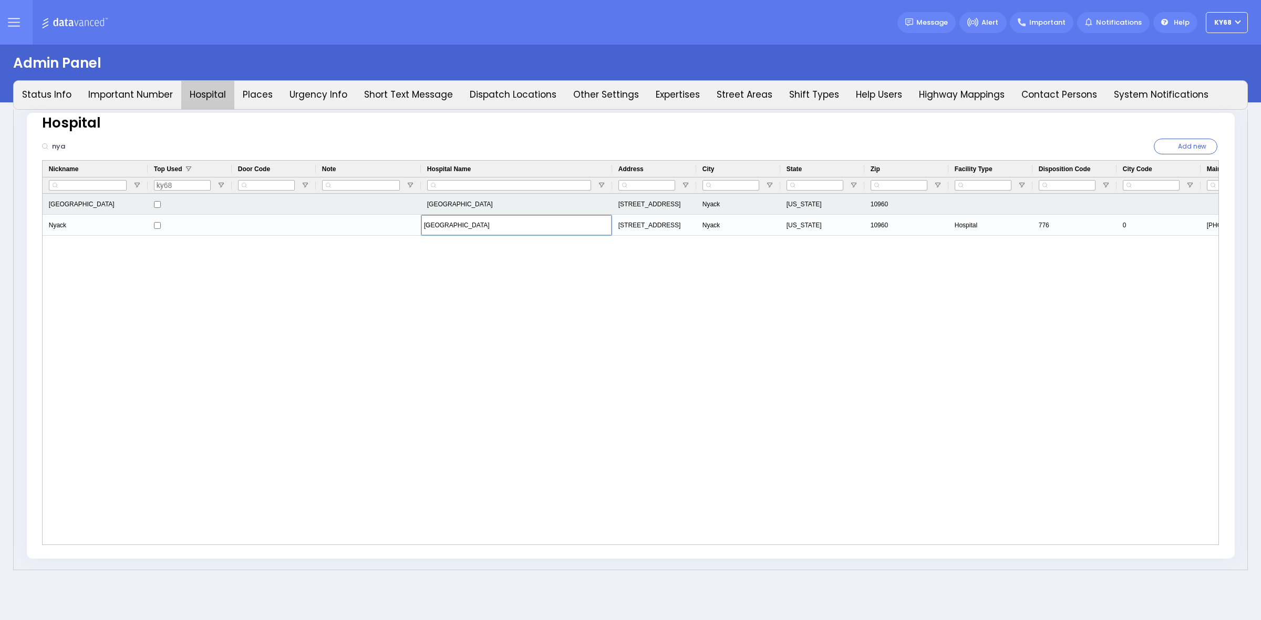
click at [414, 213] on div "Press SPACE to select this row." at bounding box center [368, 204] width 105 height 21
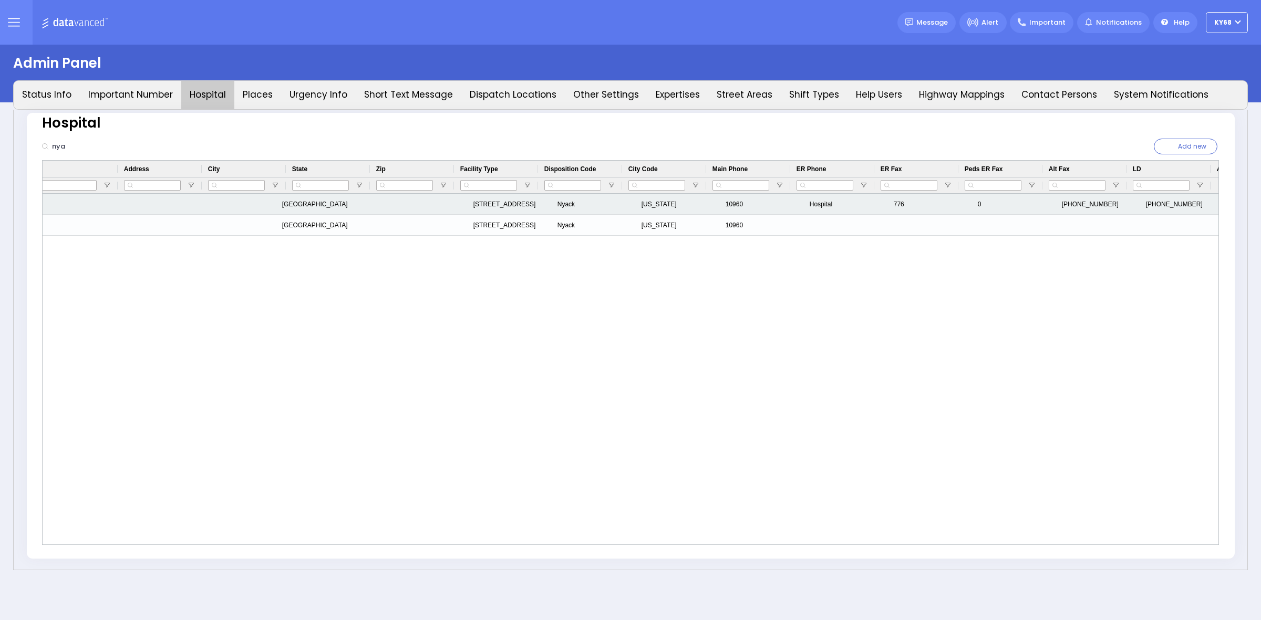
scroll to position [0, 539]
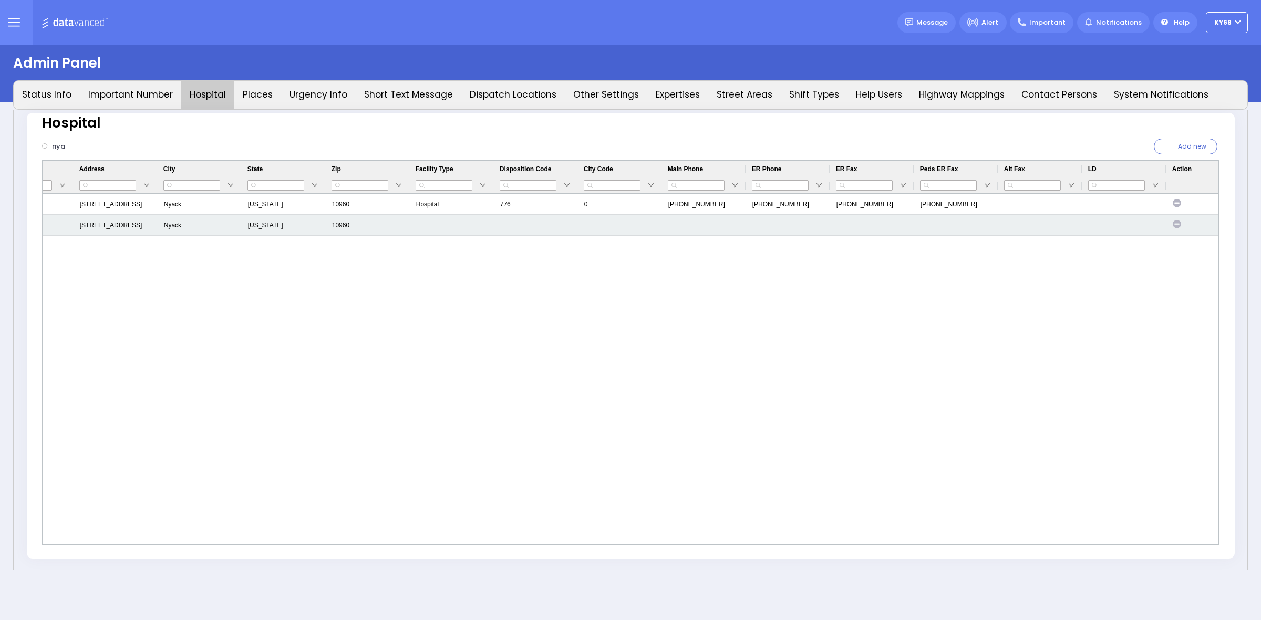
drag, startPoint x: 623, startPoint y: 210, endPoint x: 787, endPoint y: 216, distance: 164.0
click at [1176, 224] on icon "Press SPACE to select this row." at bounding box center [1176, 224] width 8 height 8
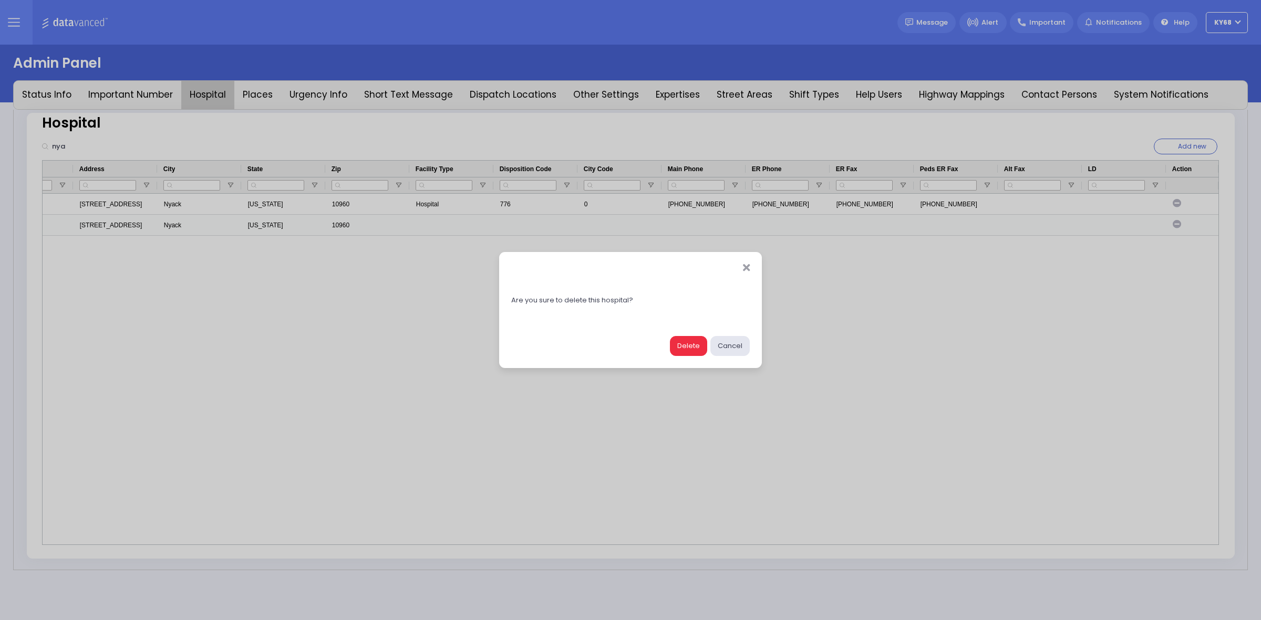
click at [683, 343] on button "Delete" at bounding box center [688, 346] width 37 height 20
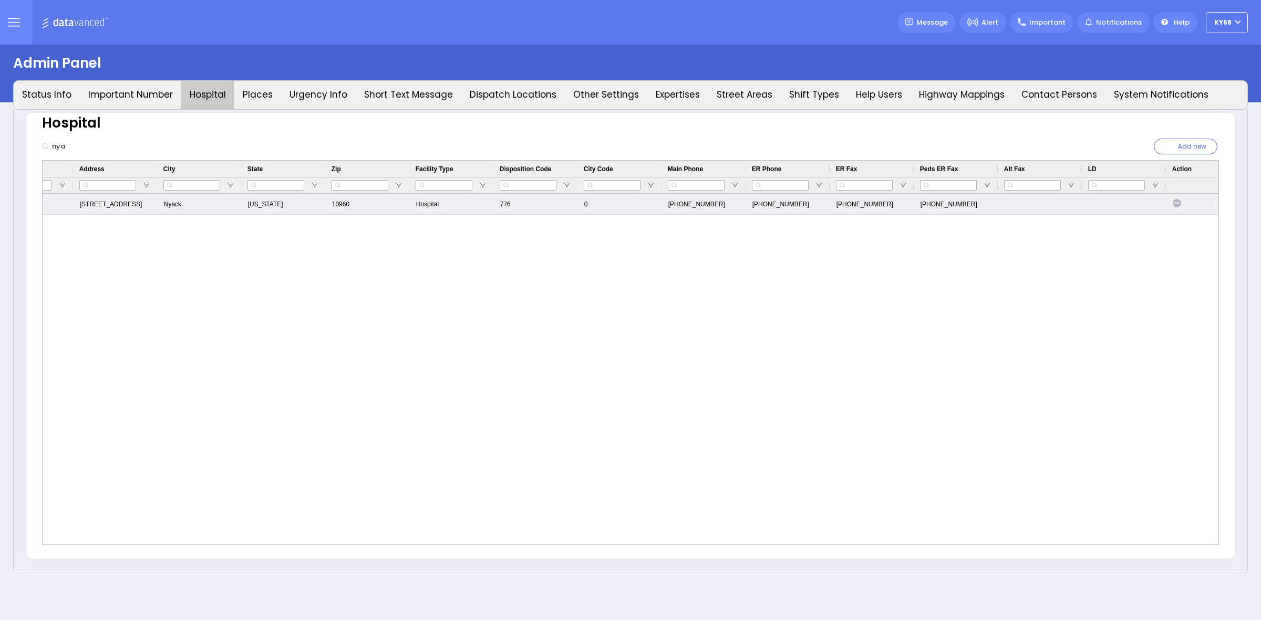
click at [797, 204] on div "(845)353-4095" at bounding box center [788, 204] width 84 height 21
click at [796, 204] on div "(845)353-4095" at bounding box center [788, 204] width 84 height 21
click at [796, 204] on input "(845)353-4095" at bounding box center [787, 204] width 83 height 20
click at [747, 206] on input "8453482345" at bounding box center [787, 204] width 83 height 20
click at [760, 205] on input "(8453482345" at bounding box center [787, 204] width 83 height 20
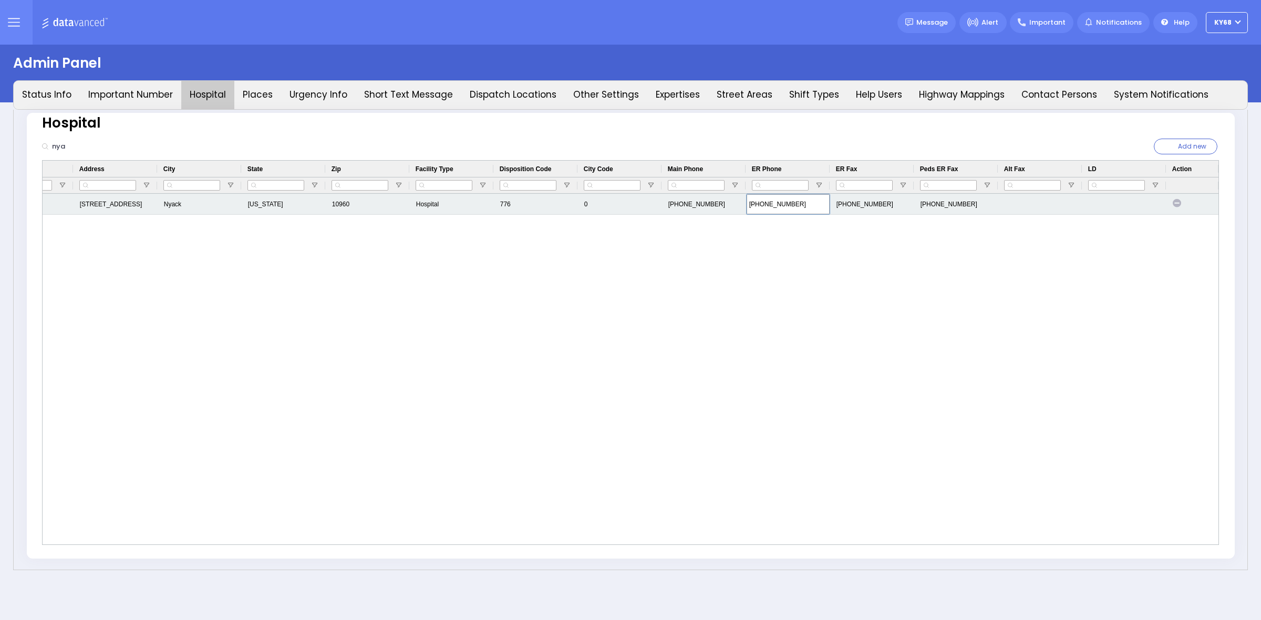
type input "(845)348-2345"
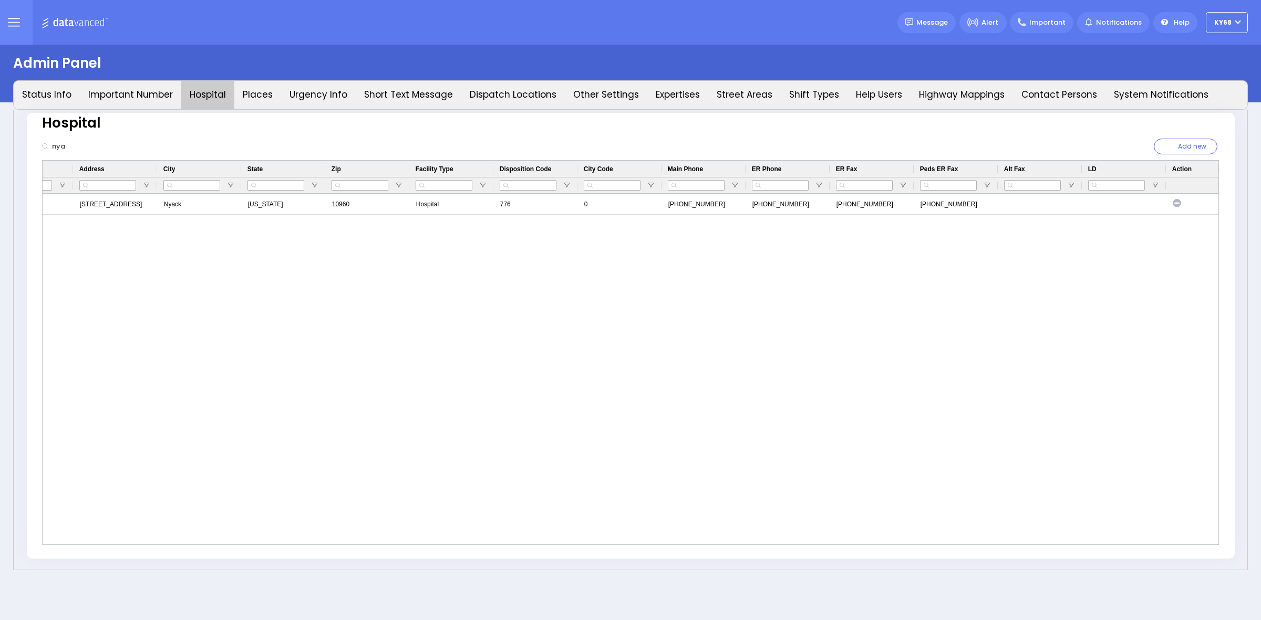
drag, startPoint x: 986, startPoint y: 289, endPoint x: 605, endPoint y: 284, distance: 380.9
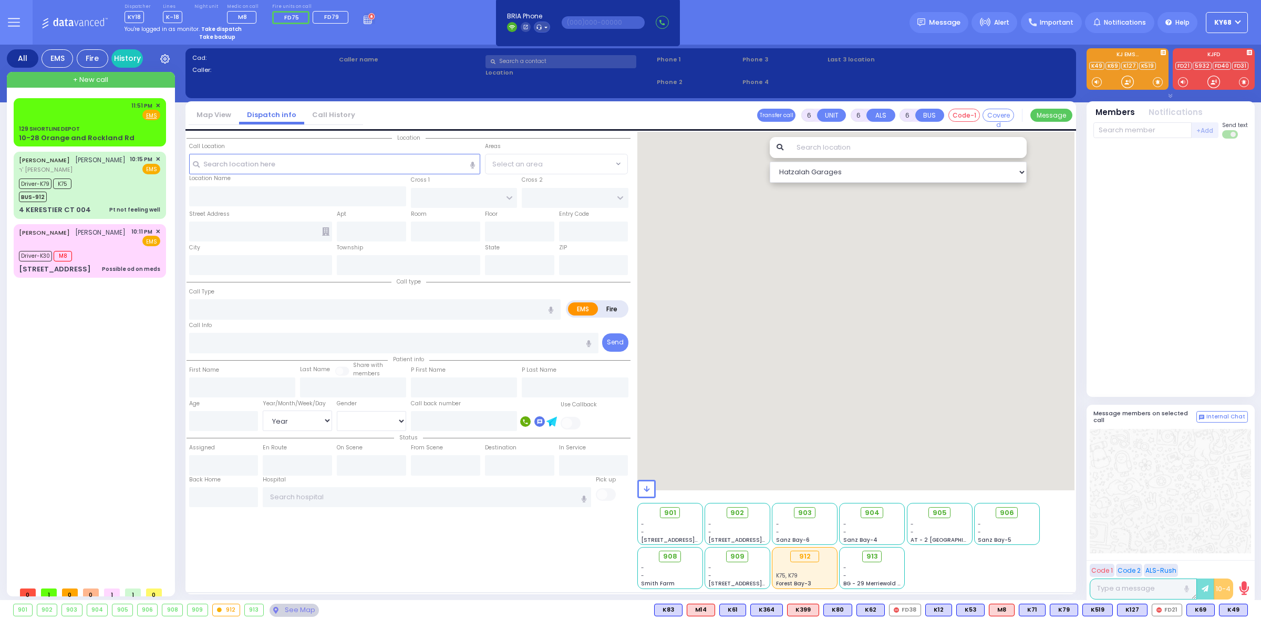
select select "Year"
select select "[DEMOGRAPHIC_DATA]"
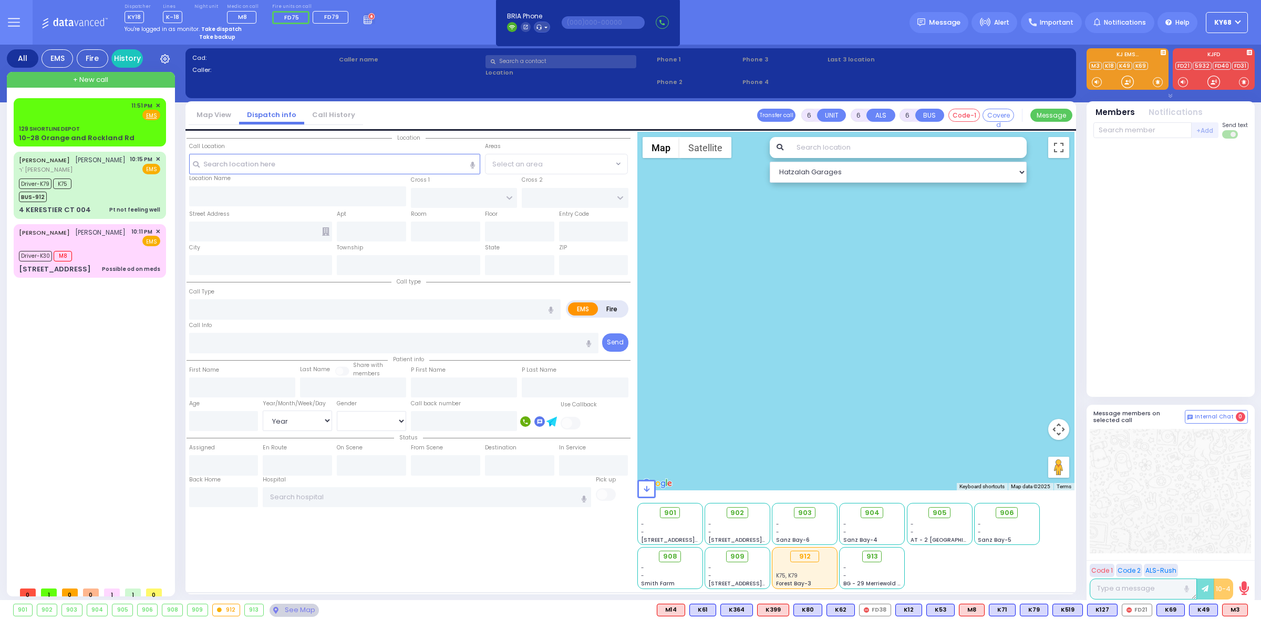
type input "1"
type input "0"
type input "1"
select select
type input "Pt not feeling well"
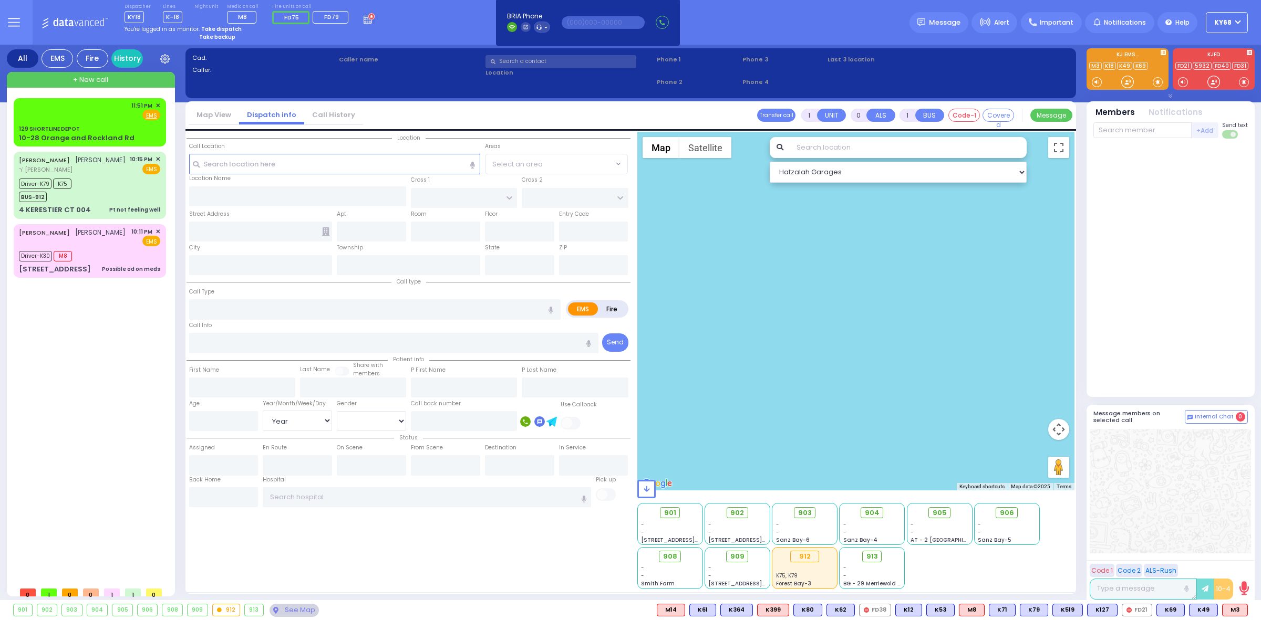
radio input "true"
select select
type input "23:51"
select select "Hatzalah Garages"
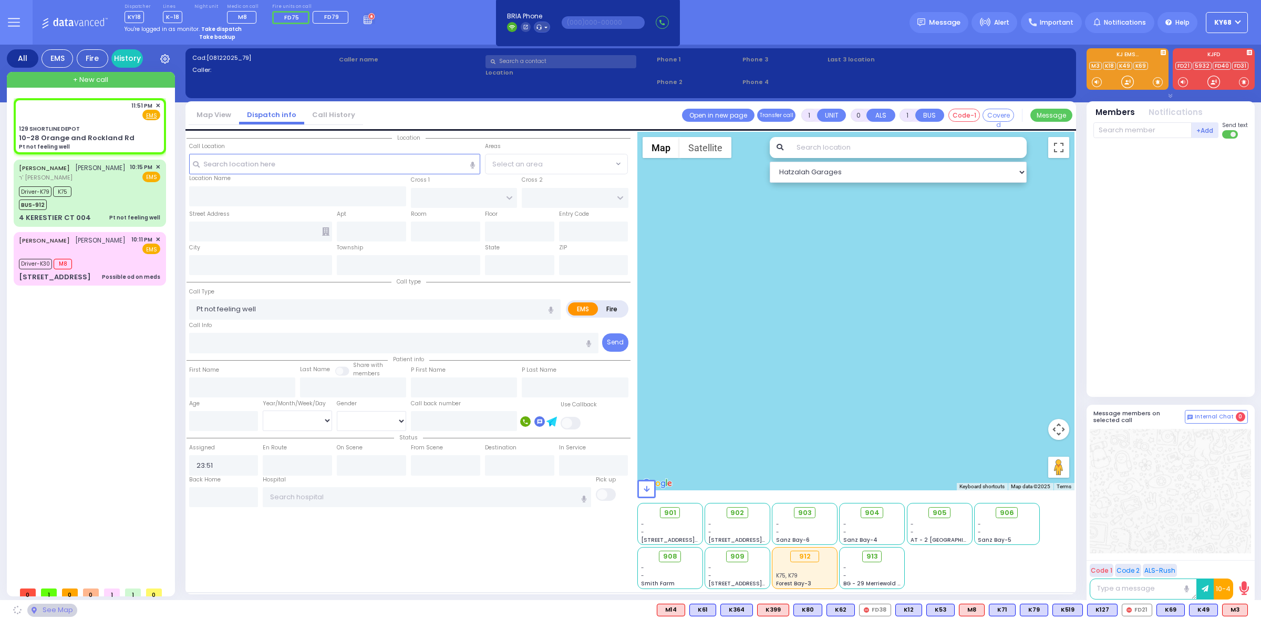
type input "129 SHORTLINE DEPOT"
type input "10-28 Orange and Rockland Rd"
type input "Monroe"
type input "[US_STATE]"
type input "10950"
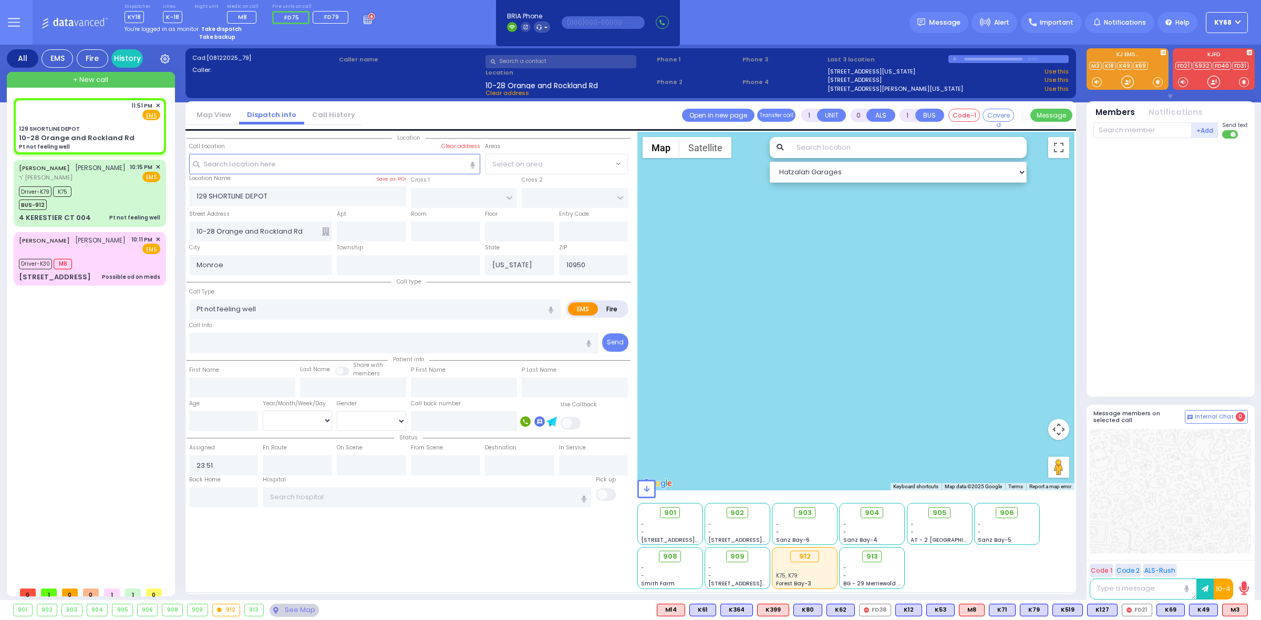
select select
radio input "true"
select select
select select "Hatzalah Garages"
select select
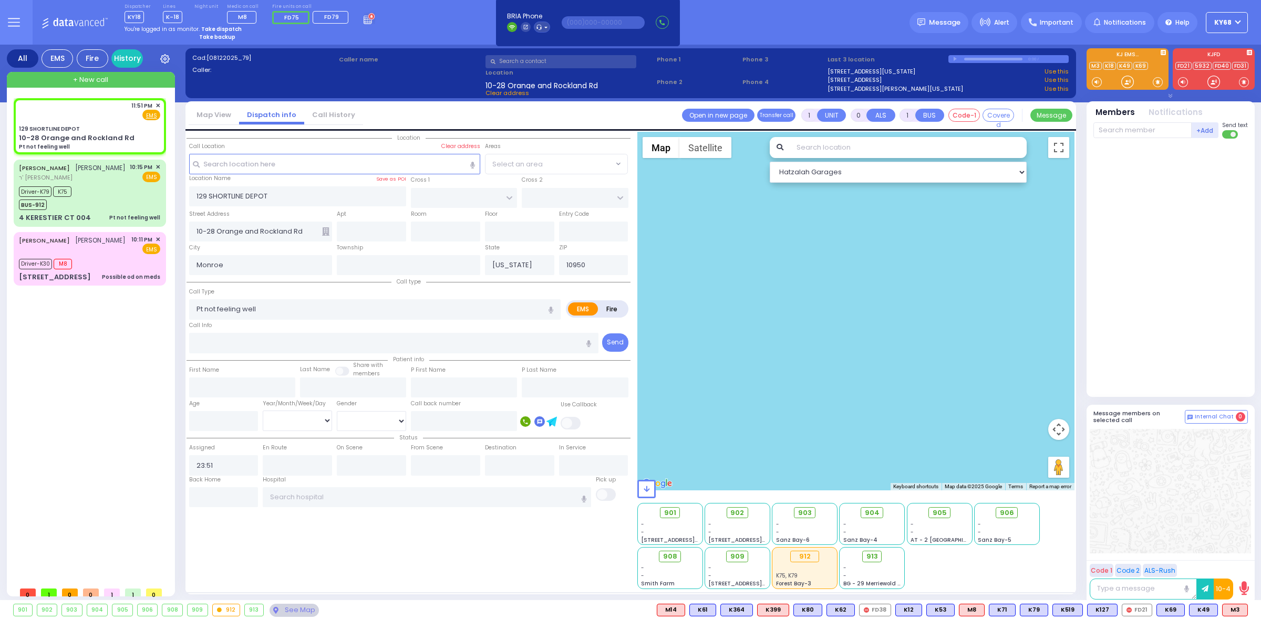
radio input "true"
select select
type input "New York Presbyterian Weill Cornell Medical Center"
select select "Hatzalah Garages"
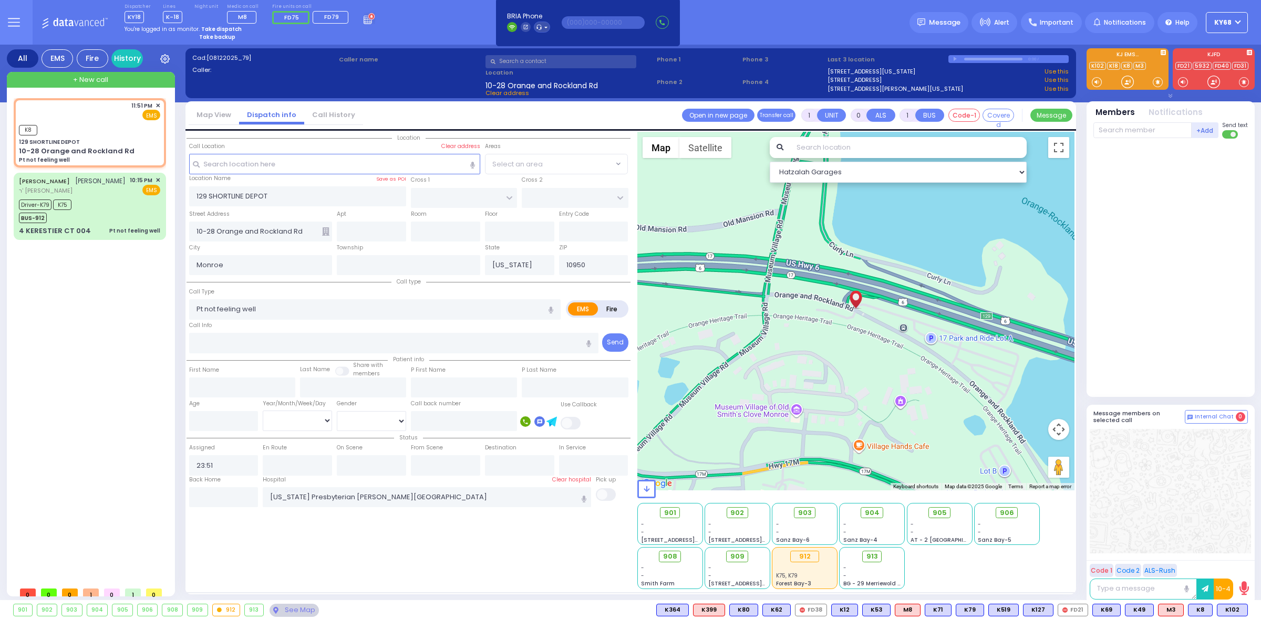
select select
radio input "true"
select select
type input "23:54"
select select "Hatzalah Garages"
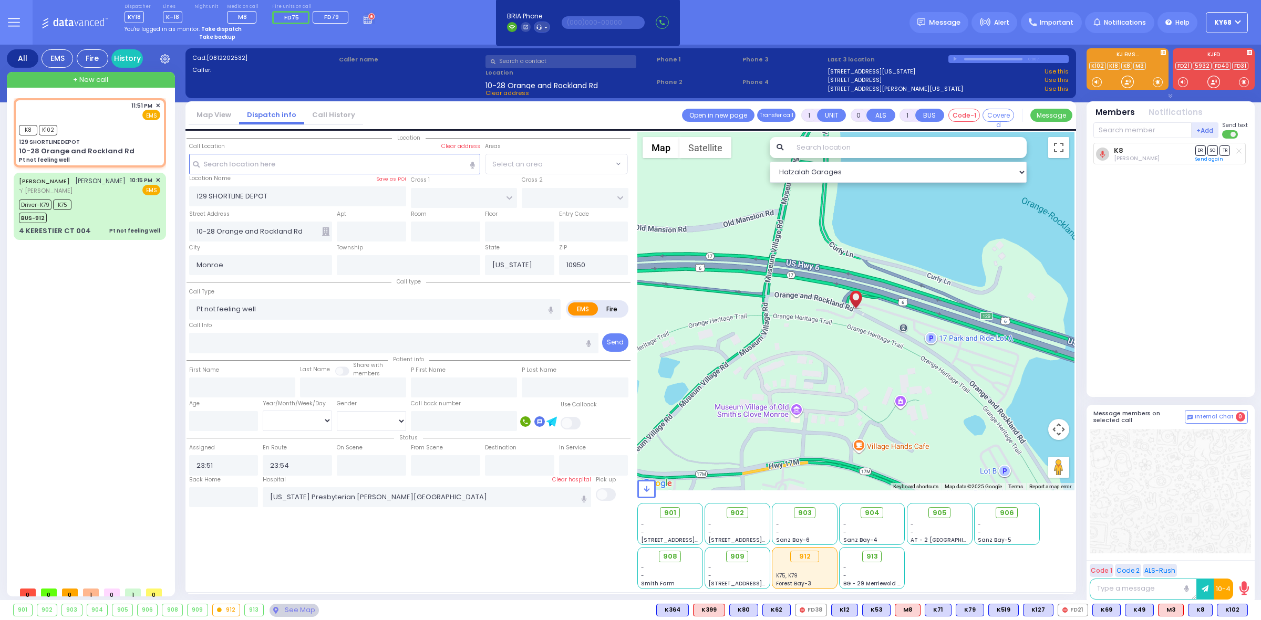
select select
radio input "true"
select select
select select "Hatzalah Garages"
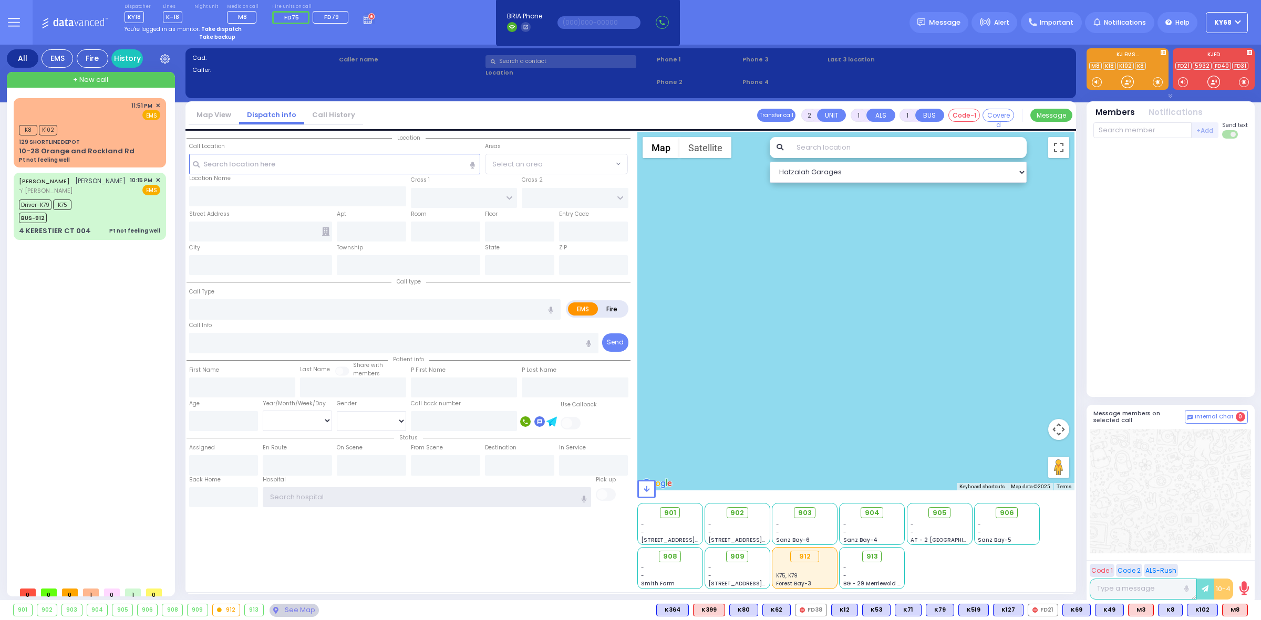
type input "ky68"
click at [367, 19] on rect at bounding box center [367, 19] width 1 height 1
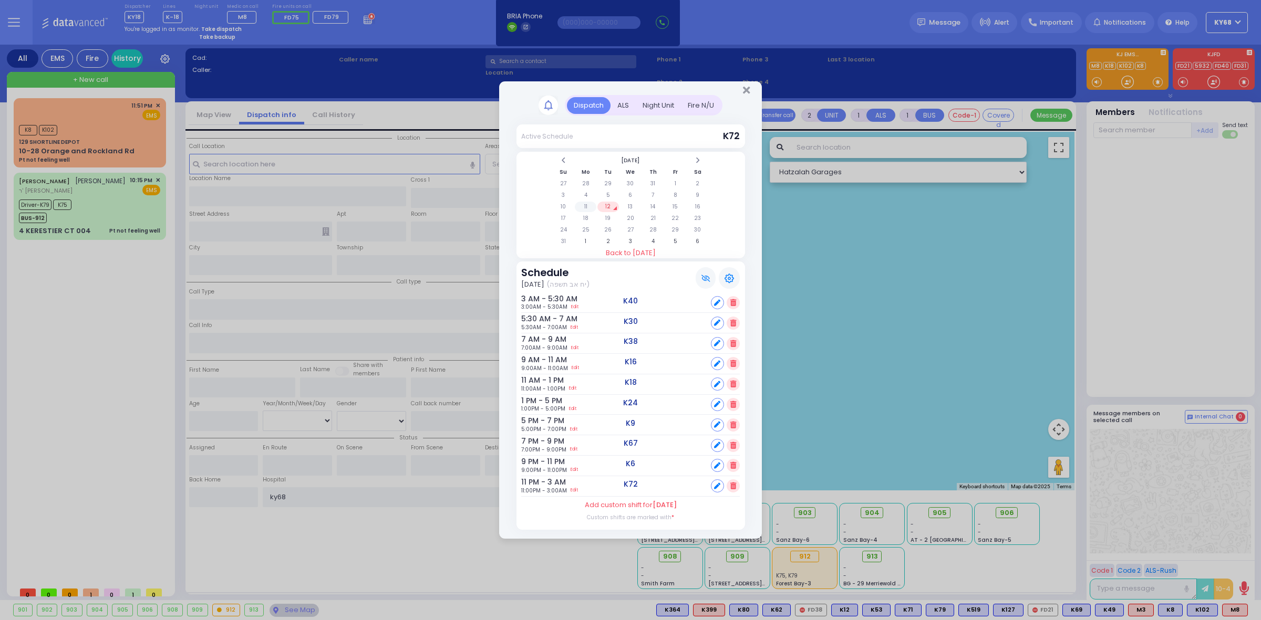
click at [589, 210] on td "11" at bounding box center [586, 207] width 22 height 11
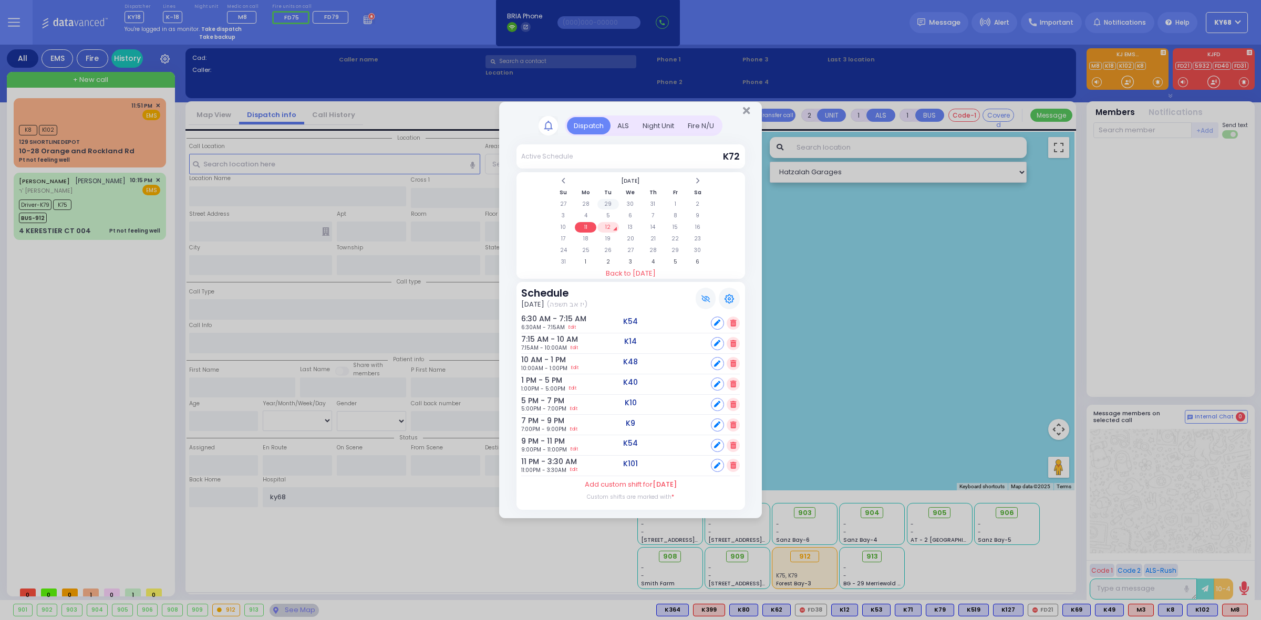
click at [610, 207] on td "29" at bounding box center [608, 204] width 22 height 11
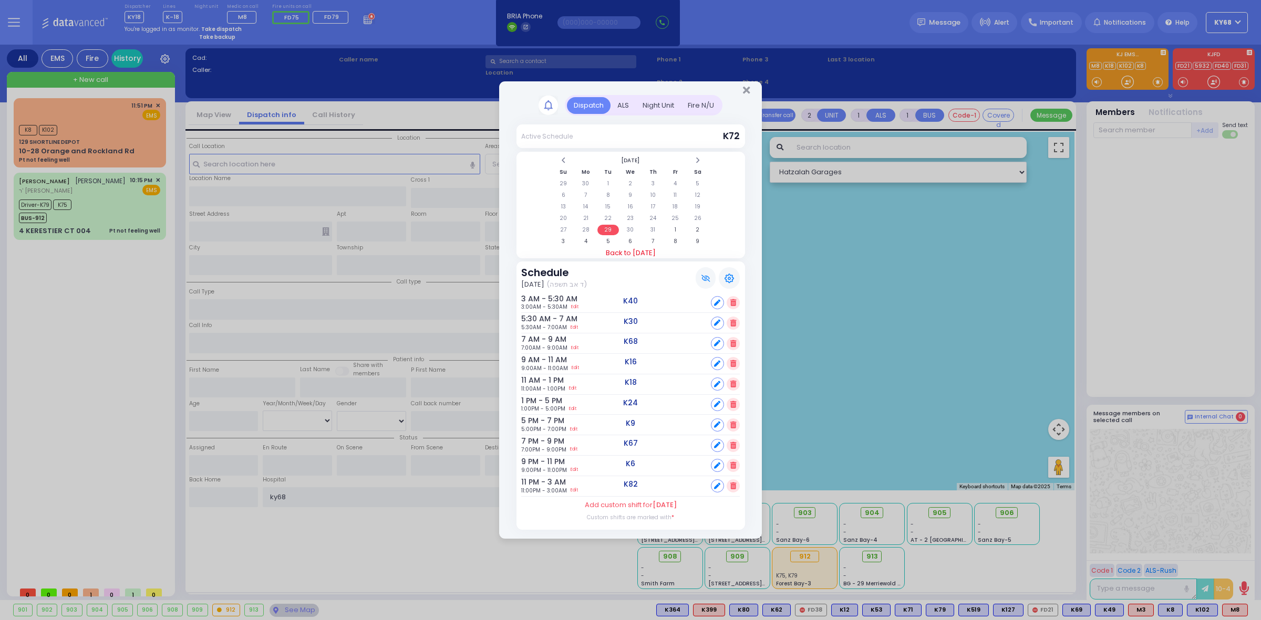
click at [643, 252] on link "Back to [DATE]" at bounding box center [630, 253] width 229 height 11
click at [627, 206] on td "13" at bounding box center [631, 207] width 22 height 11
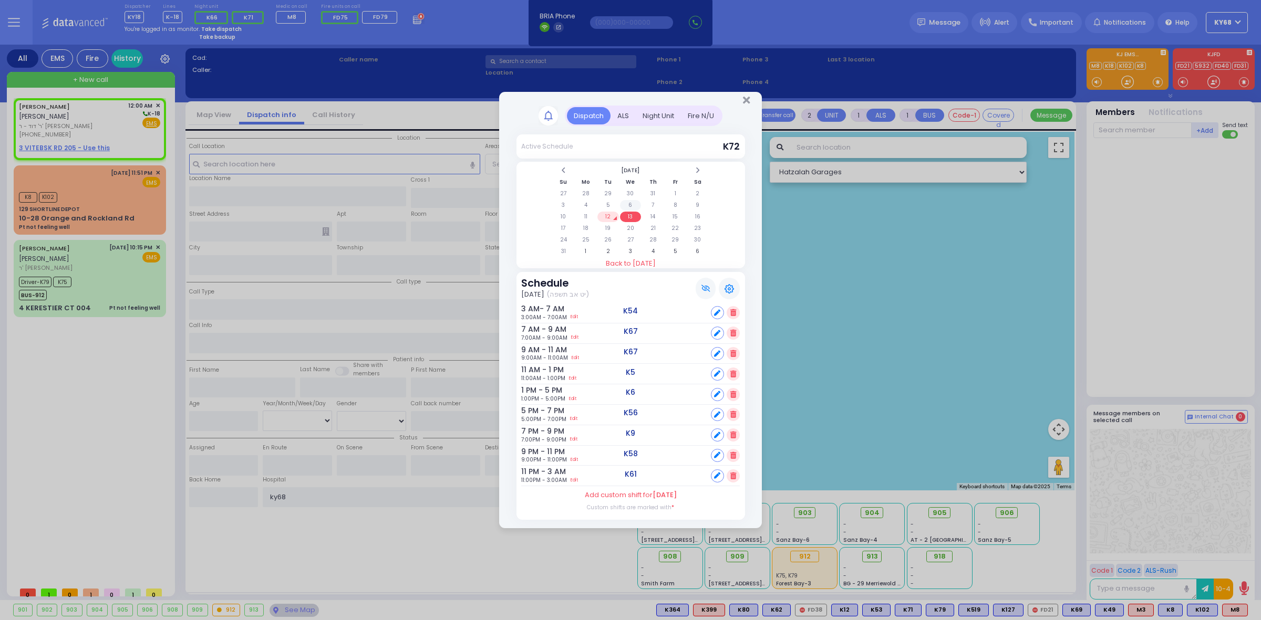
select select
radio input "true"
type input "[PERSON_NAME]"
select select
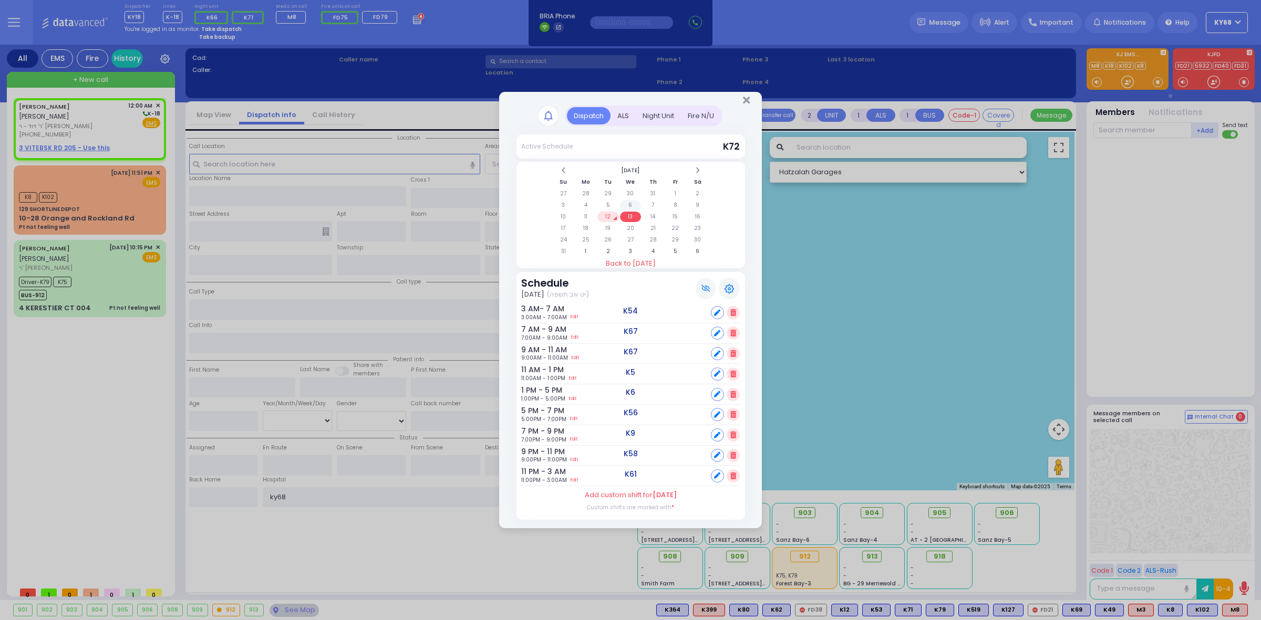
type input "00:00"
select select "Hatzalah Garages"
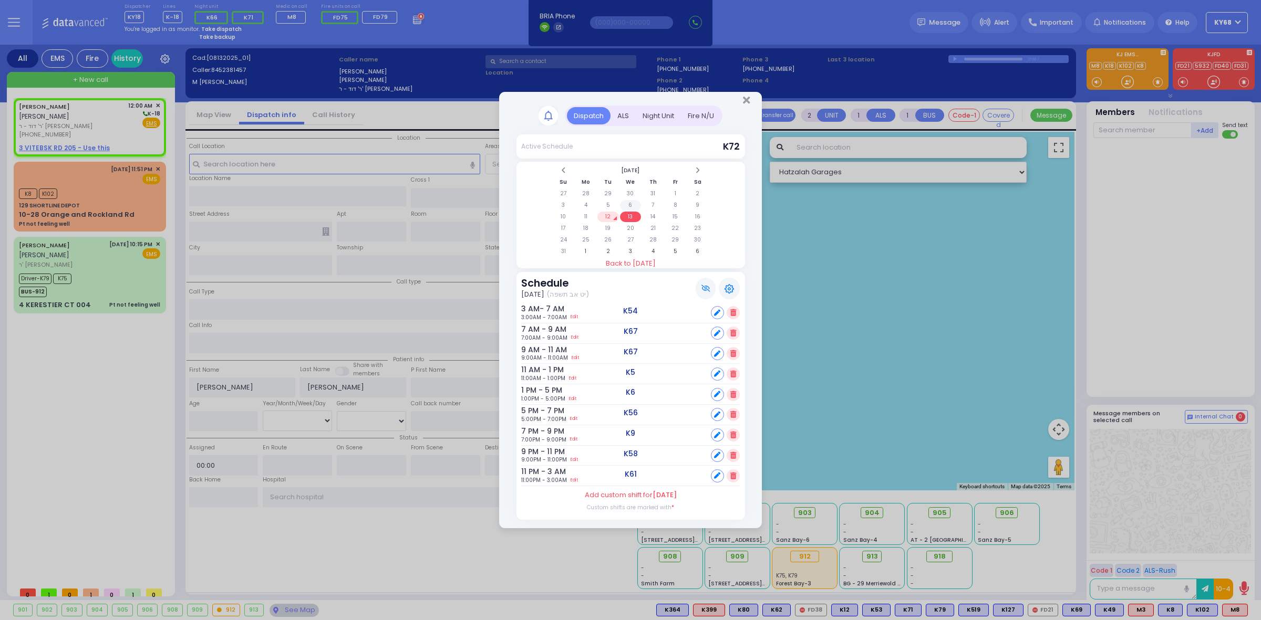
select select
radio input "true"
select select
select select "Hatzalah Garages"
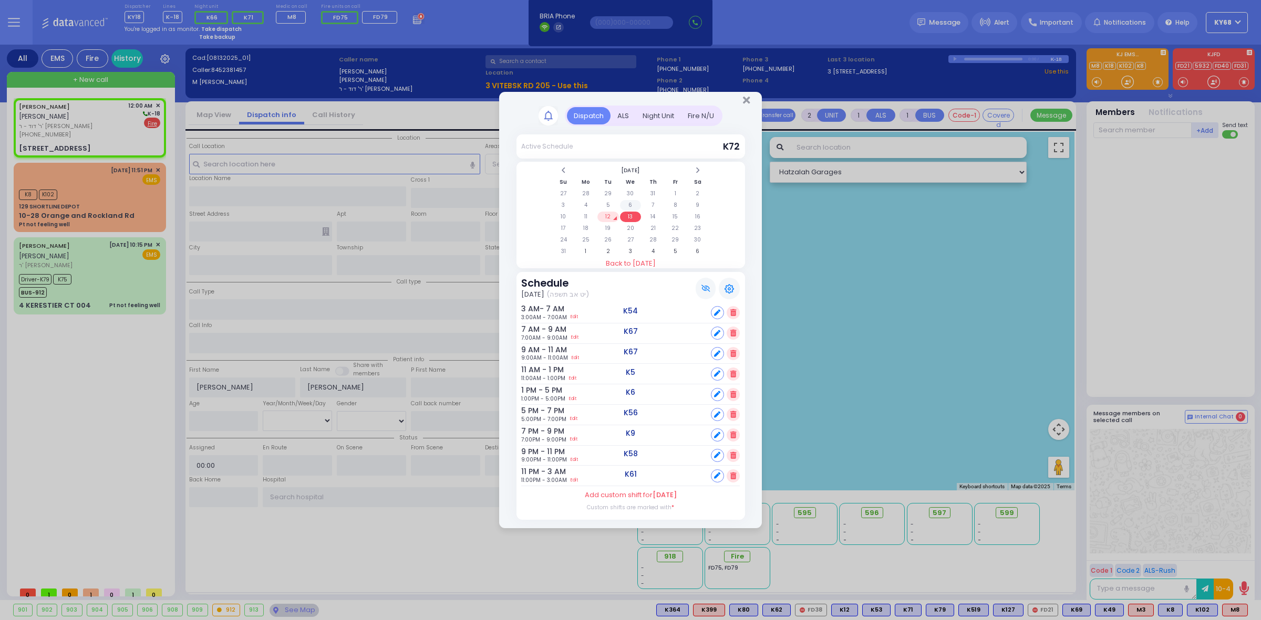
select select
radio input "false"
radio input "true"
select select
select select "Hatzalah Garages"
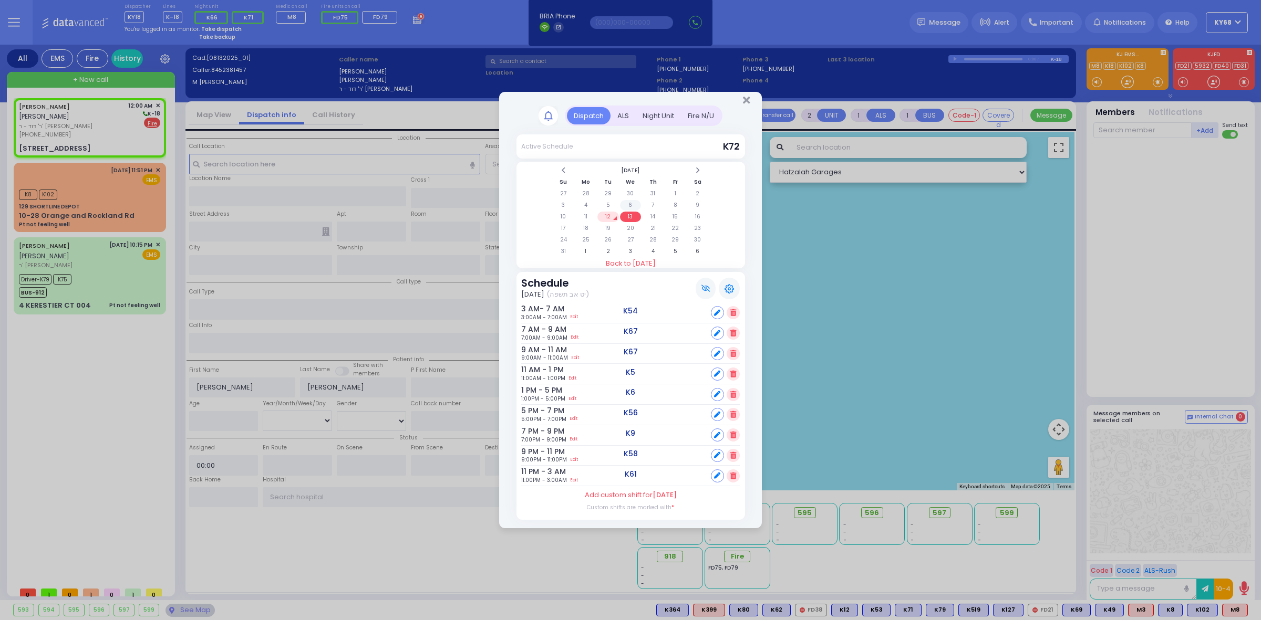
type input "[STREET_ADDRESS]"
type input "205"
type input "[PERSON_NAME]"
type input "[US_STATE]"
type input "10950"
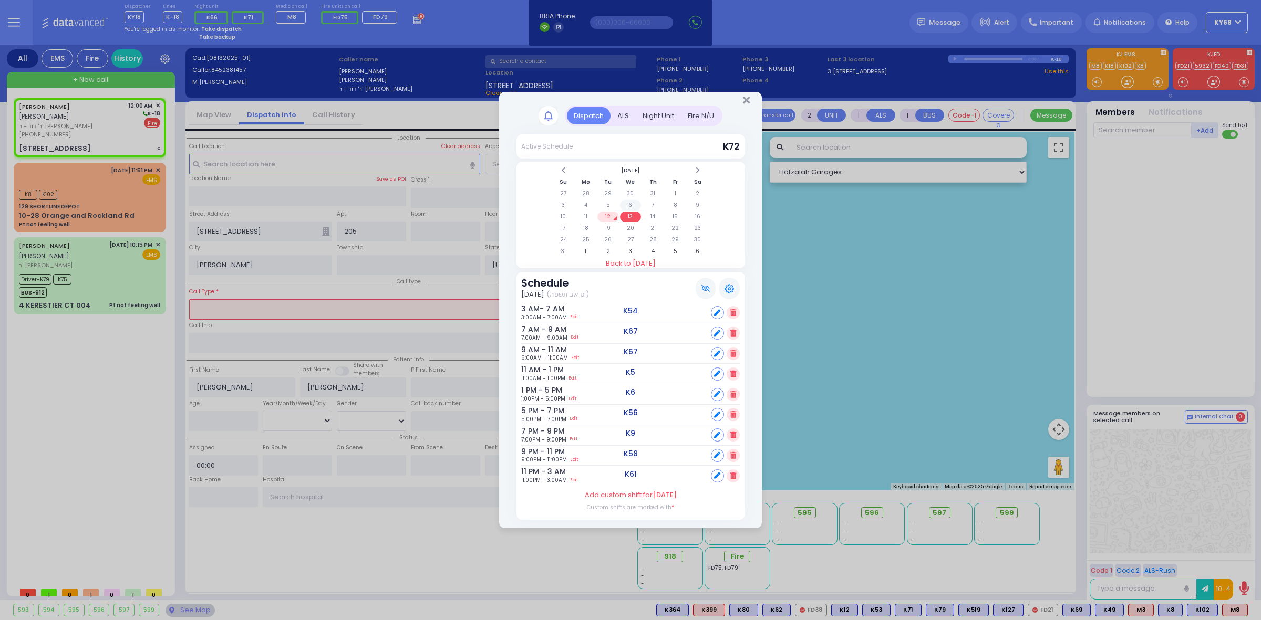
select select
type input "c"
radio input "true"
select select
select select "Hatzalah Garages"
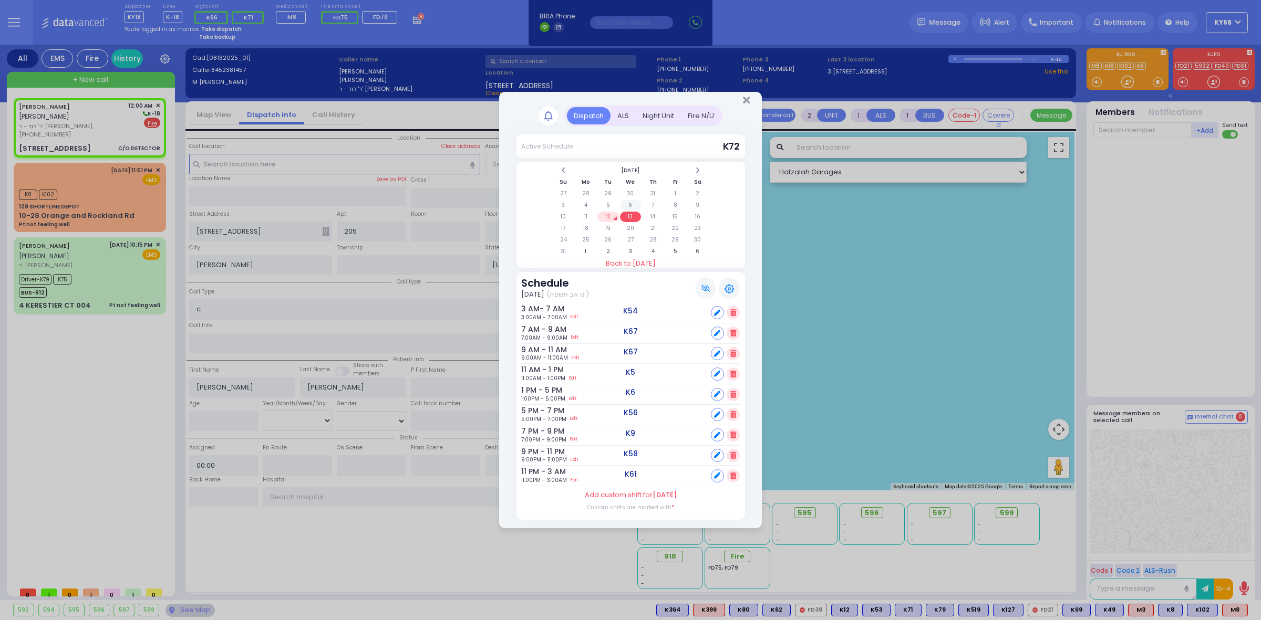
select select
type input "C/O DETECTOR"
radio input "true"
select select
select select "Hatzalah Garages"
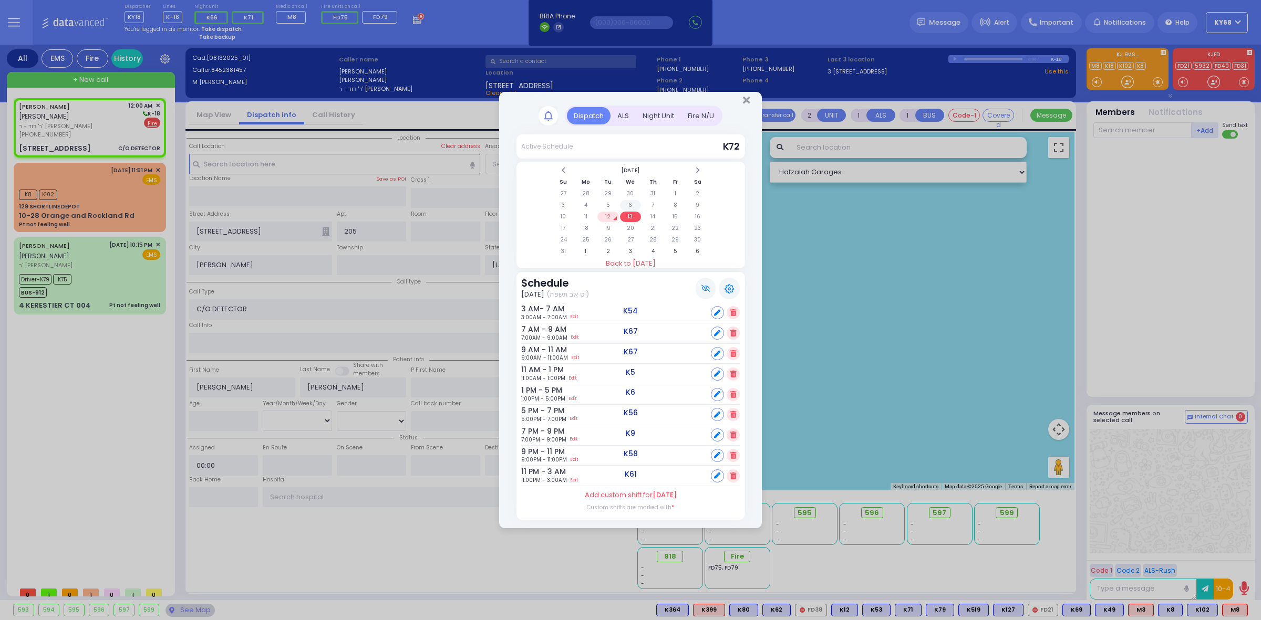
select select
radio input "true"
select select
select select "Hatzalah Garages"
select select
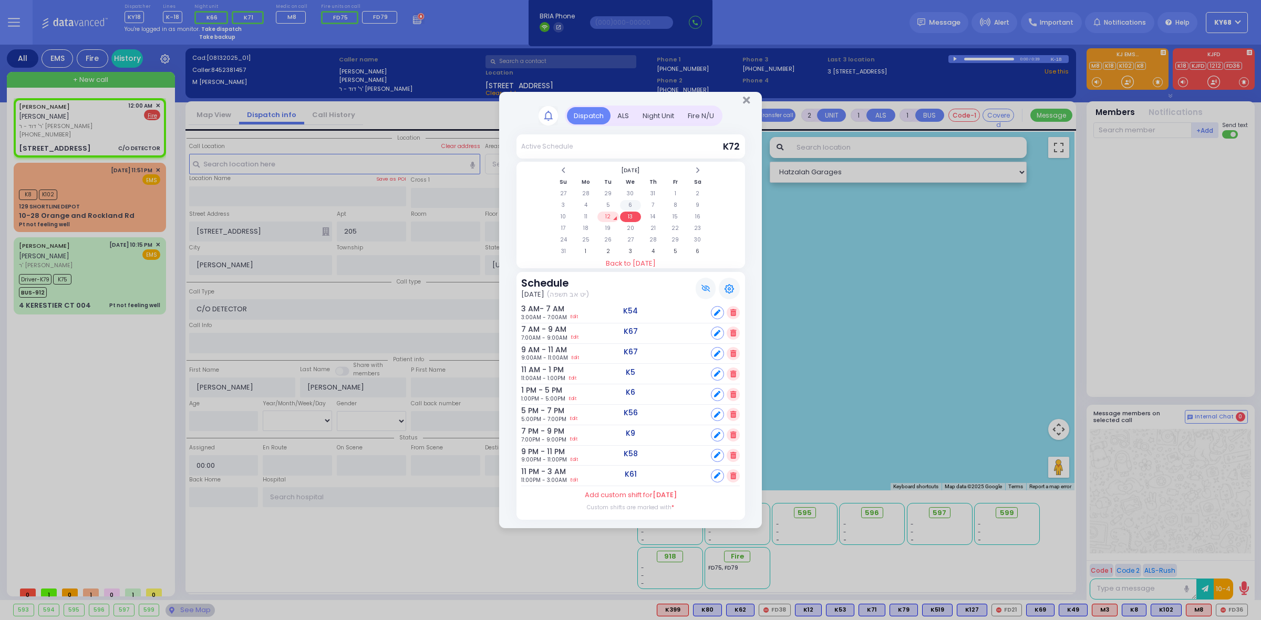
radio input "true"
select select
type input "00:01"
select select
radio input "true"
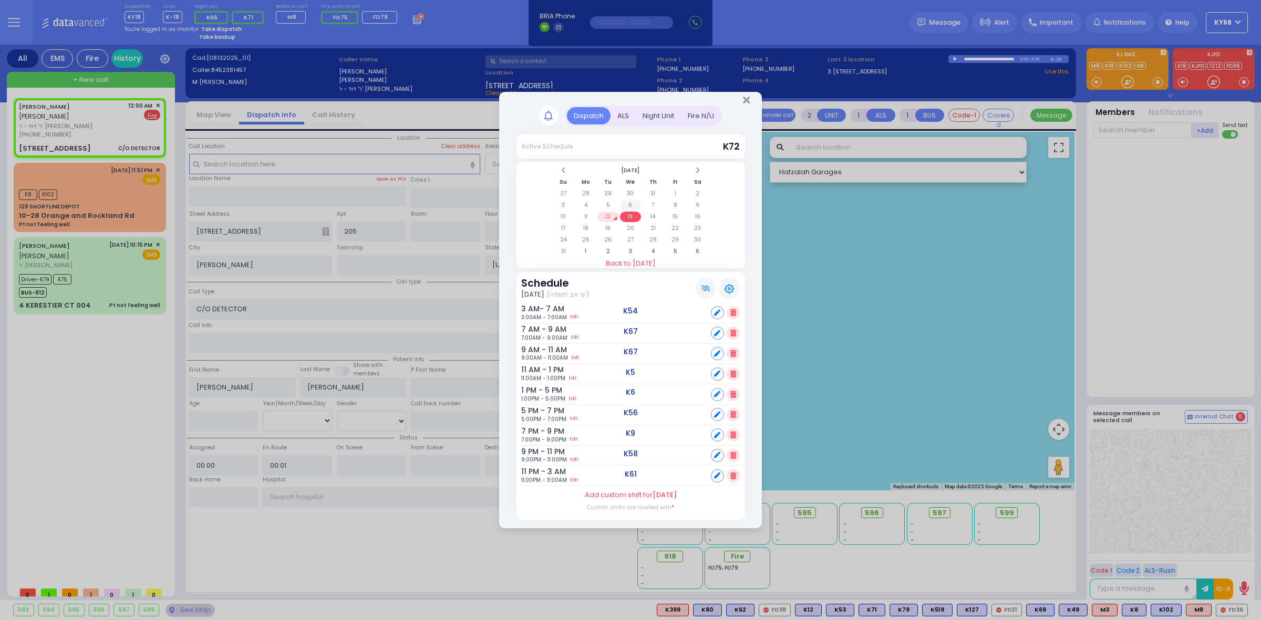
select select
radio input "true"
select select
select select "Hatzalah Garages"
